Goal: Task Accomplishment & Management: Complete application form

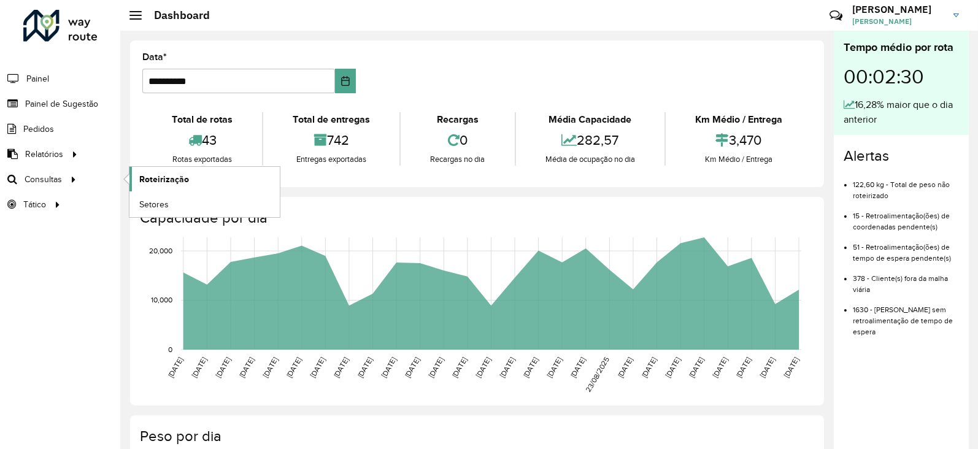
click at [152, 180] on span "Roteirização" at bounding box center [164, 179] width 50 height 13
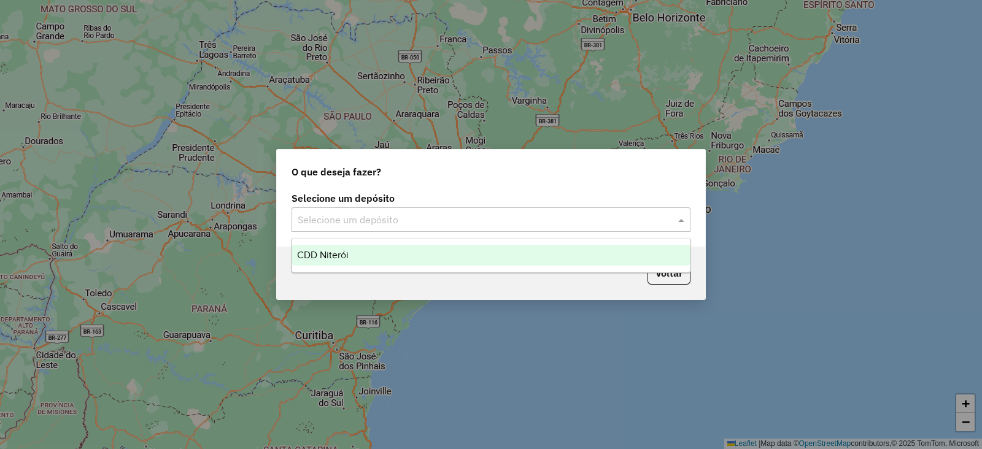
click at [556, 225] on input "text" at bounding box center [479, 220] width 362 height 15
click at [372, 256] on div "CDD Niterói" at bounding box center [491, 255] width 398 height 21
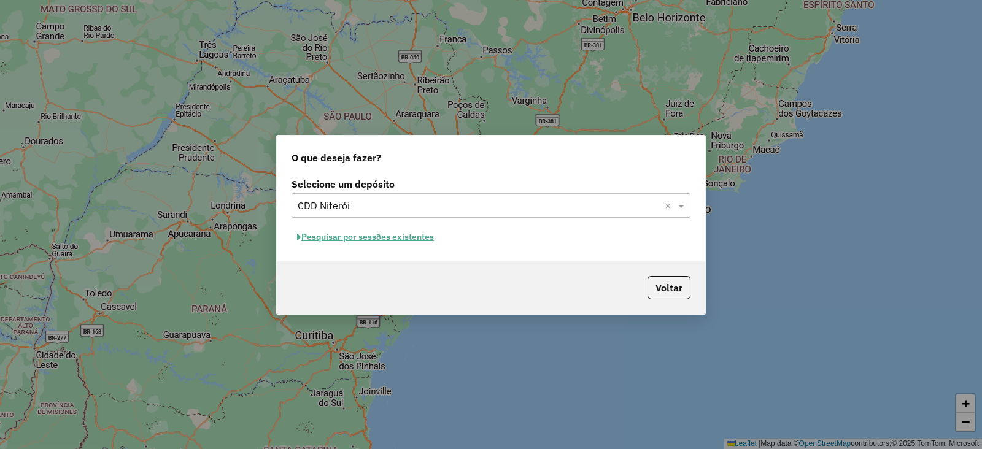
click at [412, 237] on button "Pesquisar por sessões existentes" at bounding box center [365, 237] width 148 height 19
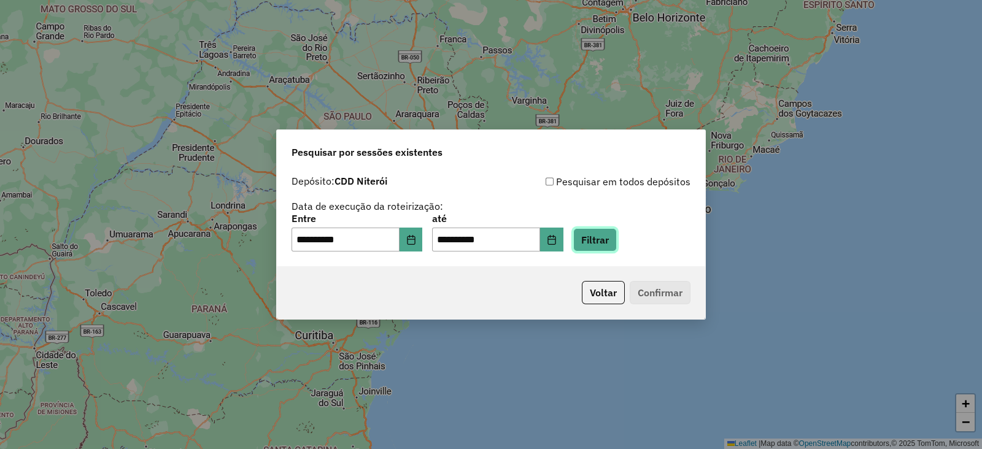
click at [613, 244] on button "Filtrar" at bounding box center [595, 239] width 44 height 23
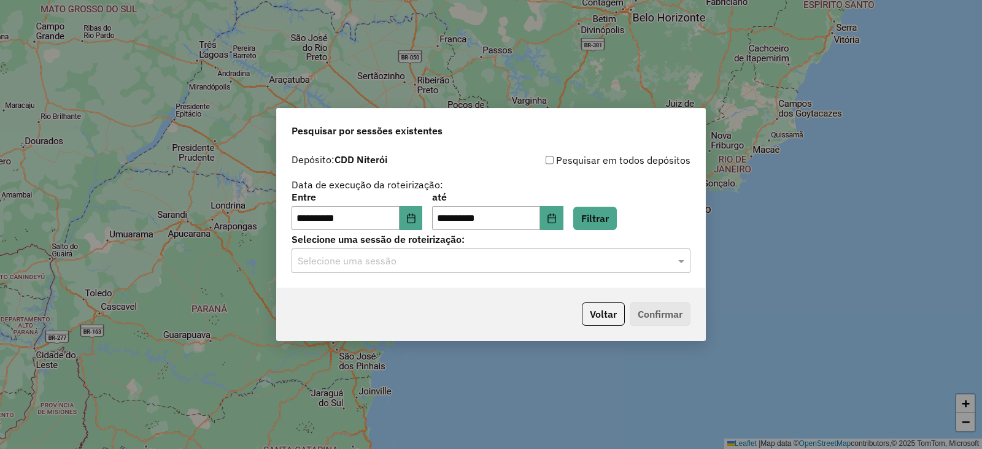
click at [403, 264] on input "text" at bounding box center [479, 261] width 362 height 15
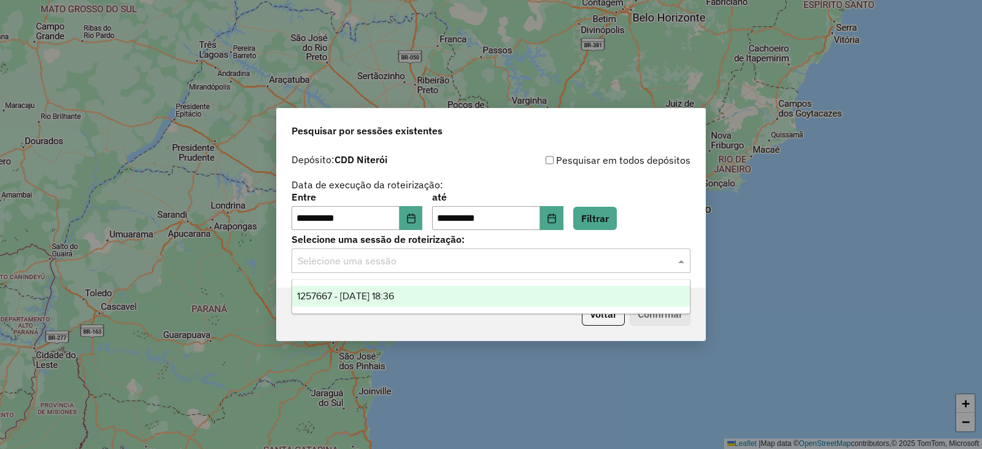
click at [356, 301] on span "1257667 - 02/09/2025 18:36" at bounding box center [345, 296] width 97 height 10
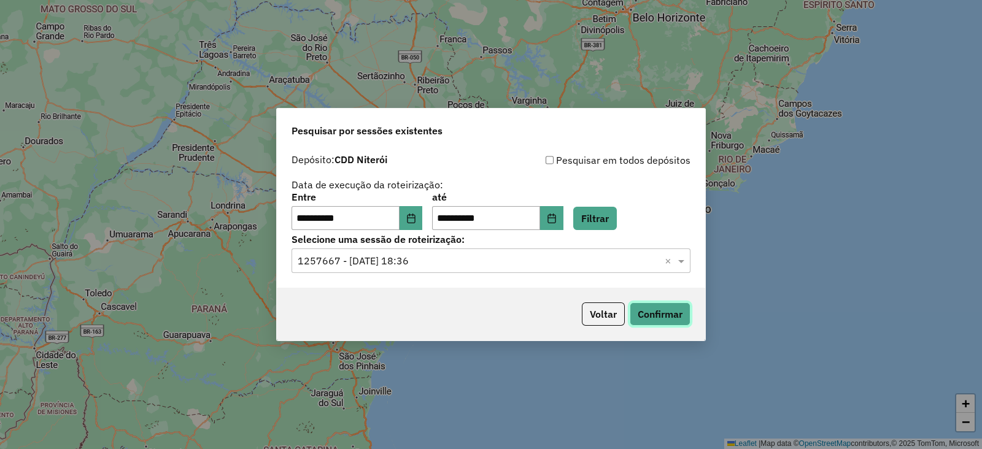
click at [650, 317] on button "Confirmar" at bounding box center [659, 313] width 61 height 23
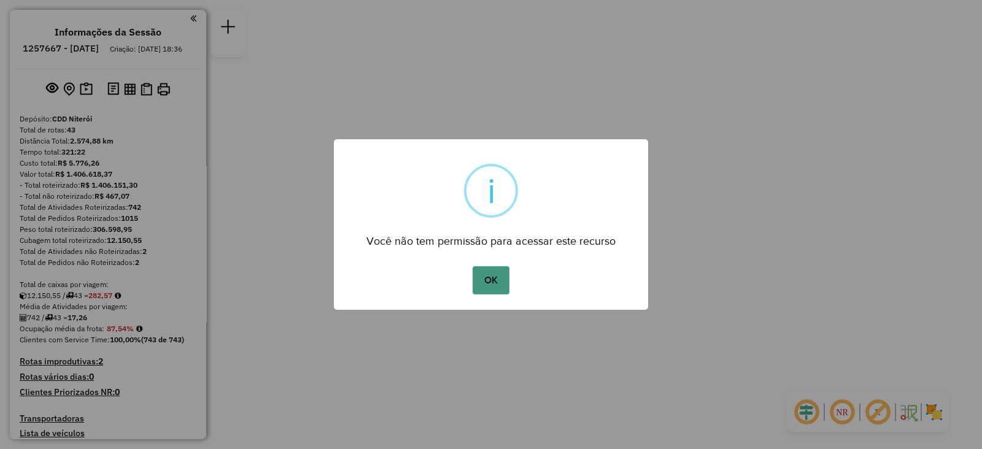
click at [491, 280] on button "OK" at bounding box center [490, 280] width 36 height 28
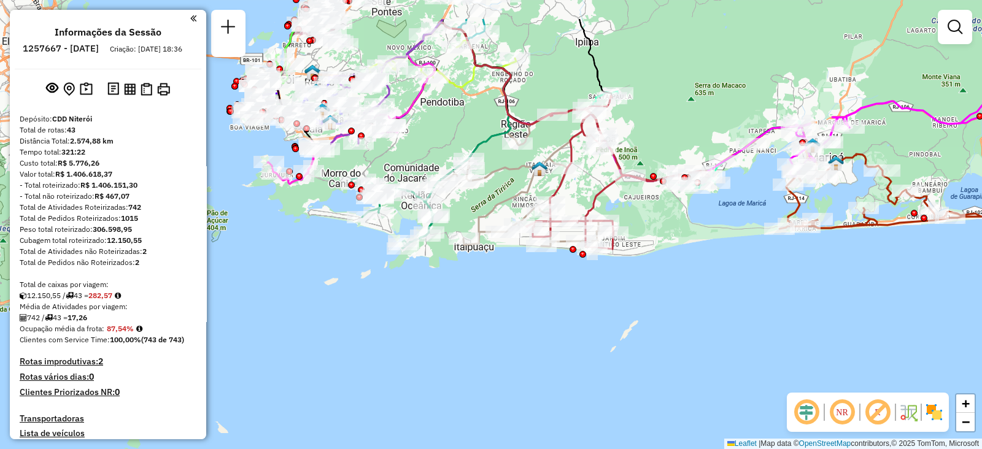
drag, startPoint x: 496, startPoint y: 242, endPoint x: 472, endPoint y: 305, distance: 67.6
click at [472, 305] on div "Janela de atendimento Grade de atendimento Capacidade Transportadoras Veículos …" at bounding box center [491, 224] width 982 height 449
select select "**********"
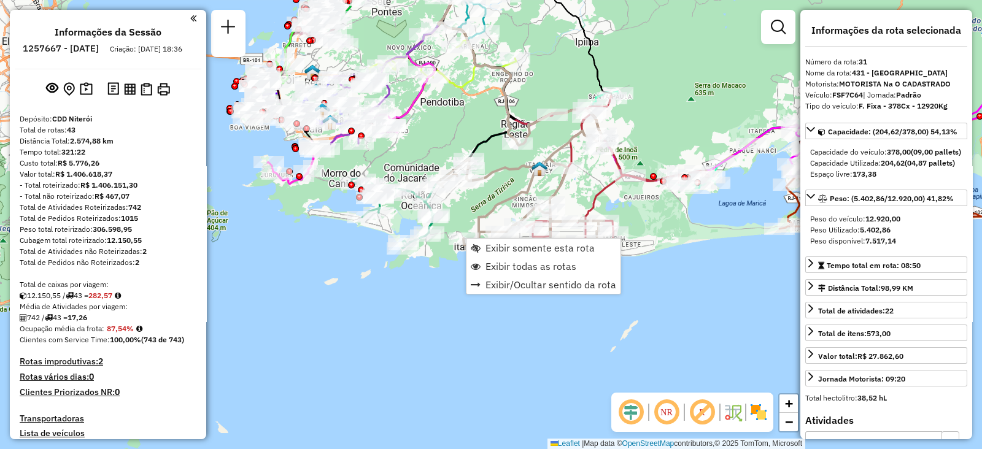
scroll to position [2471, 0]
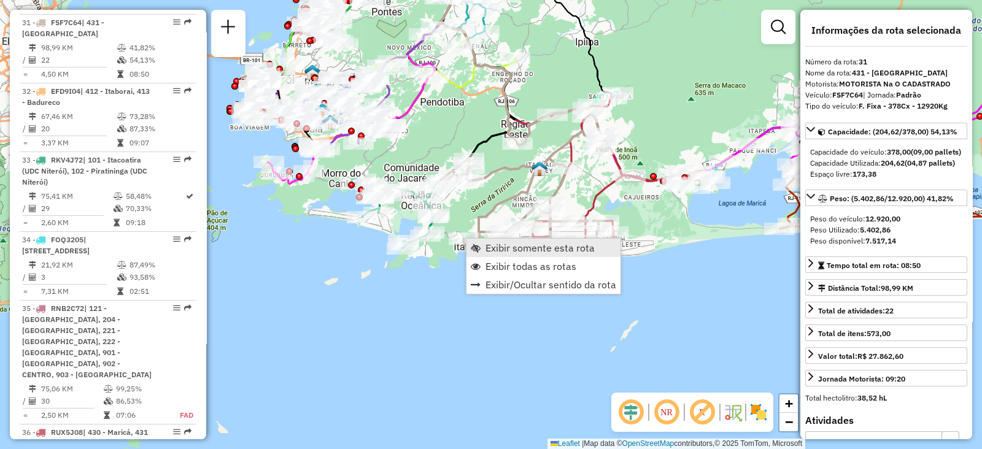
click at [485, 248] on span "Exibir somente esta rota" at bounding box center [539, 248] width 109 height 10
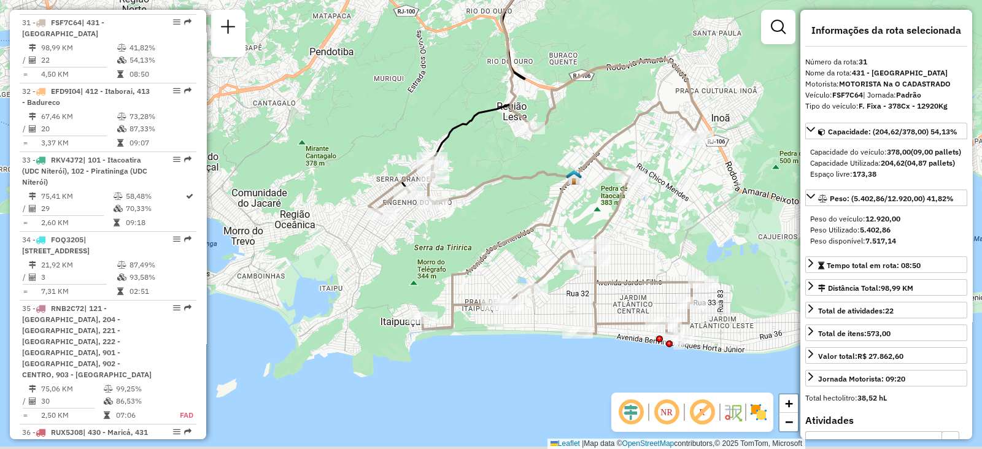
drag, startPoint x: 449, startPoint y: 350, endPoint x: 376, endPoint y: 251, distance: 122.8
click at [376, 252] on div "Janela de atendimento Grade de atendimento Capacidade Transportadoras Veículos …" at bounding box center [491, 224] width 982 height 449
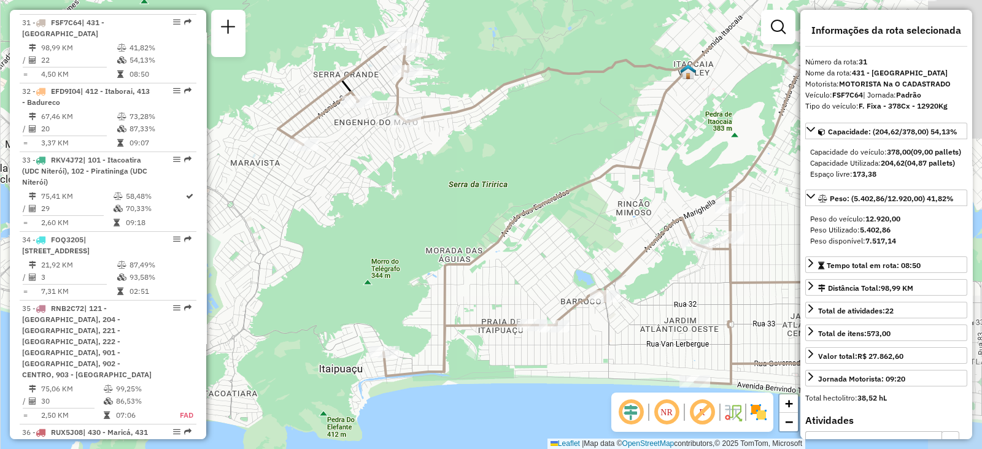
drag, startPoint x: 435, startPoint y: 161, endPoint x: 379, endPoint y: 261, distance: 114.8
click at [379, 261] on div "Janela de atendimento Grade de atendimento Capacidade Transportadoras Veículos …" at bounding box center [491, 224] width 982 height 449
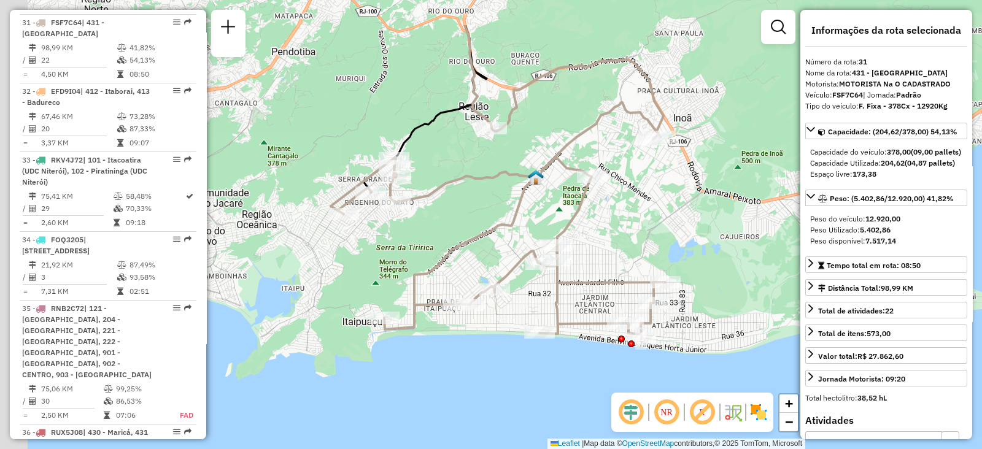
drag, startPoint x: 290, startPoint y: 185, endPoint x: 388, endPoint y: 261, distance: 123.8
click at [380, 253] on div "Janela de atendimento Grade de atendimento Capacidade Transportadoras Veículos …" at bounding box center [491, 224] width 982 height 449
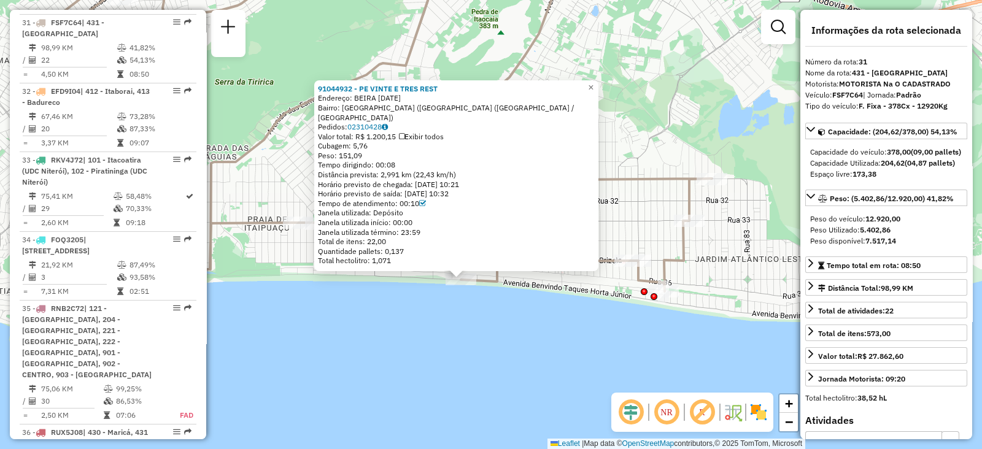
click at [429, 307] on div "91044932 - PE VINTE E TRES REST Endereço: BEIRA MAR 12 Bairro: JARDIM ATLANTICO…" at bounding box center [491, 224] width 982 height 449
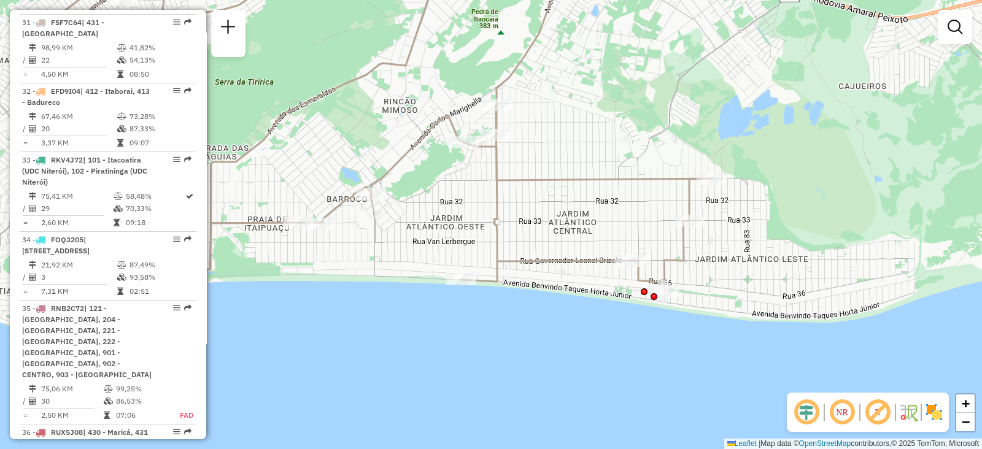
click at [932, 413] on img at bounding box center [934, 412] width 20 height 20
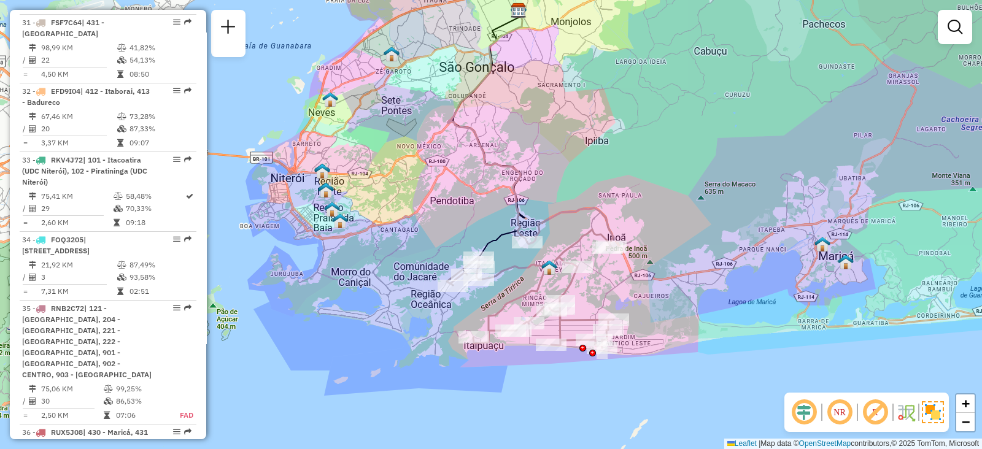
click at [872, 409] on em at bounding box center [874, 412] width 29 height 29
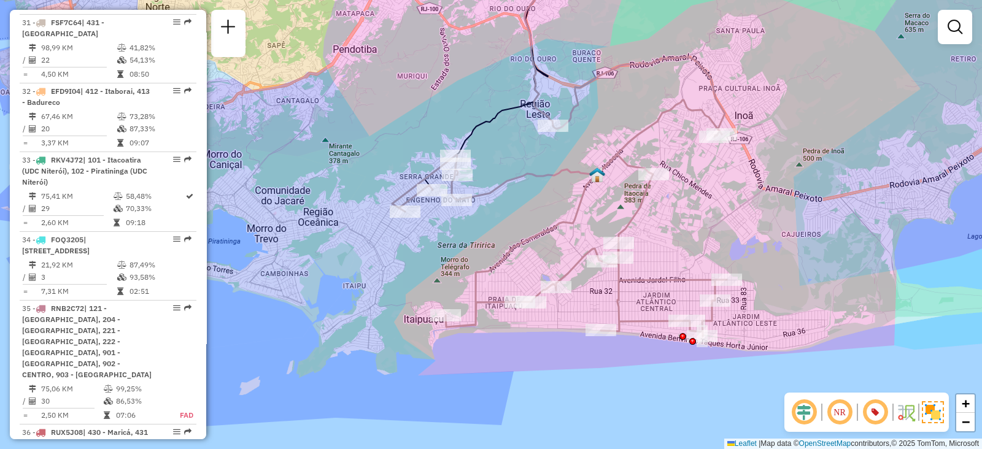
drag, startPoint x: 532, startPoint y: 374, endPoint x: 603, endPoint y: 410, distance: 80.1
click at [603, 410] on div "Janela de atendimento Grade de atendimento Capacidade Transportadoras Veículos …" at bounding box center [491, 224] width 982 height 449
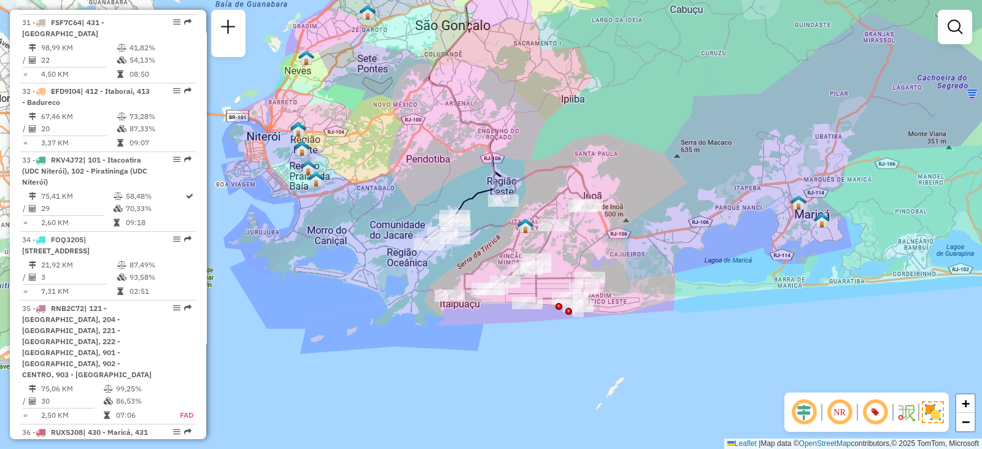
drag, startPoint x: 384, startPoint y: 329, endPoint x: 441, endPoint y: 360, distance: 64.8
click at [439, 360] on div "Janela de atendimento Grade de atendimento Capacidade Transportadoras Veículos …" at bounding box center [491, 224] width 982 height 449
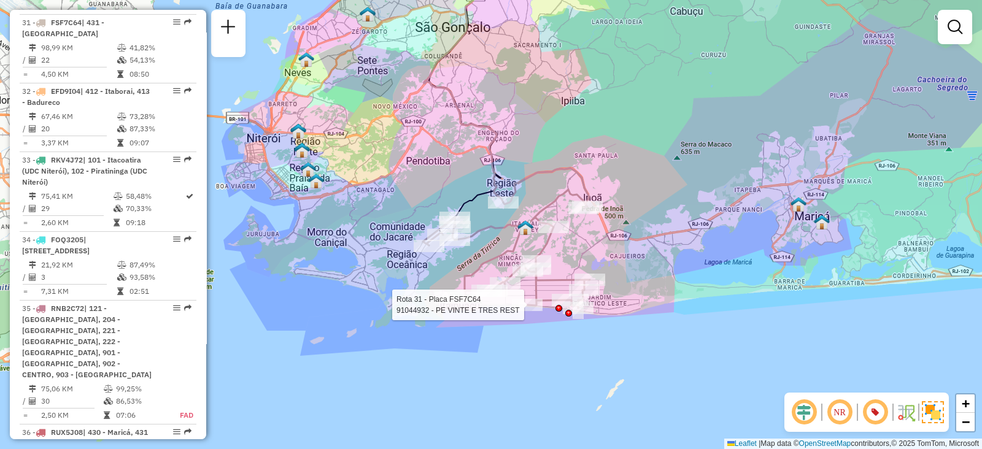
select select "**********"
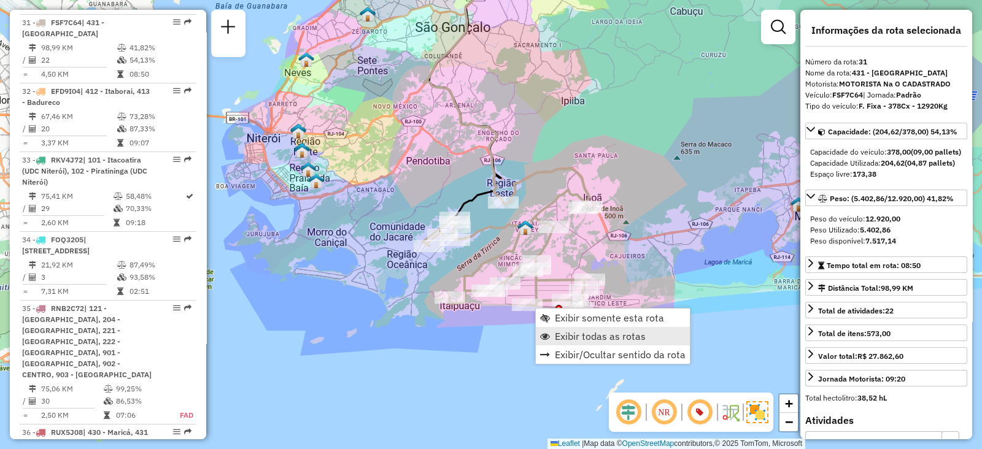
click at [565, 337] on span "Exibir todas as rotas" at bounding box center [600, 336] width 91 height 10
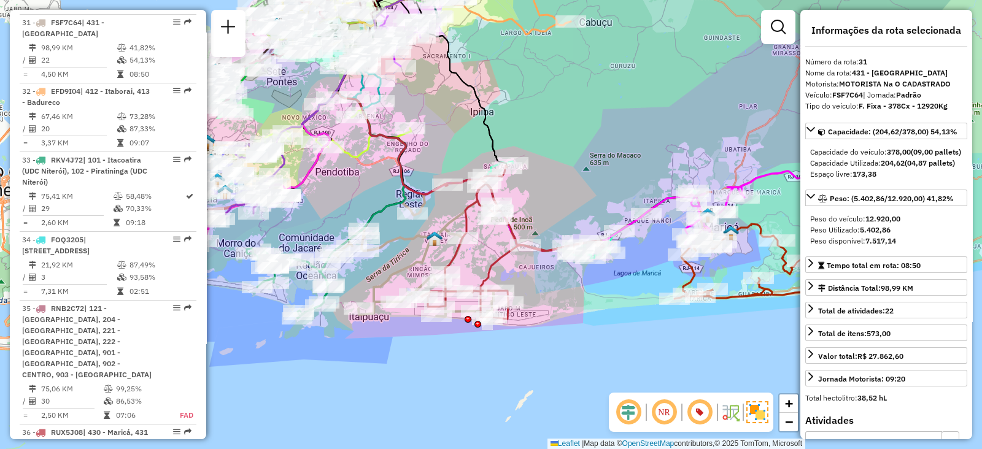
drag, startPoint x: 675, startPoint y: 342, endPoint x: 518, endPoint y: 354, distance: 157.5
click at [540, 350] on div "Janela de atendimento Grade de atendimento Capacidade Transportadoras Veículos …" at bounding box center [491, 224] width 982 height 449
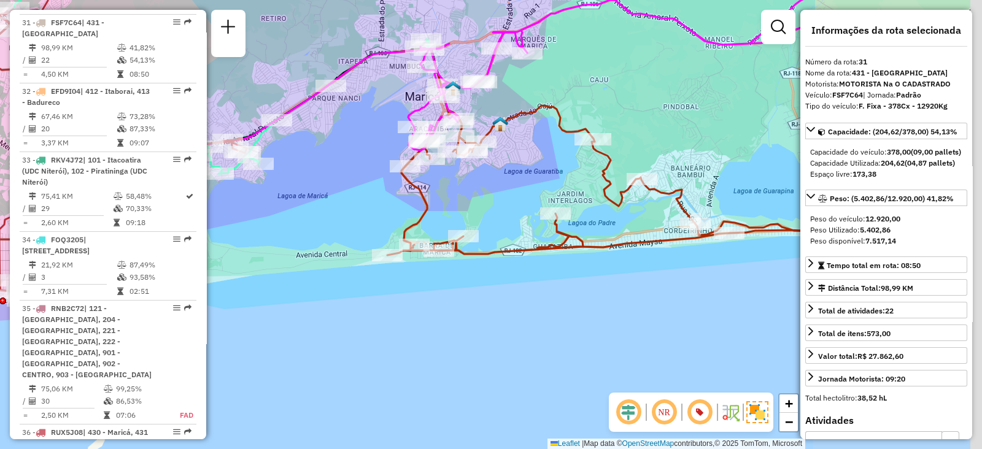
drag, startPoint x: 694, startPoint y: 309, endPoint x: 429, endPoint y: 330, distance: 265.9
click at [429, 330] on div "Janela de atendimento Grade de atendimento Capacidade Transportadoras Veículos …" at bounding box center [491, 224] width 982 height 449
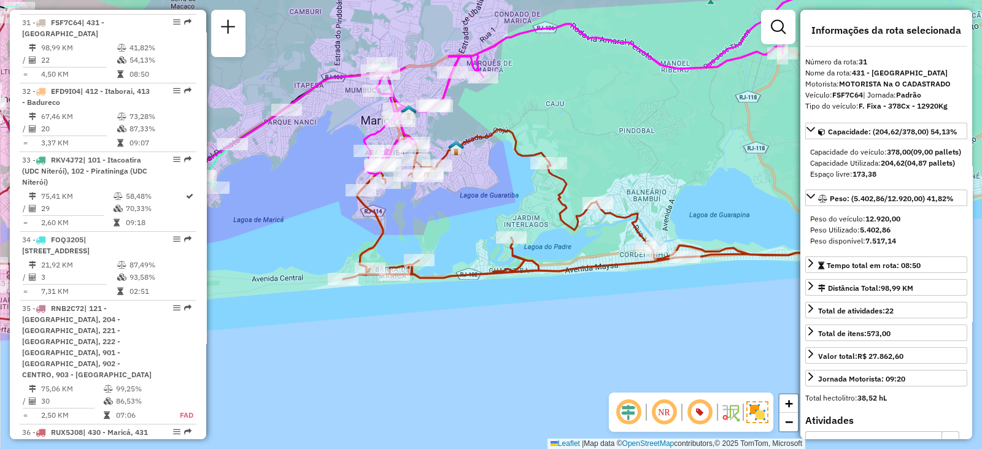
drag, startPoint x: 596, startPoint y: 306, endPoint x: 539, endPoint y: 331, distance: 62.4
click at [539, 334] on div "Janela de atendimento Grade de atendimento Capacidade Transportadoras Veículos …" at bounding box center [491, 224] width 982 height 449
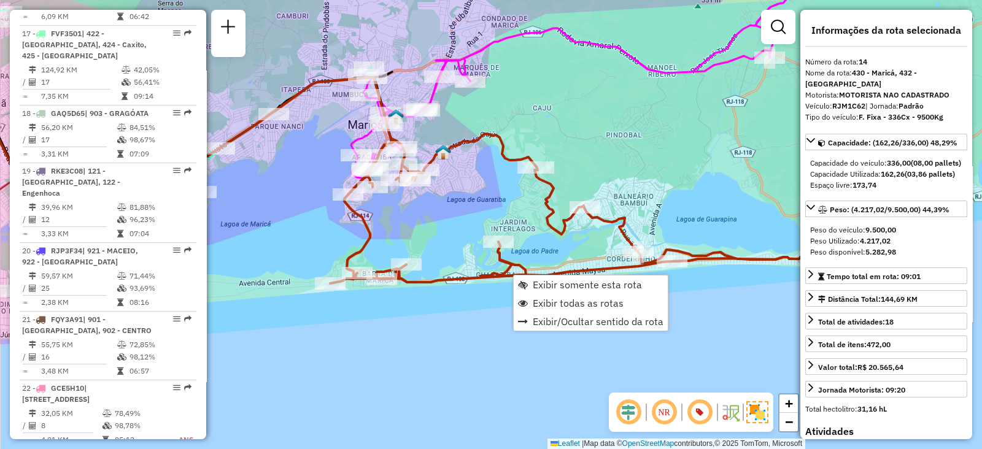
scroll to position [1328, 0]
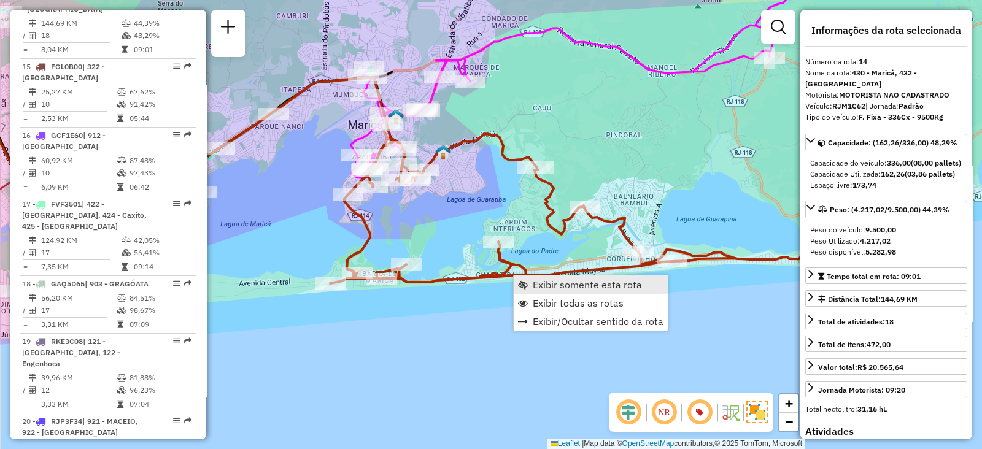
click at [569, 286] on span "Exibir somente esta rota" at bounding box center [586, 285] width 109 height 10
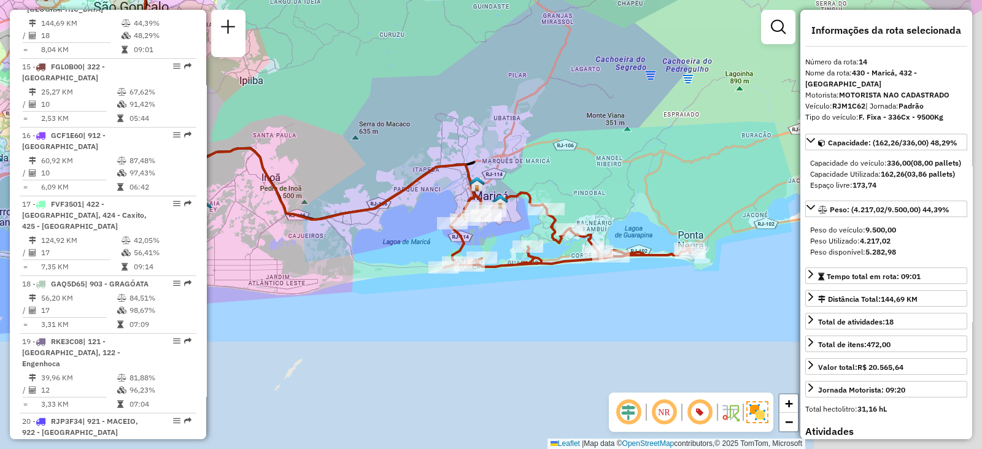
drag, startPoint x: 457, startPoint y: 274, endPoint x: 319, endPoint y: 171, distance: 171.9
click at [319, 167] on div "Janela de atendimento Grade de atendimento Capacidade Transportadoras Veículos …" at bounding box center [491, 224] width 982 height 449
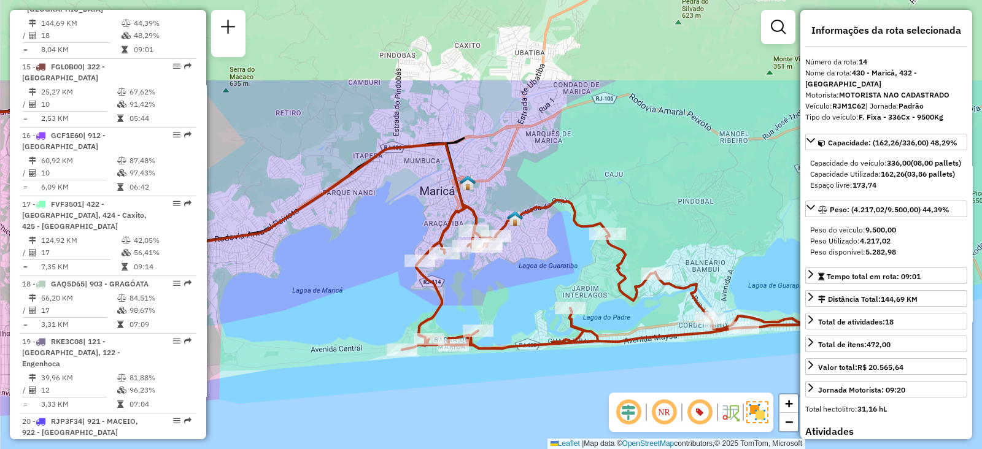
drag, startPoint x: 444, startPoint y: 280, endPoint x: 518, endPoint y: 405, distance: 145.8
click at [518, 405] on div "Janela de atendimento Grade de atendimento Capacidade Transportadoras Veículos …" at bounding box center [491, 224] width 982 height 449
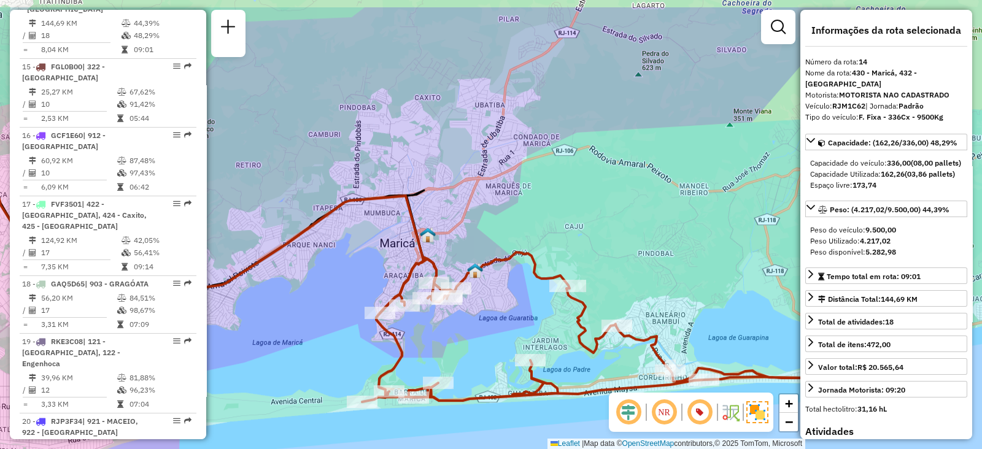
drag, startPoint x: 607, startPoint y: 176, endPoint x: 520, endPoint y: 271, distance: 129.4
click at [520, 271] on div "Janela de atendimento Grade de atendimento Capacidade Transportadoras Veículos …" at bounding box center [491, 224] width 982 height 449
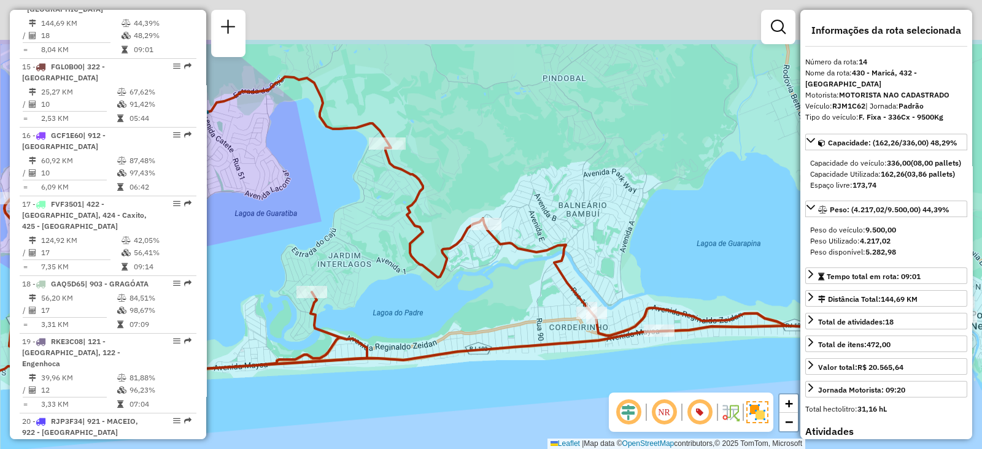
drag, startPoint x: 572, startPoint y: 338, endPoint x: 572, endPoint y: 388, distance: 49.7
click at [545, 437] on div "Janela de atendimento Grade de atendimento Capacidade Transportadoras Veículos …" at bounding box center [491, 224] width 982 height 449
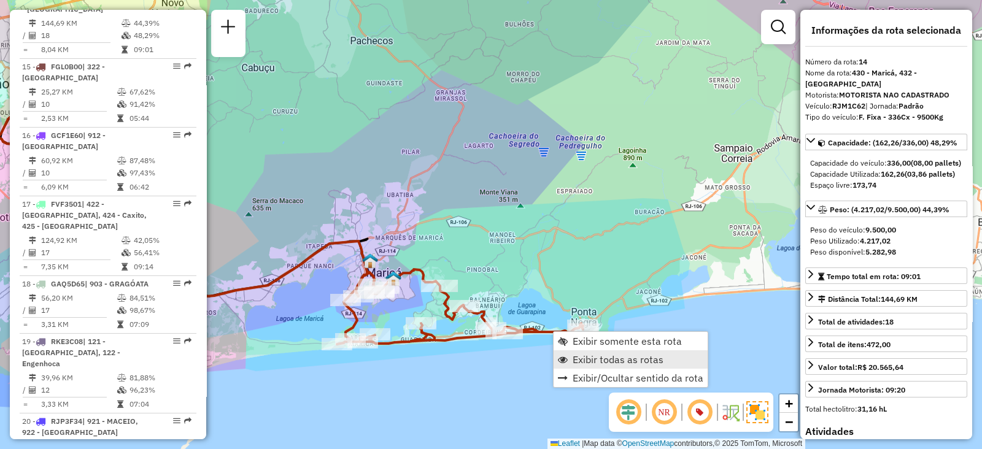
click at [594, 361] on span "Exibir todas as rotas" at bounding box center [617, 360] width 91 height 10
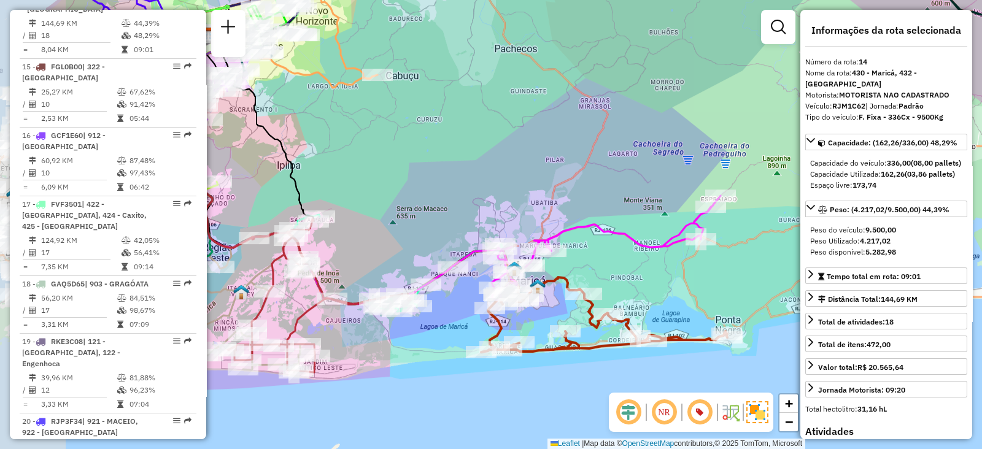
drag, startPoint x: 356, startPoint y: 407, endPoint x: 562, endPoint y: 425, distance: 206.9
click at [562, 425] on div "Janela de atendimento Grade de atendimento Capacidade Transportadoras Veículos …" at bounding box center [491, 224] width 982 height 449
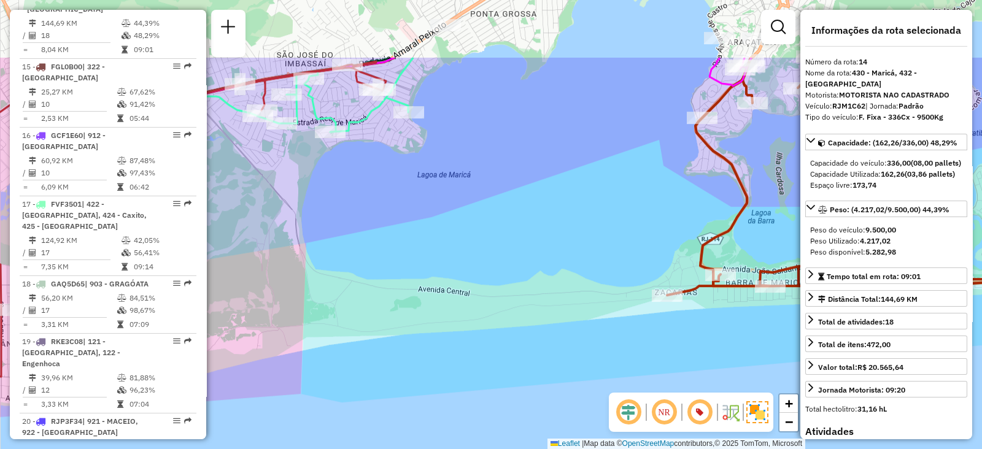
drag, startPoint x: 475, startPoint y: 261, endPoint x: 507, endPoint y: 391, distance: 133.9
click at [506, 389] on div "Janela de atendimento Grade de atendimento Capacidade Transportadoras Veículos …" at bounding box center [491, 224] width 982 height 449
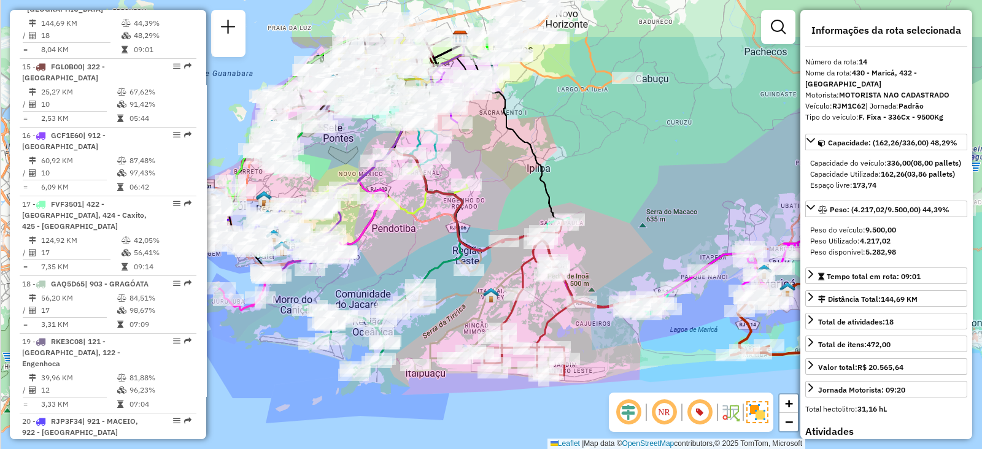
drag, startPoint x: 458, startPoint y: 153, endPoint x: 632, endPoint y: 234, distance: 192.4
click at [632, 234] on div "Janela de atendimento Grade de atendimento Capacidade Transportadoras Veículos …" at bounding box center [491, 224] width 982 height 449
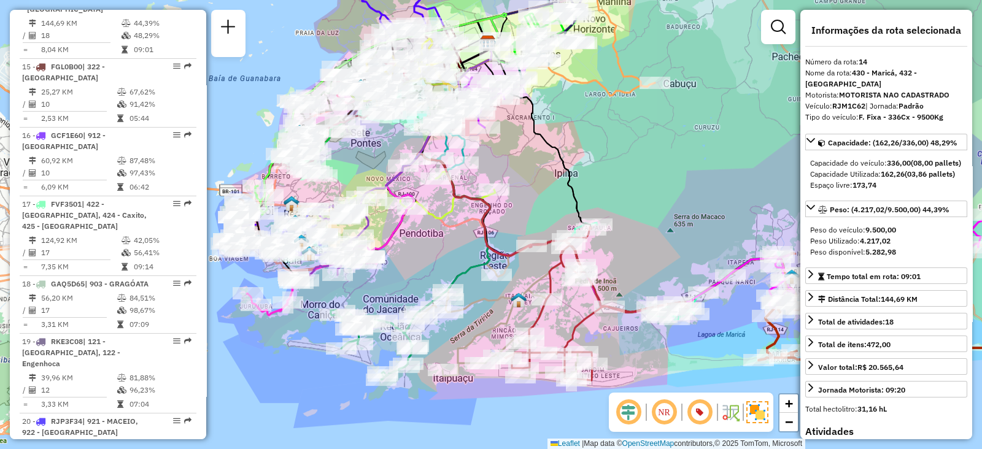
drag, startPoint x: 610, startPoint y: 245, endPoint x: 636, endPoint y: 250, distance: 26.2
click at [636, 250] on div "Janela de atendimento Grade de atendimento Capacidade Transportadoras Veículos …" at bounding box center [491, 224] width 982 height 449
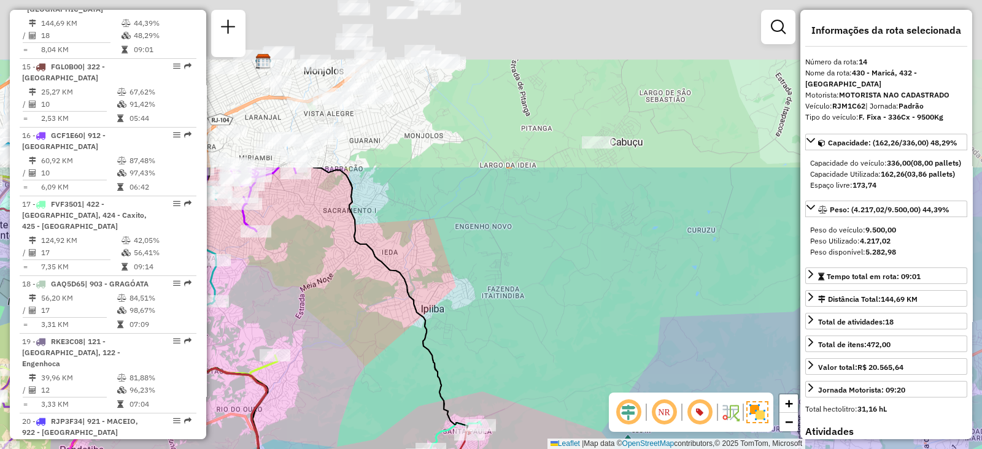
drag, startPoint x: 687, startPoint y: 126, endPoint x: 589, endPoint y: 377, distance: 269.4
click at [589, 377] on div "Janela de atendimento Grade de atendimento Capacidade Transportadoras Veículos …" at bounding box center [491, 224] width 982 height 449
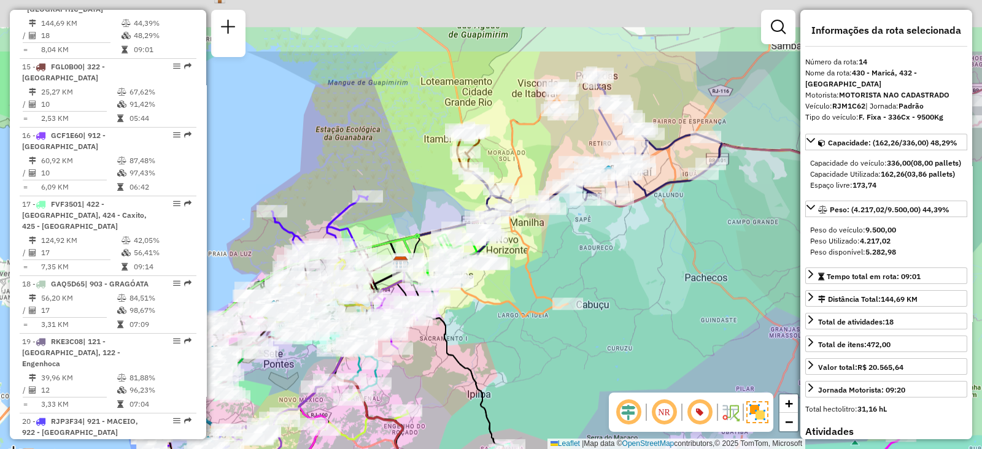
drag, startPoint x: 618, startPoint y: 150, endPoint x: 595, endPoint y: 247, distance: 99.0
click at [595, 247] on div "Janela de atendimento Grade de atendimento Capacidade Transportadoras Veículos …" at bounding box center [491, 224] width 982 height 449
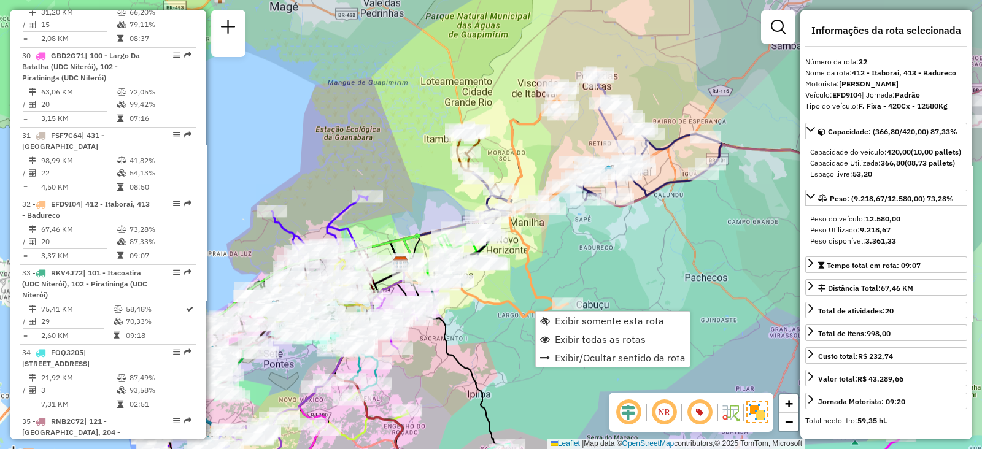
scroll to position [2540, 0]
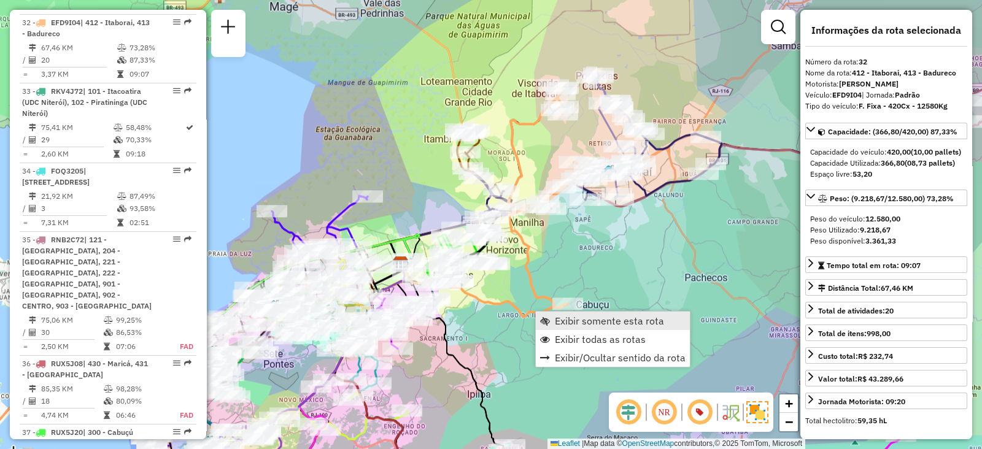
click at [601, 321] on span "Exibir somente esta rota" at bounding box center [609, 321] width 109 height 10
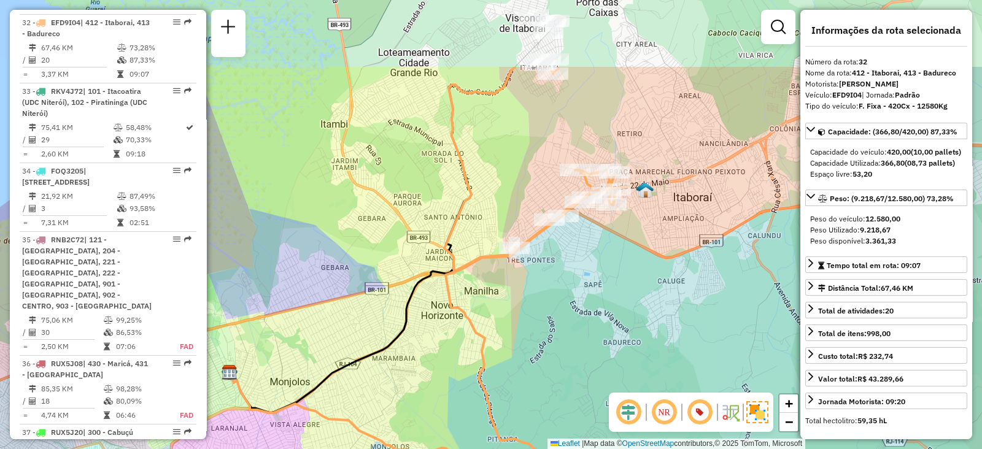
drag, startPoint x: 537, startPoint y: 188, endPoint x: 543, endPoint y: 303, distance: 114.9
click at [543, 303] on div "Janela de atendimento Grade de atendimento Capacidade Transportadoras Veículos …" at bounding box center [491, 224] width 982 height 449
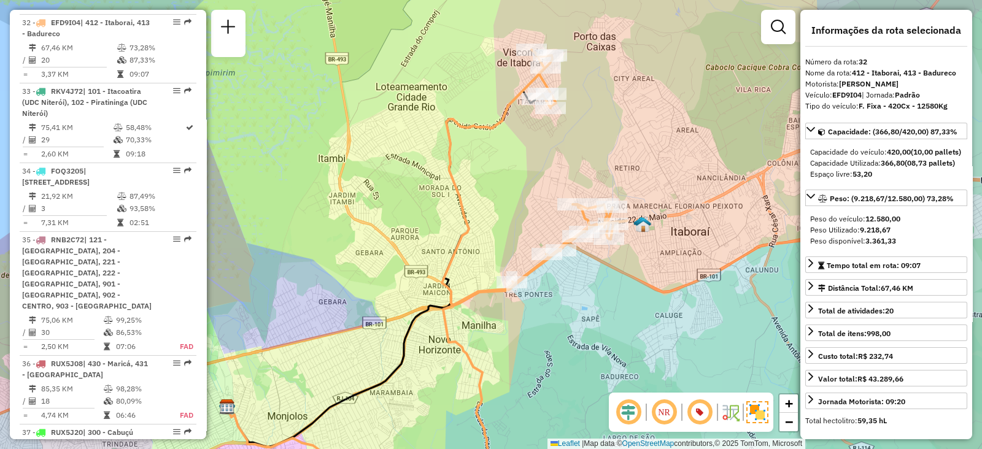
drag, startPoint x: 561, startPoint y: 299, endPoint x: 557, endPoint y: 327, distance: 28.5
click at [557, 327] on div "Janela de atendimento Grade de atendimento Capacidade Transportadoras Veículos …" at bounding box center [491, 224] width 982 height 449
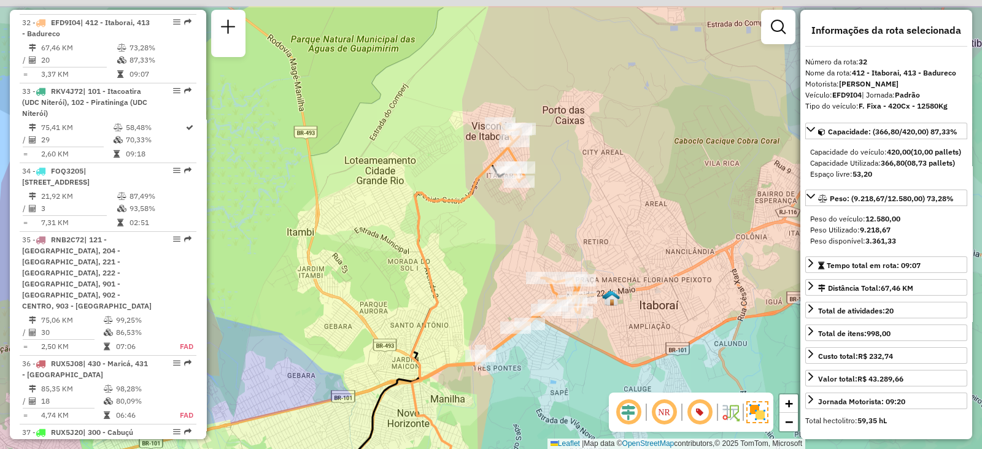
drag, startPoint x: 509, startPoint y: 168, endPoint x: 500, endPoint y: 219, distance: 51.7
click at [500, 219] on div "Janela de atendimento Grade de atendimento Capacidade Transportadoras Veículos …" at bounding box center [491, 224] width 982 height 449
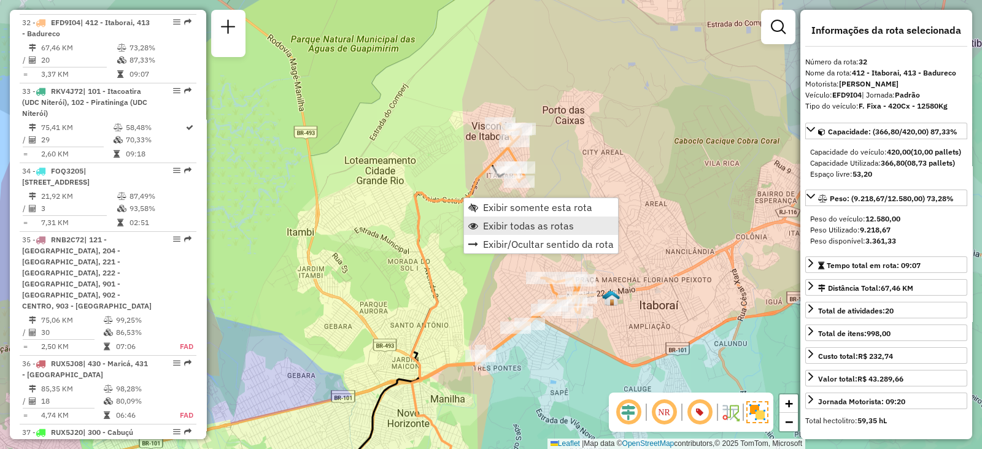
click at [501, 223] on span "Exibir todas as rotas" at bounding box center [528, 226] width 91 height 10
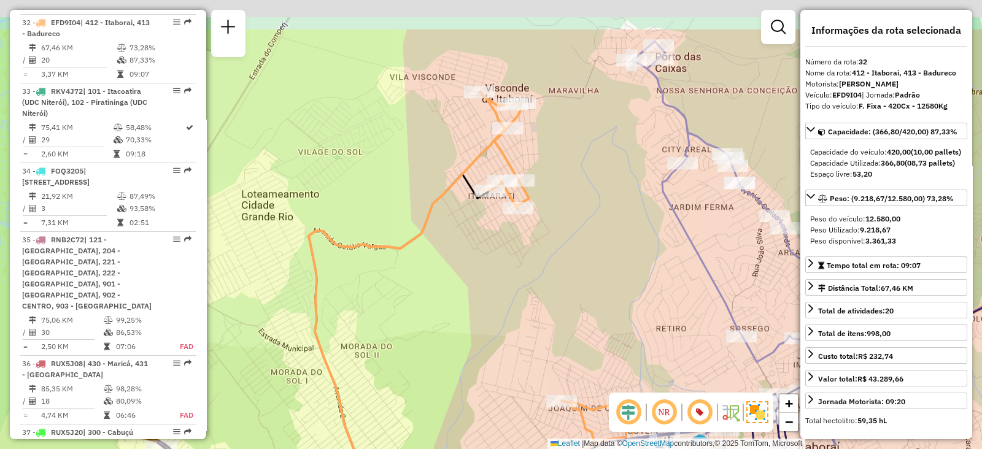
drag, startPoint x: 459, startPoint y: 228, endPoint x: 473, endPoint y: 299, distance: 71.9
click at [473, 299] on div "Janela de atendimento Grade de atendimento Capacidade Transportadoras Veículos …" at bounding box center [491, 224] width 982 height 449
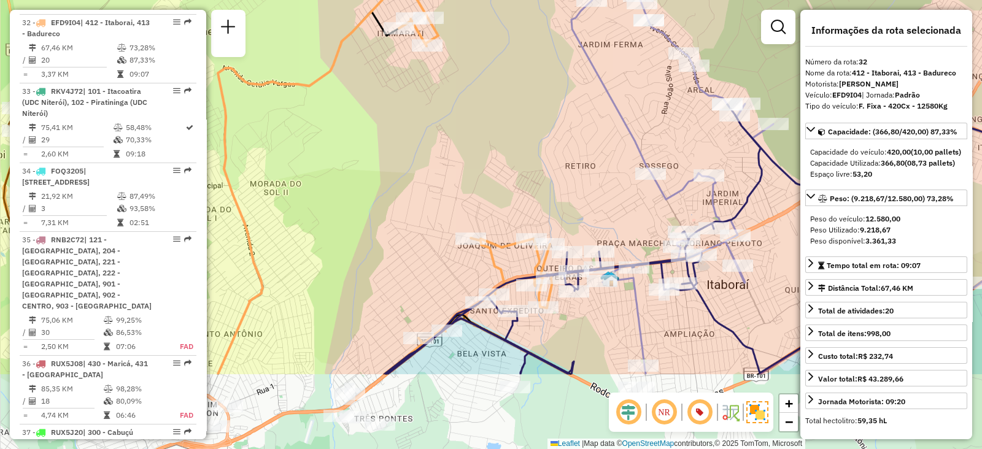
drag, startPoint x: 561, startPoint y: 323, endPoint x: 537, endPoint y: 203, distance: 122.0
click at [537, 203] on div "Janela de atendimento Grade de atendimento Capacidade Transportadoras Veículos …" at bounding box center [491, 224] width 982 height 449
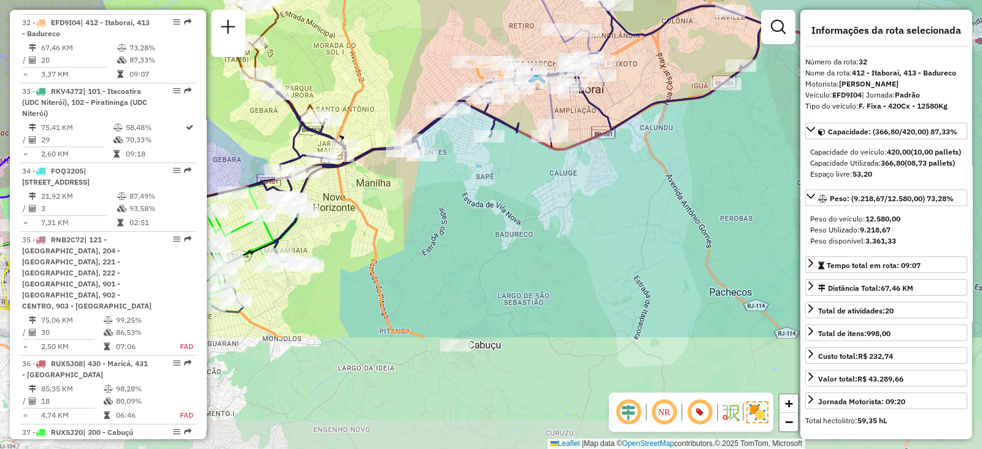
drag, startPoint x: 509, startPoint y: 350, endPoint x: 494, endPoint y: 178, distance: 172.4
click at [494, 178] on div "Janela de atendimento Grade de atendimento Capacidade Transportadoras Veículos …" at bounding box center [491, 224] width 982 height 449
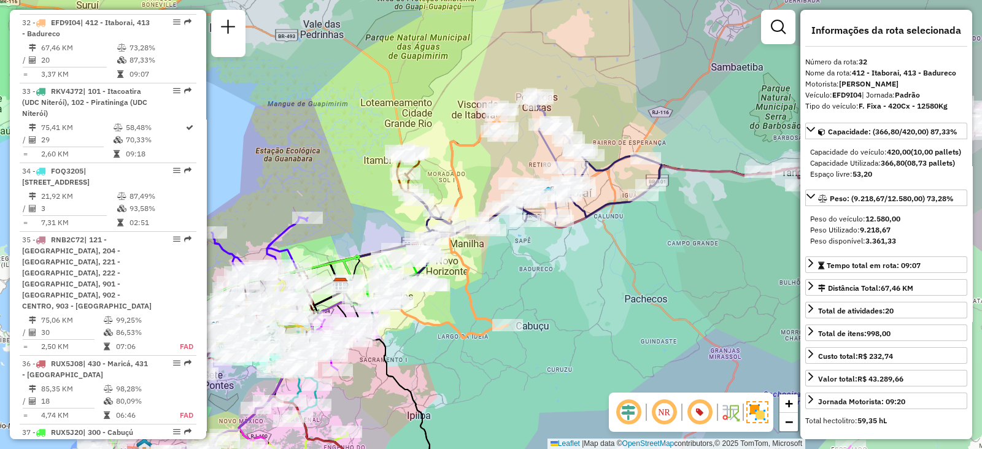
drag, startPoint x: 485, startPoint y: 234, endPoint x: 525, endPoint y: 281, distance: 61.8
click at [523, 280] on div "Janela de atendimento Grade de atendimento Capacidade Transportadoras Veículos …" at bounding box center [491, 224] width 982 height 449
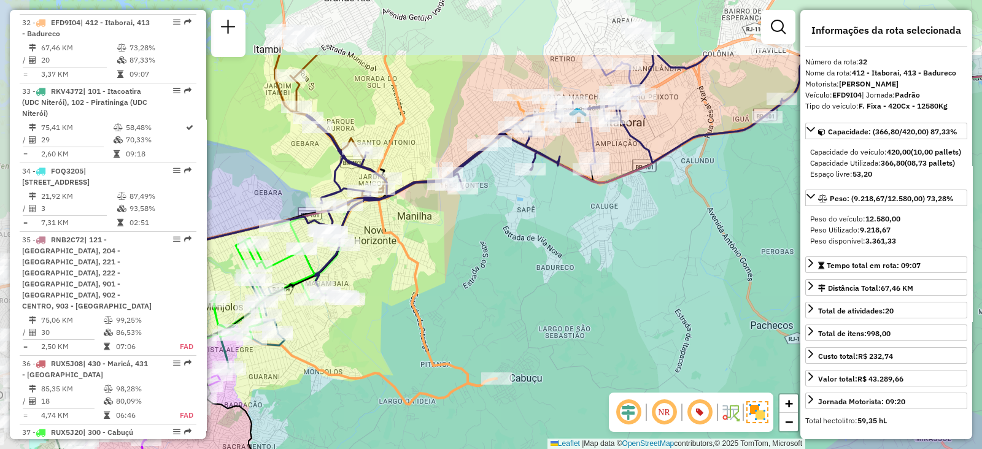
drag, startPoint x: 453, startPoint y: 179, endPoint x: 590, endPoint y: 266, distance: 161.9
click at [591, 266] on div "Janela de atendimento Grade de atendimento Capacidade Transportadoras Veículos …" at bounding box center [491, 224] width 982 height 449
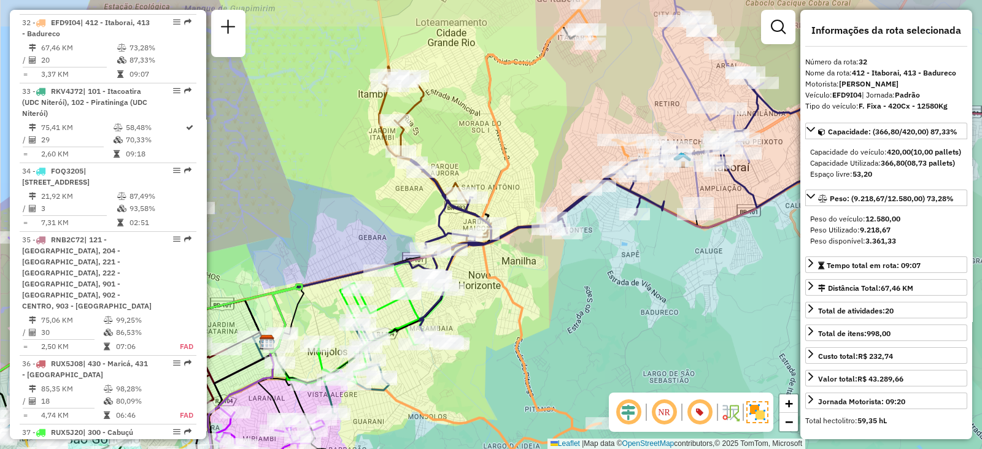
drag, startPoint x: 531, startPoint y: 235, endPoint x: 628, endPoint y: 280, distance: 107.0
click at [628, 280] on div "Janela de atendimento Grade de atendimento Capacidade Transportadoras Veículos …" at bounding box center [491, 224] width 982 height 449
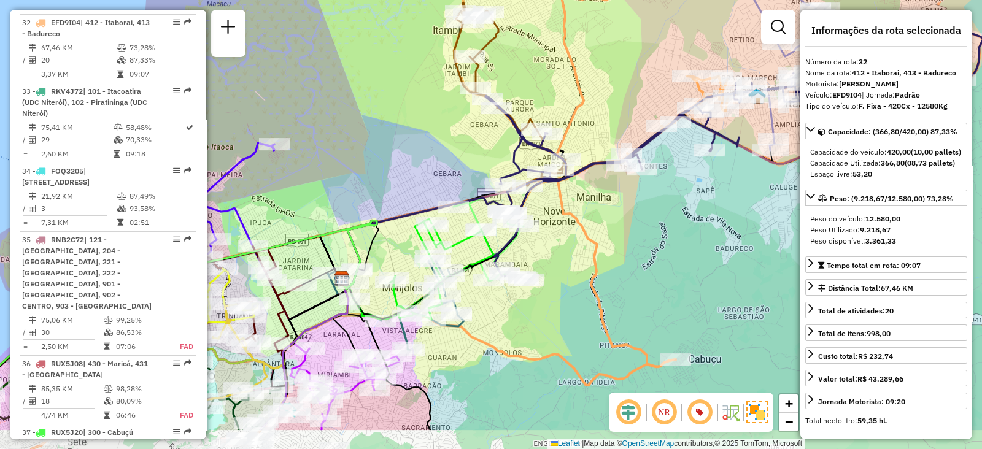
drag, startPoint x: 594, startPoint y: 306, endPoint x: 664, endPoint y: 242, distance: 95.1
click at [664, 242] on div "Janela de atendimento Grade de atendimento Capacidade Transportadoras Veículos …" at bounding box center [491, 224] width 982 height 449
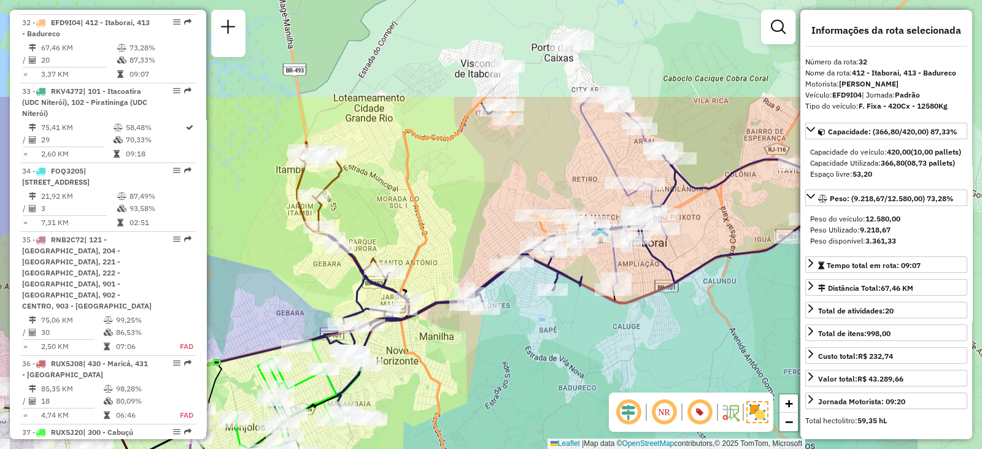
drag, startPoint x: 712, startPoint y: 231, endPoint x: 550, endPoint y: 373, distance: 215.1
click at [550, 373] on div "Janela de atendimento Grade de atendimento Capacidade Transportadoras Veículos …" at bounding box center [491, 224] width 982 height 449
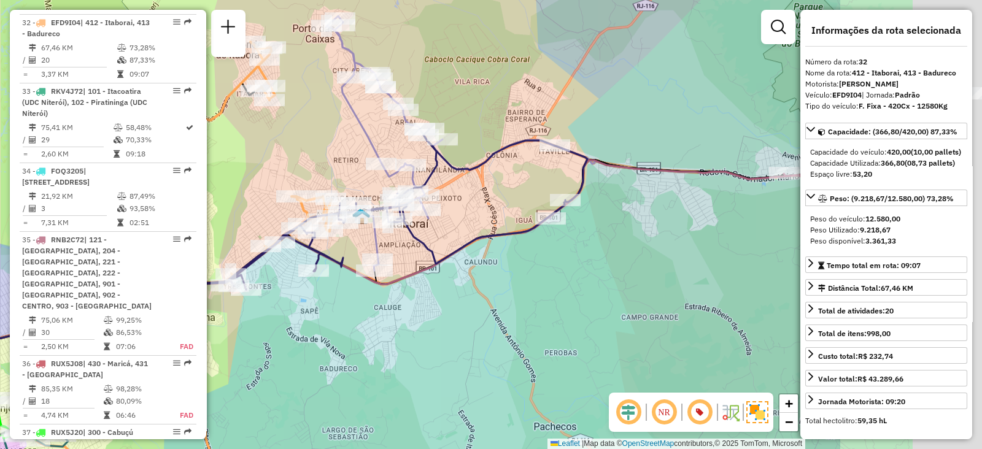
drag, startPoint x: 684, startPoint y: 335, endPoint x: 333, endPoint y: 300, distance: 353.3
click at [331, 302] on div "Janela de atendimento Grade de atendimento Capacidade Transportadoras Veículos …" at bounding box center [491, 224] width 982 height 449
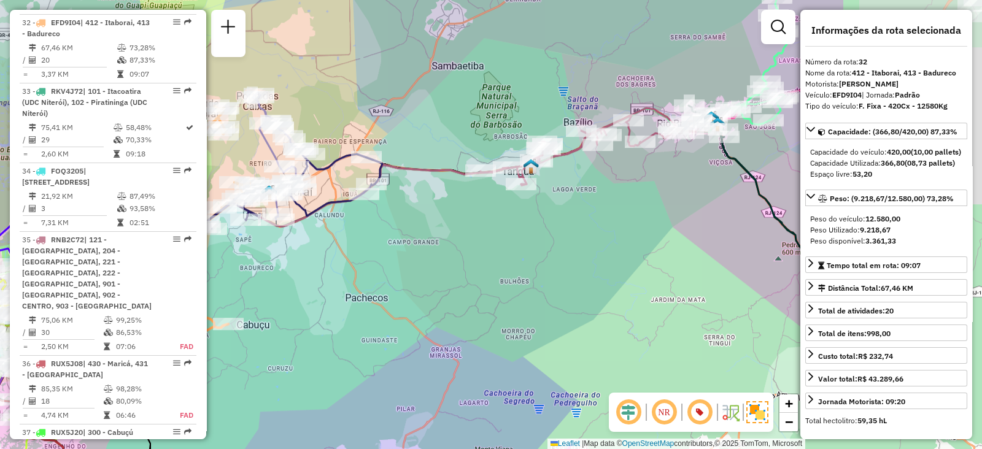
drag, startPoint x: 737, startPoint y: 261, endPoint x: 429, endPoint y: 233, distance: 308.6
click at [429, 233] on div "Janela de atendimento Grade de atendimento Capacidade Transportadoras Veículos …" at bounding box center [491, 224] width 982 height 449
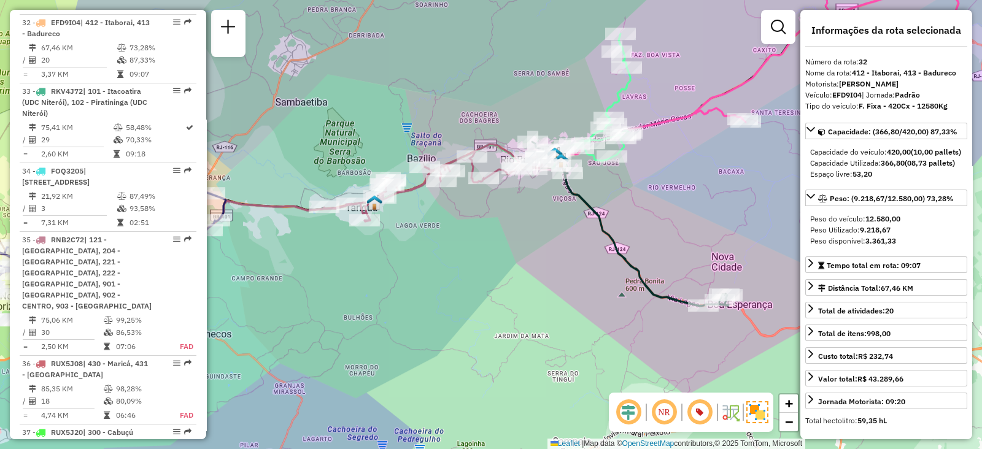
drag, startPoint x: 646, startPoint y: 212, endPoint x: 496, endPoint y: 266, distance: 159.1
click at [494, 266] on div "Janela de atendimento Grade de atendimento Capacidade Transportadoras Veículos …" at bounding box center [491, 224] width 982 height 449
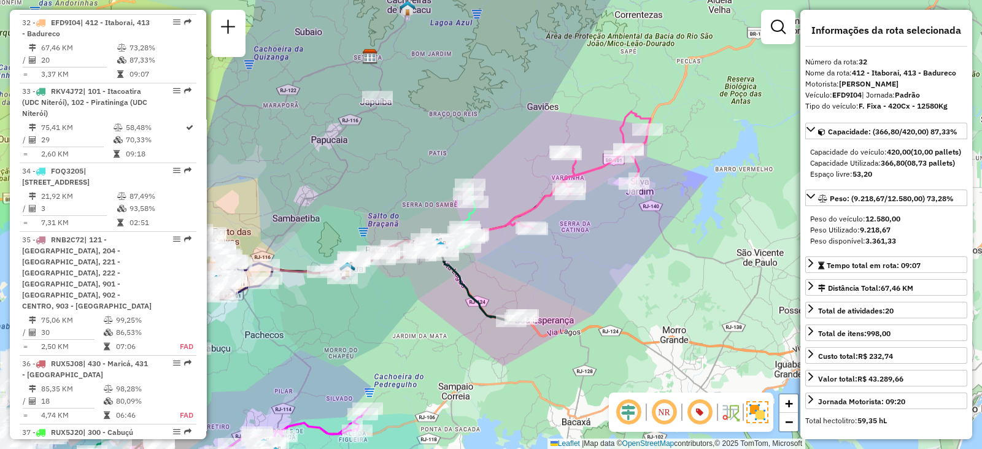
drag, startPoint x: 650, startPoint y: 225, endPoint x: 584, endPoint y: 256, distance: 73.0
click at [584, 256] on div "Janela de atendimento Grade de atendimento Capacidade Transportadoras Veículos …" at bounding box center [491, 224] width 982 height 449
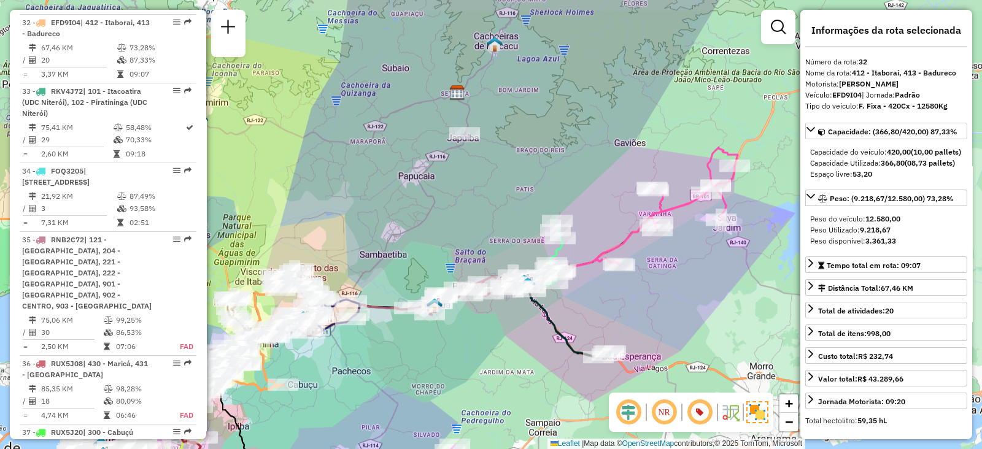
drag, startPoint x: 414, startPoint y: 312, endPoint x: 528, endPoint y: 317, distance: 113.6
click at [509, 334] on div "Janela de atendimento Grade de atendimento Capacidade Transportadoras Veículos …" at bounding box center [491, 224] width 982 height 449
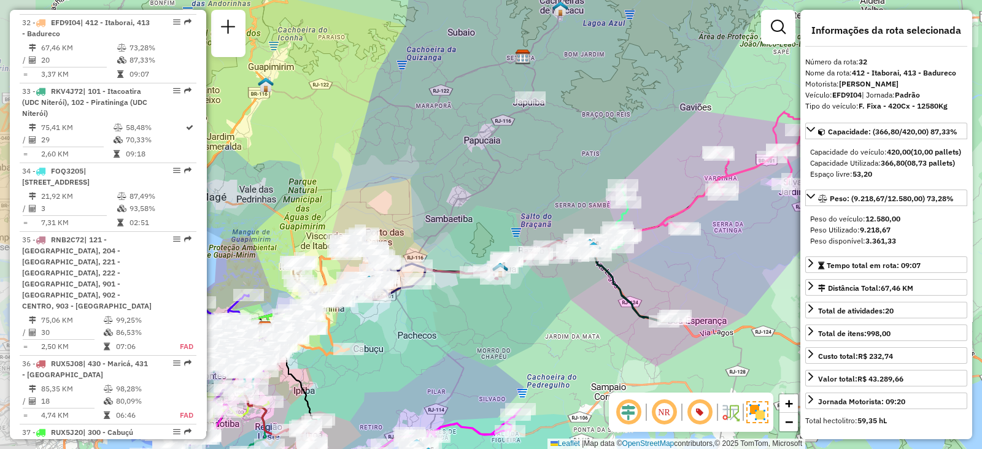
drag, startPoint x: 445, startPoint y: 347, endPoint x: 504, endPoint y: 317, distance: 66.7
click at [504, 317] on div "Janela de atendimento Grade de atendimento Capacidade Transportadoras Veículos …" at bounding box center [491, 224] width 982 height 449
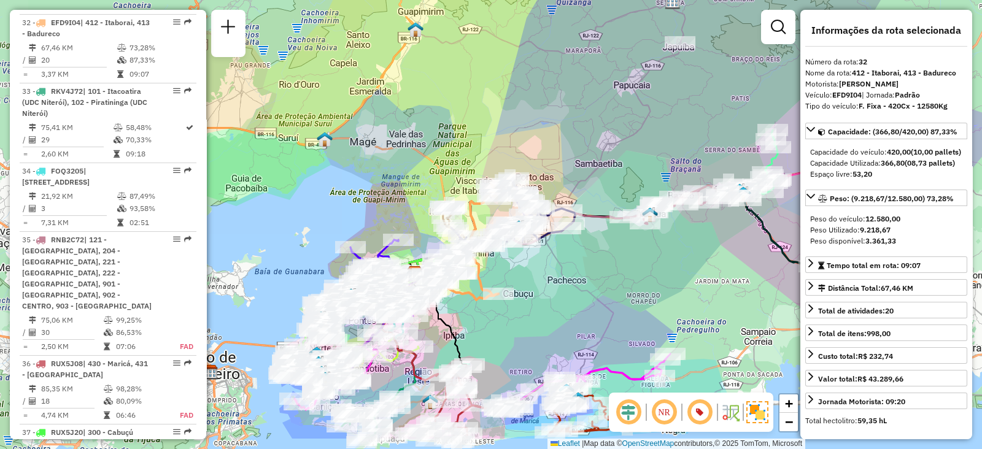
drag, startPoint x: 445, startPoint y: 347, endPoint x: 624, endPoint y: 263, distance: 197.1
click at [623, 265] on div "Janela de atendimento Grade de atendimento Capacidade Transportadoras Veículos …" at bounding box center [491, 224] width 982 height 449
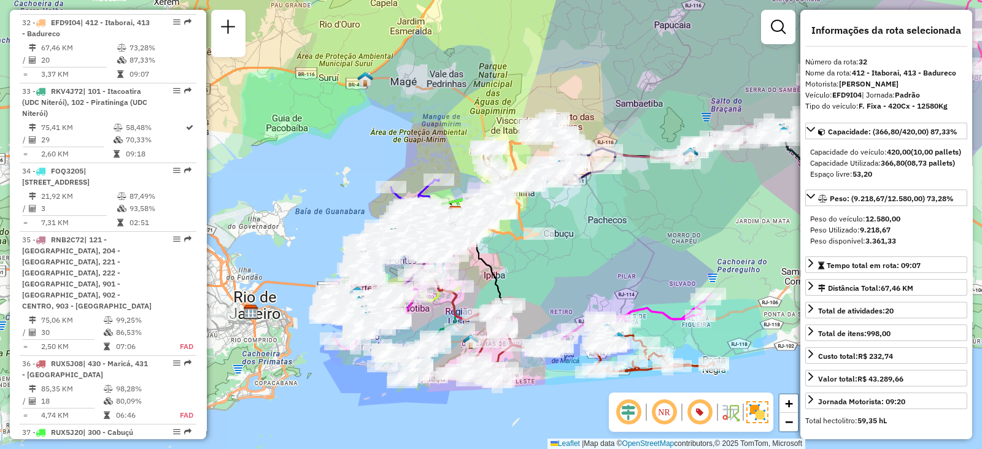
drag, startPoint x: 583, startPoint y: 293, endPoint x: 596, endPoint y: 259, distance: 36.1
click at [596, 259] on div "Janela de atendimento Grade de atendimento Capacidade Transportadoras Veículos …" at bounding box center [491, 224] width 982 height 449
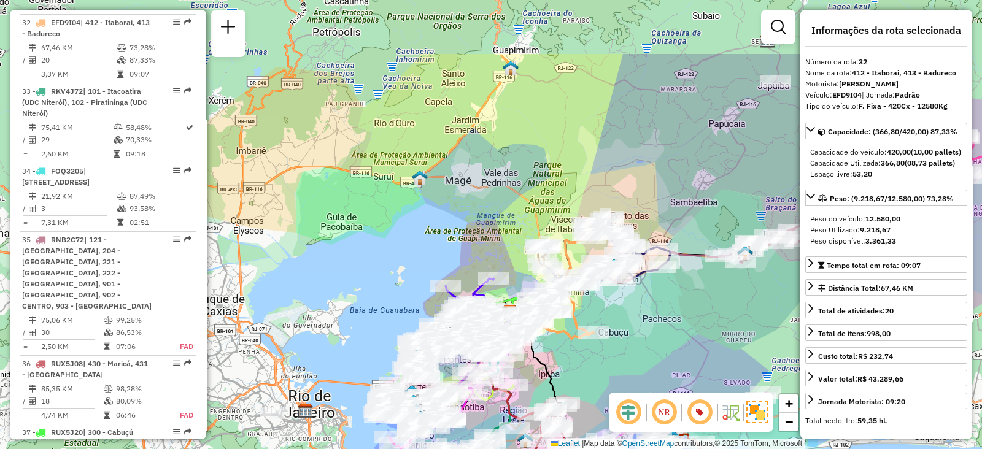
drag, startPoint x: 608, startPoint y: 262, endPoint x: 673, endPoint y: 351, distance: 110.2
click at [673, 351] on div "Janela de atendimento Grade de atendimento Capacidade Transportadoras Veículos …" at bounding box center [491, 224] width 982 height 449
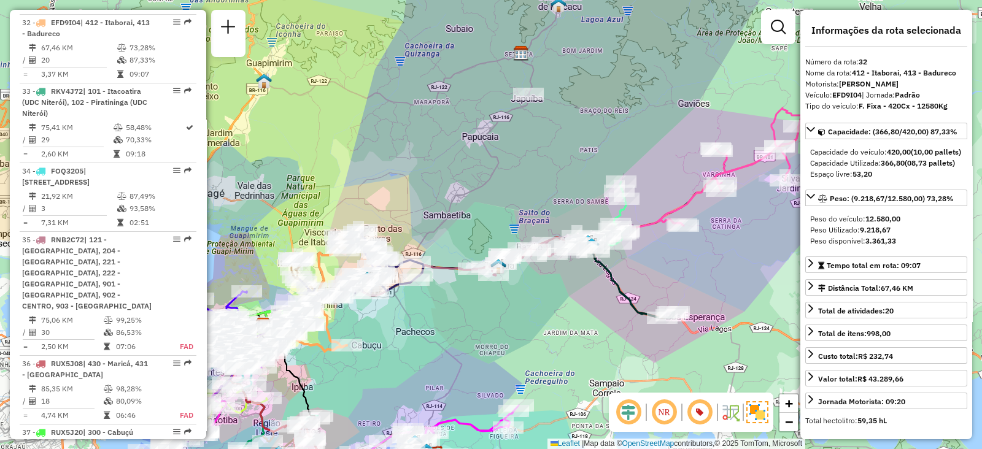
drag, startPoint x: 684, startPoint y: 321, endPoint x: 413, endPoint y: 337, distance: 271.0
click at [413, 337] on div "Janela de atendimento Grade de atendimento Capacidade Transportadoras Veículos …" at bounding box center [491, 224] width 982 height 449
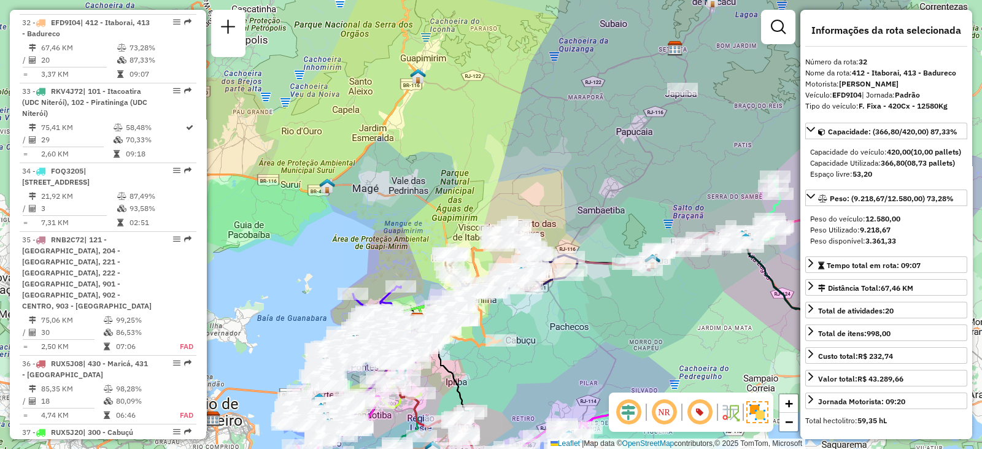
drag, startPoint x: 408, startPoint y: 360, endPoint x: 582, endPoint y: 353, distance: 174.4
click at [588, 351] on div "Janela de atendimento Grade de atendimento Capacidade Transportadoras Veículos …" at bounding box center [491, 224] width 982 height 449
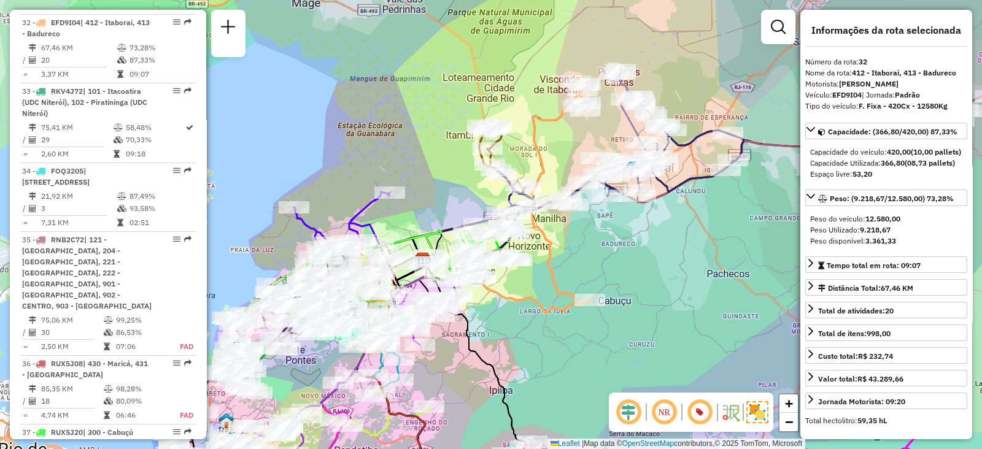
drag, startPoint x: 503, startPoint y: 326, endPoint x: 671, endPoint y: 296, distance: 170.3
click at [671, 296] on div "Janela de atendimento Grade de atendimento Capacidade Transportadoras Veículos …" at bounding box center [491, 224] width 982 height 449
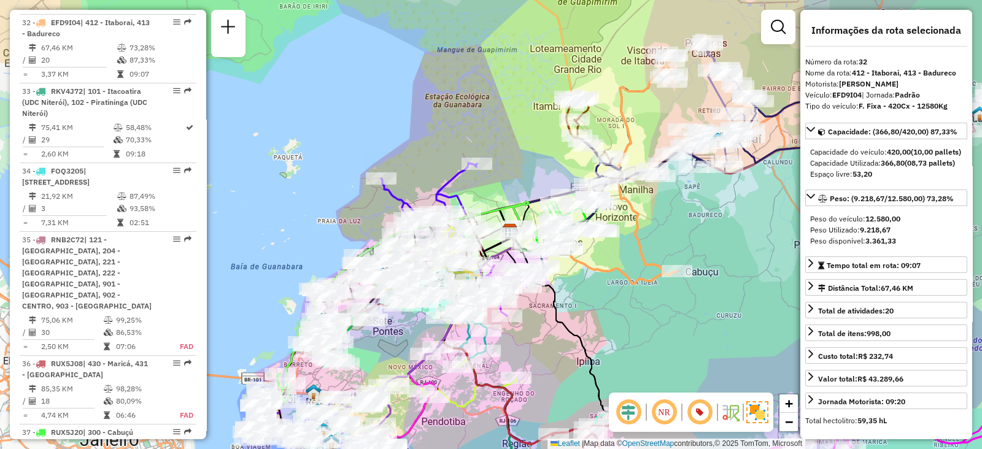
drag, startPoint x: 565, startPoint y: 335, endPoint x: 660, endPoint y: 309, distance: 98.5
click at [660, 309] on div "Janela de atendimento Grade de atendimento Capacidade Transportadoras Veículos …" at bounding box center [491, 224] width 982 height 449
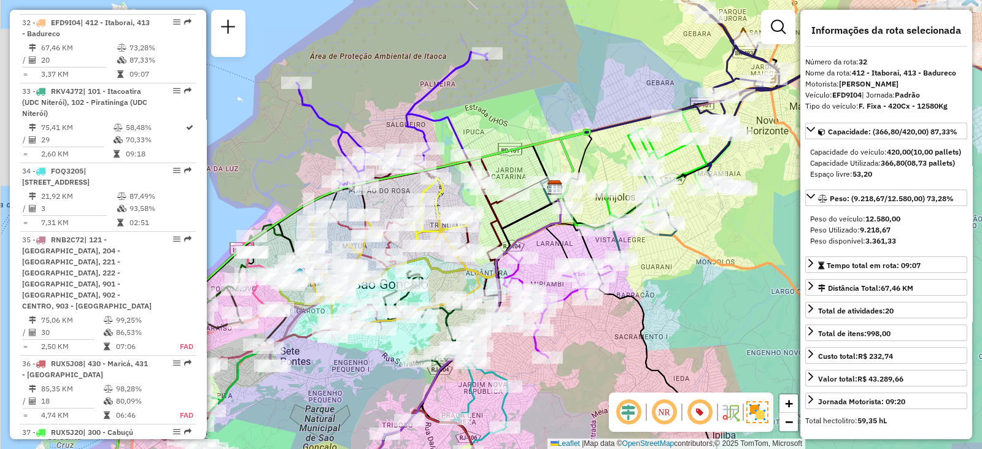
drag, startPoint x: 561, startPoint y: 286, endPoint x: 728, endPoint y: 308, distance: 168.2
click at [728, 308] on div "Janela de atendimento Grade de atendimento Capacidade Transportadoras Veículos …" at bounding box center [491, 224] width 982 height 449
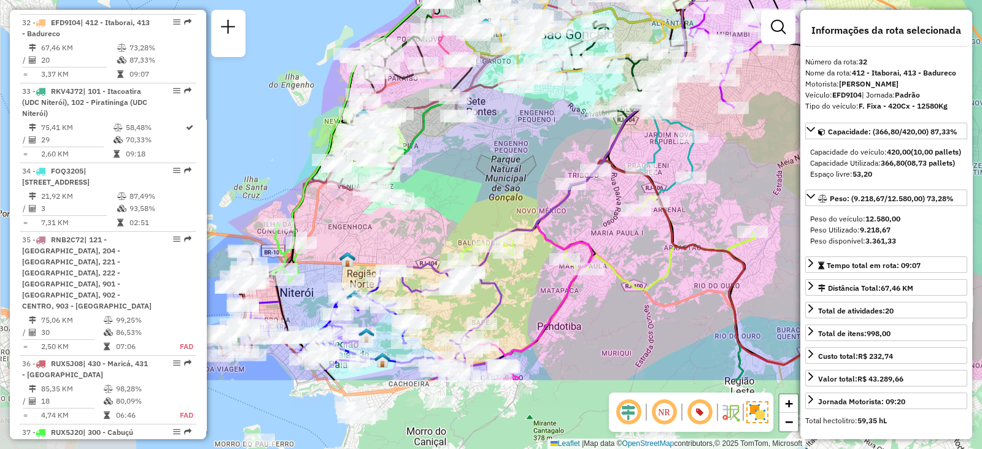
drag, startPoint x: 637, startPoint y: 318, endPoint x: 741, endPoint y: 202, distance: 155.5
click at [741, 203] on div "Janela de atendimento Grade de atendimento Capacidade Transportadoras Veículos …" at bounding box center [491, 224] width 982 height 449
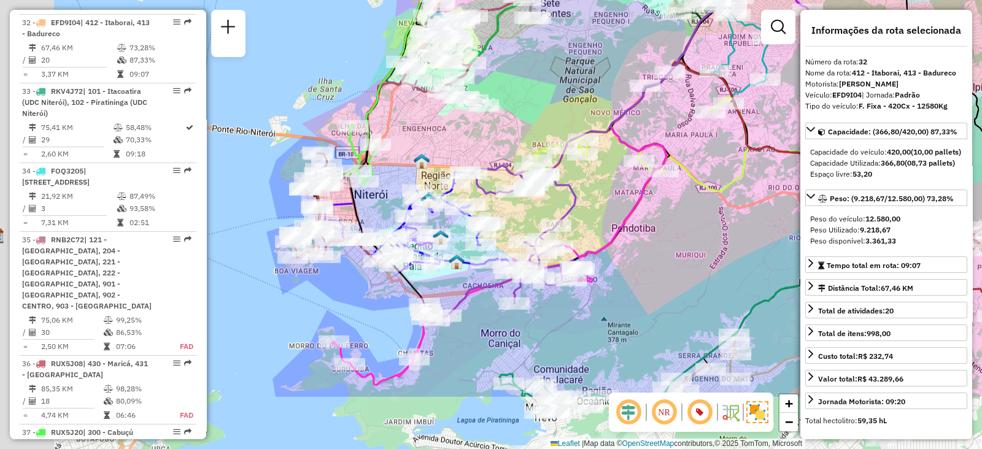
drag, startPoint x: 561, startPoint y: 339, endPoint x: 656, endPoint y: 215, distance: 157.1
click at [657, 213] on div "Janela de atendimento Grade de atendimento Capacidade Transportadoras Veículos …" at bounding box center [491, 224] width 982 height 449
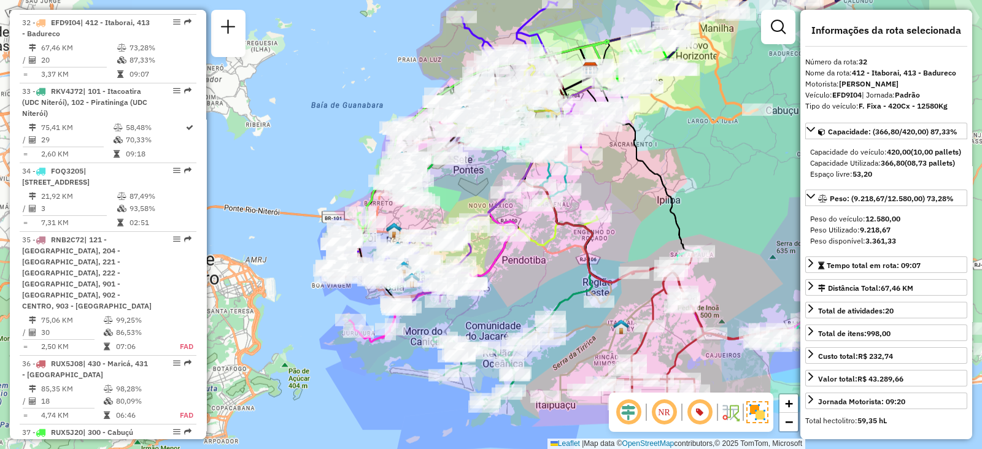
drag, startPoint x: 703, startPoint y: 271, endPoint x: 517, endPoint y: 267, distance: 185.9
click at [537, 279] on div "Janela de atendimento Grade de atendimento Capacidade Transportadoras Veículos …" at bounding box center [491, 224] width 982 height 449
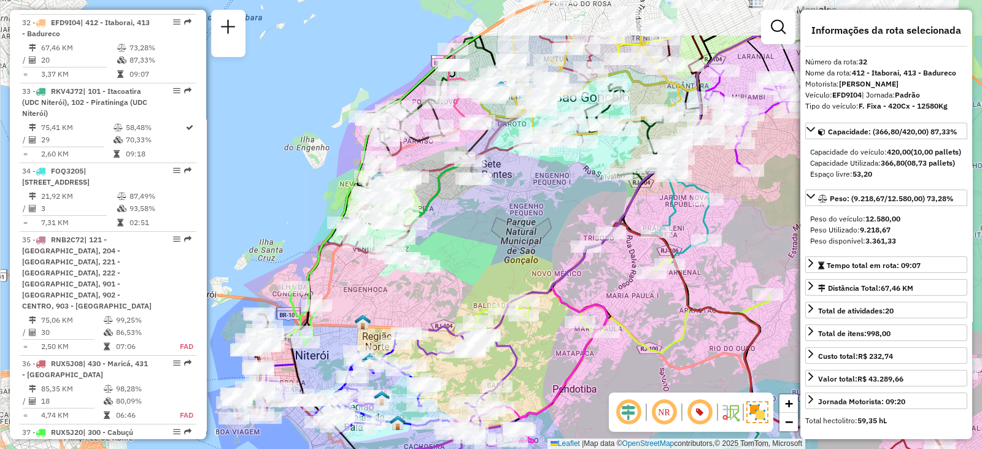
drag, startPoint x: 414, startPoint y: 162, endPoint x: 498, endPoint y: 256, distance: 125.6
click at [494, 256] on div "Janela de atendimento Grade de atendimento Capacidade Transportadoras Veículos …" at bounding box center [491, 224] width 982 height 449
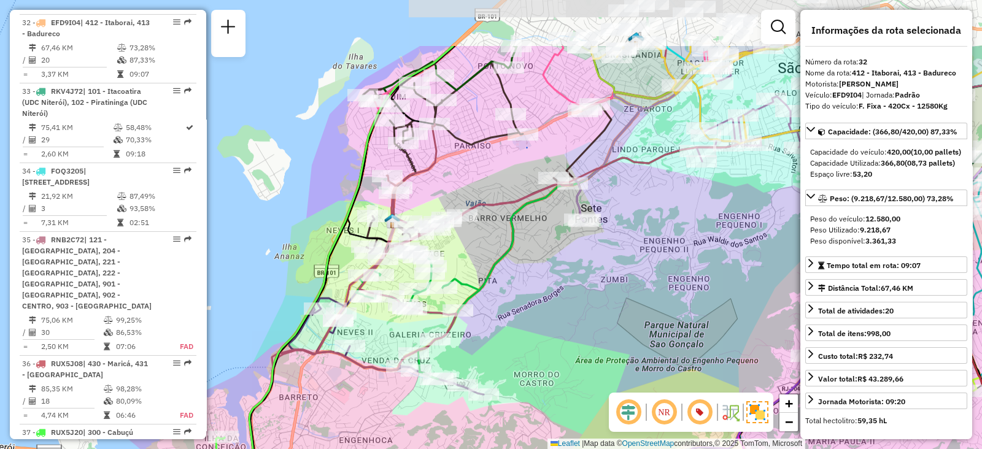
drag, startPoint x: 445, startPoint y: 193, endPoint x: 533, endPoint y: 284, distance: 126.3
click at [533, 284] on div "Janela de atendimento Grade de atendimento Capacidade Transportadoras Veículos …" at bounding box center [491, 224] width 982 height 449
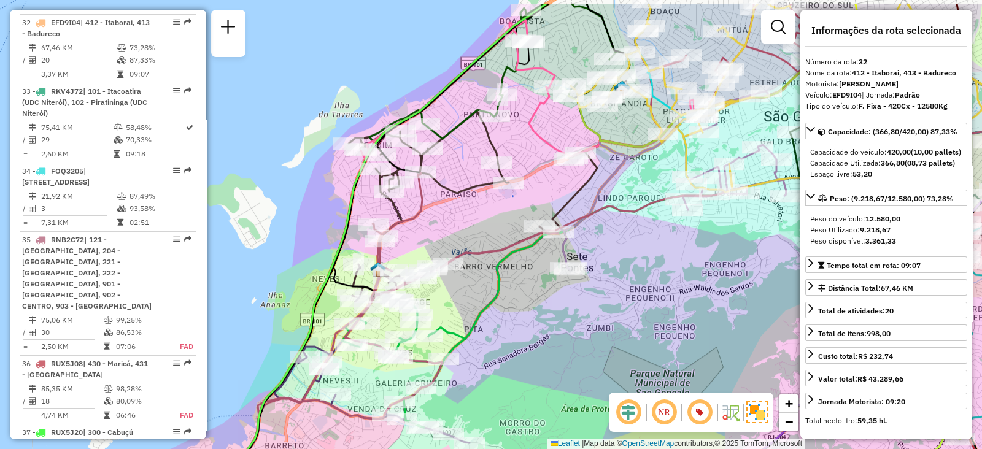
drag, startPoint x: 523, startPoint y: 275, endPoint x: 507, endPoint y: 291, distance: 22.1
click at [509, 320] on div "Janela de atendimento Grade de atendimento Capacidade Transportadoras Veículos …" at bounding box center [491, 224] width 982 height 449
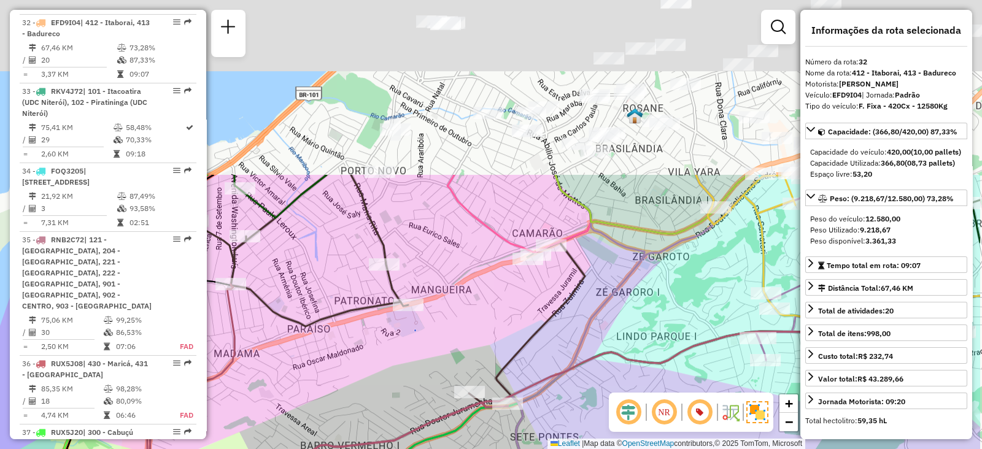
drag, startPoint x: 599, startPoint y: 110, endPoint x: 512, endPoint y: 311, distance: 219.0
click at [502, 347] on div "Janela de atendimento Grade de atendimento Capacidade Transportadoras Veículos …" at bounding box center [491, 224] width 982 height 449
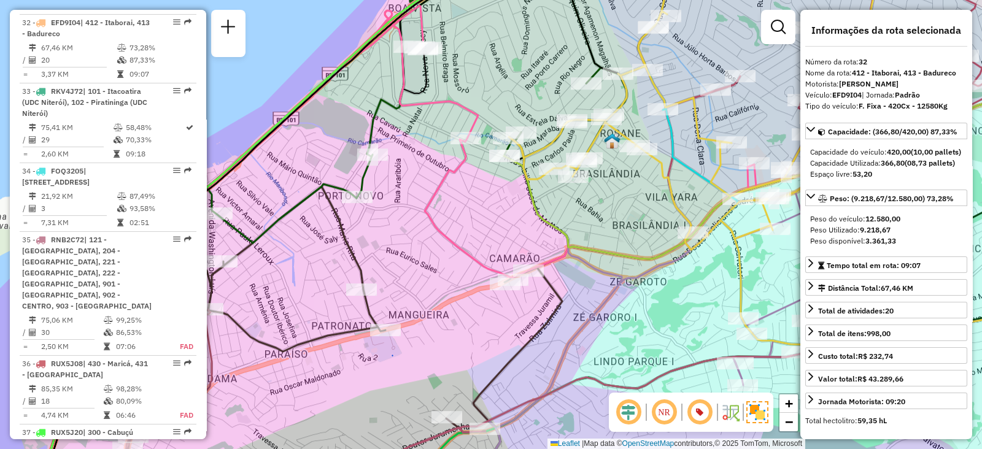
drag, startPoint x: 516, startPoint y: 183, endPoint x: 407, endPoint y: 242, distance: 123.5
click at [408, 240] on div "Janela de atendimento Grade de atendimento Capacidade Transportadoras Veículos …" at bounding box center [491, 224] width 982 height 449
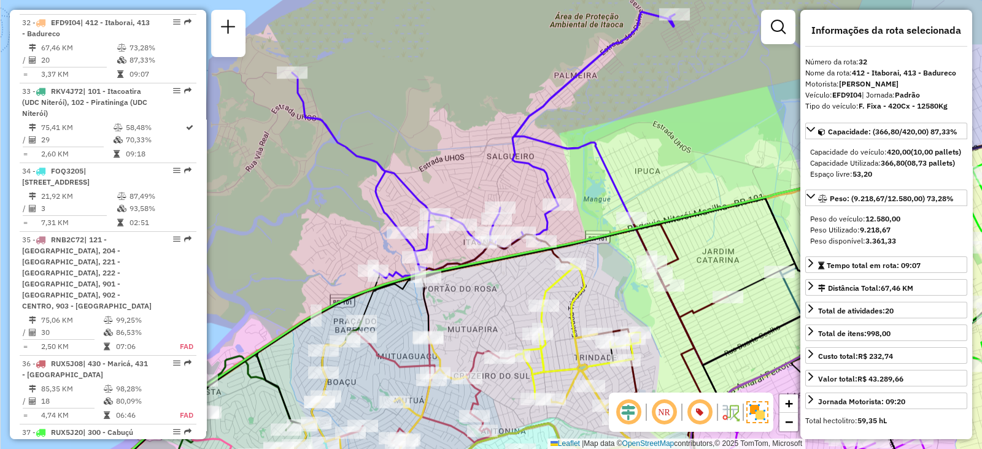
drag, startPoint x: 607, startPoint y: 82, endPoint x: 626, endPoint y: 117, distance: 40.3
click at [626, 117] on div "Janela de atendimento Grade de atendimento Capacidade Transportadoras Veículos …" at bounding box center [491, 224] width 982 height 449
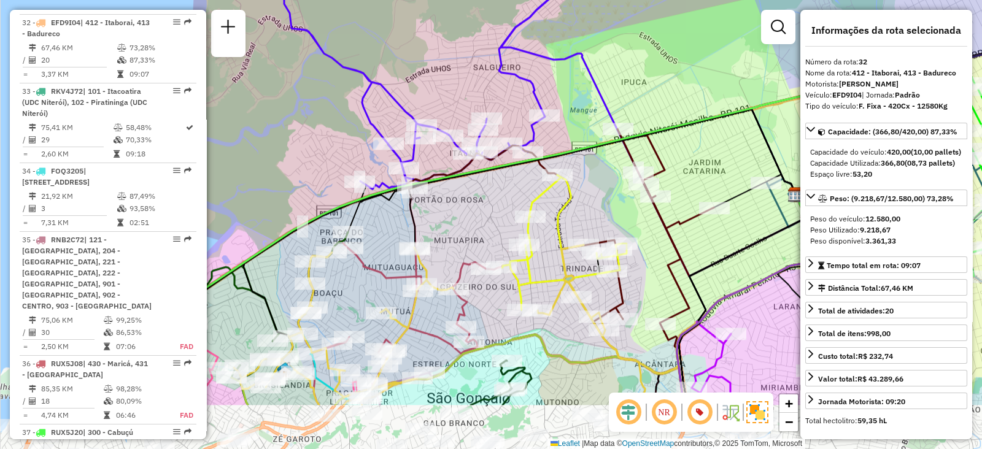
drag, startPoint x: 679, startPoint y: 184, endPoint x: 665, endPoint y: 96, distance: 89.4
click at [665, 96] on div "Janela de atendimento Grade de atendimento Capacidade Transportadoras Veículos …" at bounding box center [491, 224] width 982 height 449
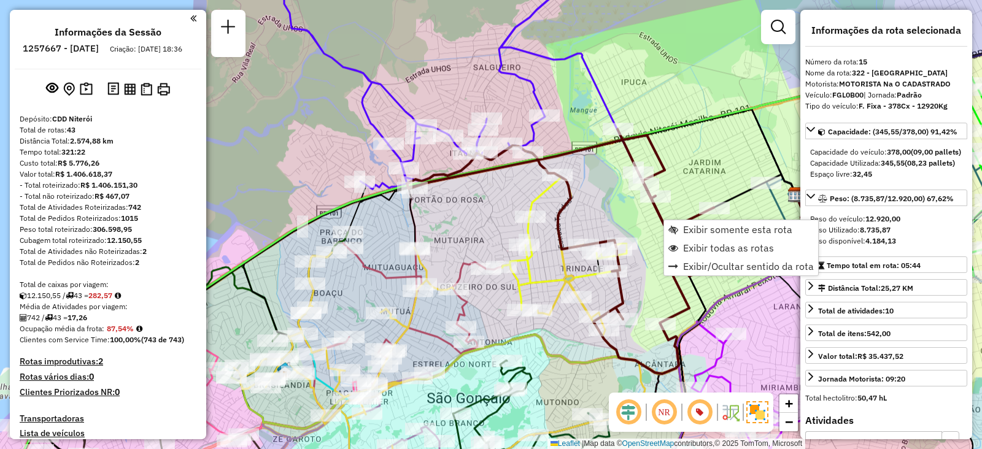
select select "**********"
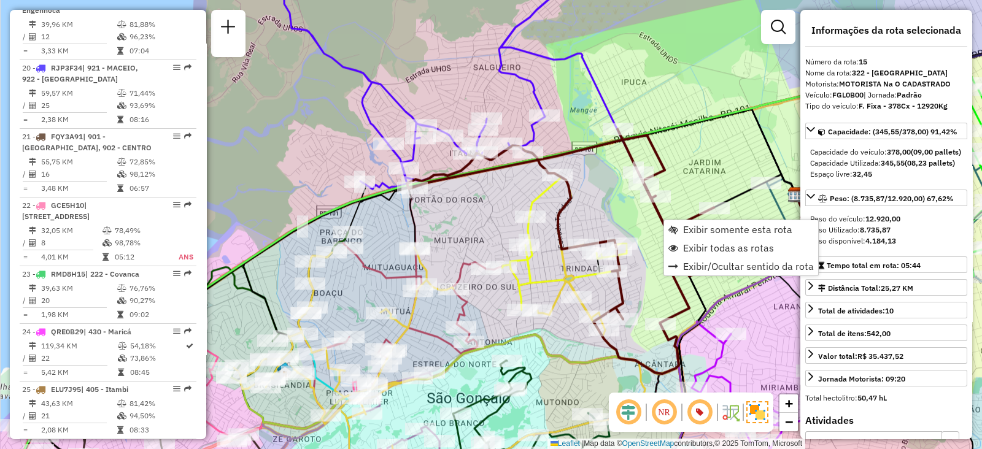
scroll to position [1396, 0]
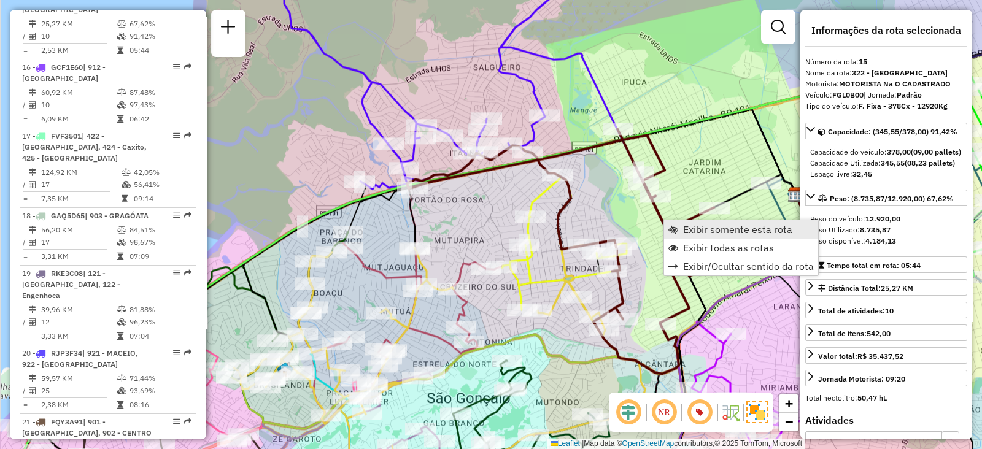
click at [689, 228] on span "Exibir somente esta rota" at bounding box center [737, 230] width 109 height 10
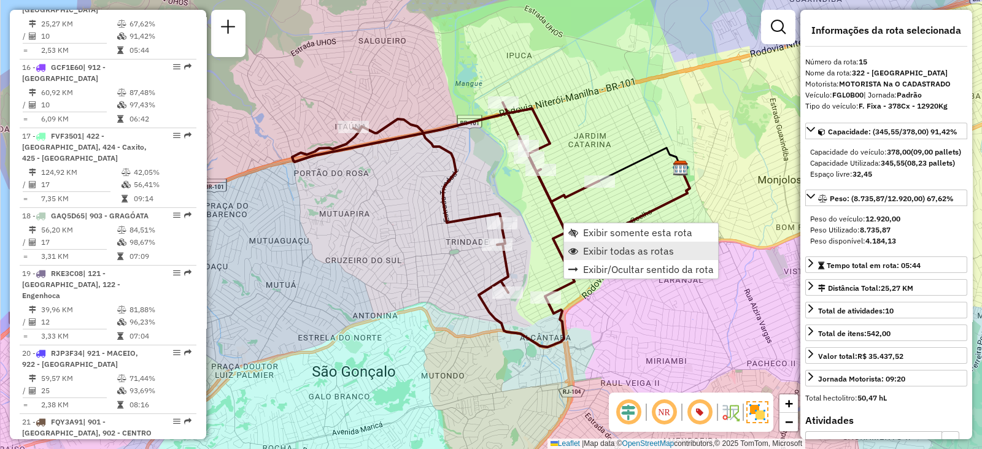
click at [593, 253] on span "Exibir todas as rotas" at bounding box center [628, 251] width 91 height 10
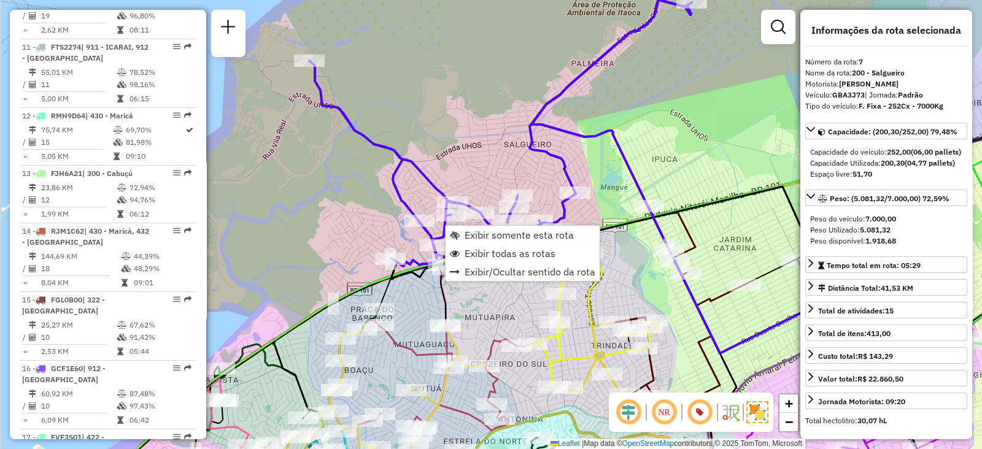
scroll to position [892, 0]
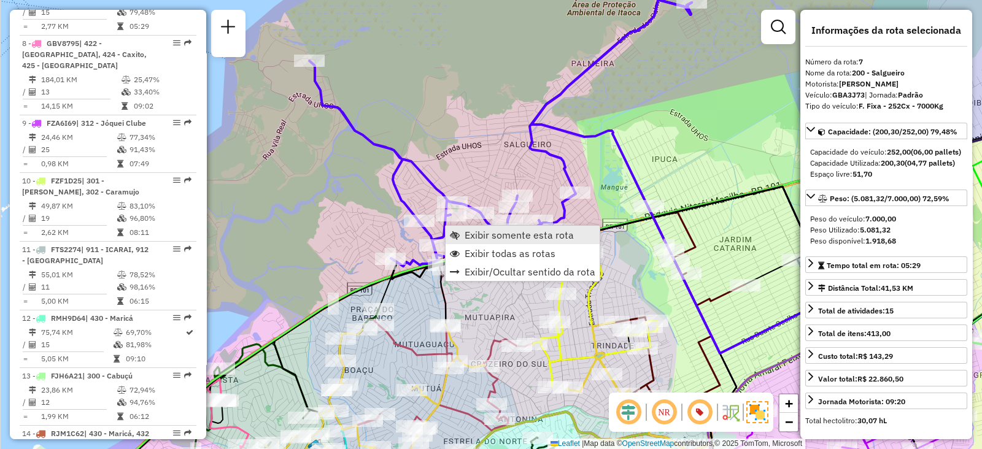
click at [465, 233] on span "Exibir somente esta rota" at bounding box center [518, 235] width 109 height 10
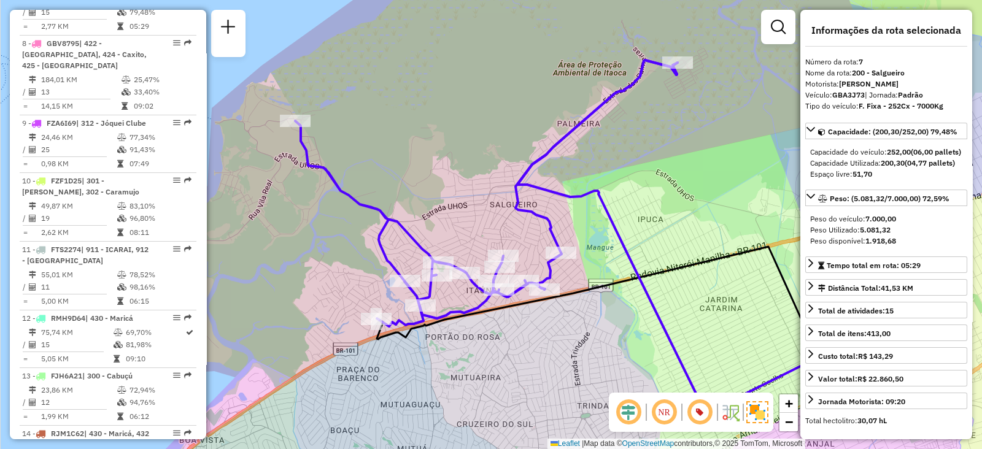
drag, startPoint x: 432, startPoint y: 333, endPoint x: 499, endPoint y: 345, distance: 68.0
click at [499, 345] on div "Janela de atendimento Grade de atendimento Capacidade Transportadoras Veículos …" at bounding box center [491, 224] width 982 height 449
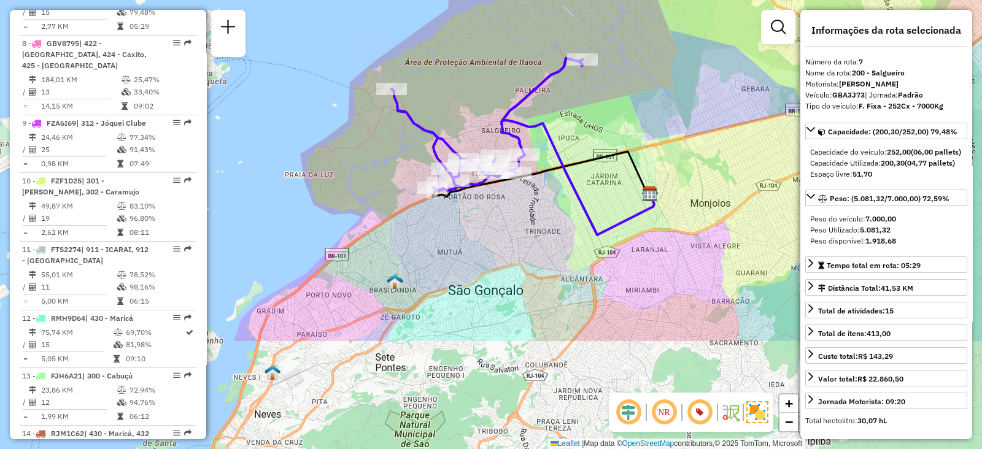
drag, startPoint x: 523, startPoint y: 390, endPoint x: 473, endPoint y: 237, distance: 160.6
click at [473, 237] on div "Janela de atendimento Grade de atendimento Capacidade Transportadoras Veículos …" at bounding box center [491, 224] width 982 height 449
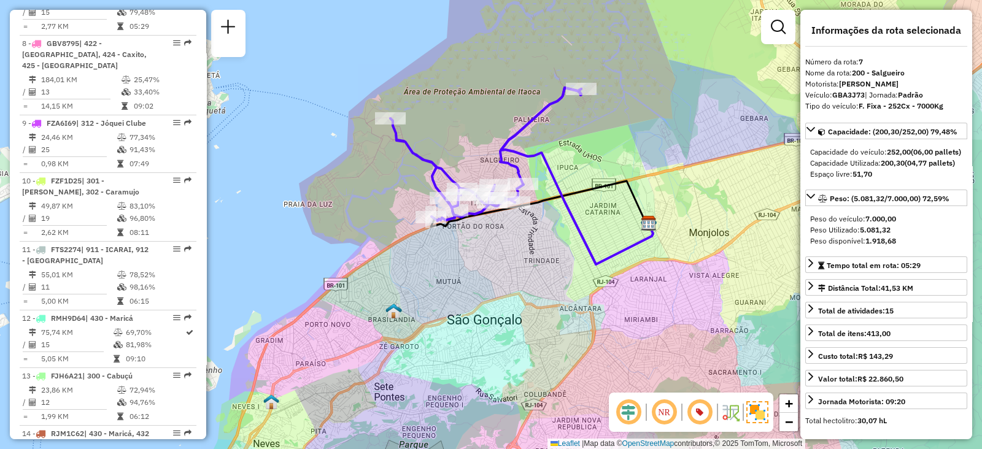
drag, startPoint x: 475, startPoint y: 220, endPoint x: 473, endPoint y: 260, distance: 39.9
click at [473, 260] on div "Janela de atendimento Grade de atendimento Capacidade Transportadoras Veículos …" at bounding box center [491, 224] width 982 height 449
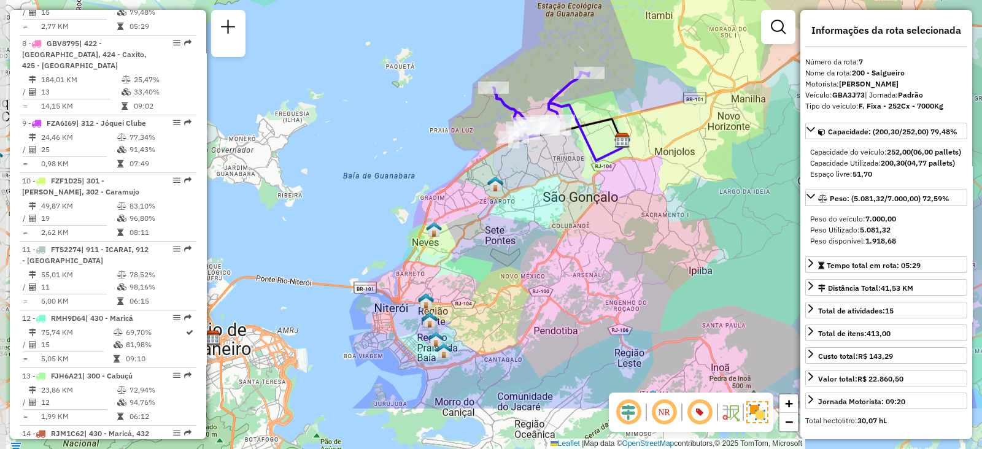
drag, startPoint x: 518, startPoint y: 333, endPoint x: 541, endPoint y: 242, distance: 94.2
click at [540, 242] on div "Janela de atendimento Grade de atendimento Capacidade Transportadoras Veículos …" at bounding box center [491, 224] width 982 height 449
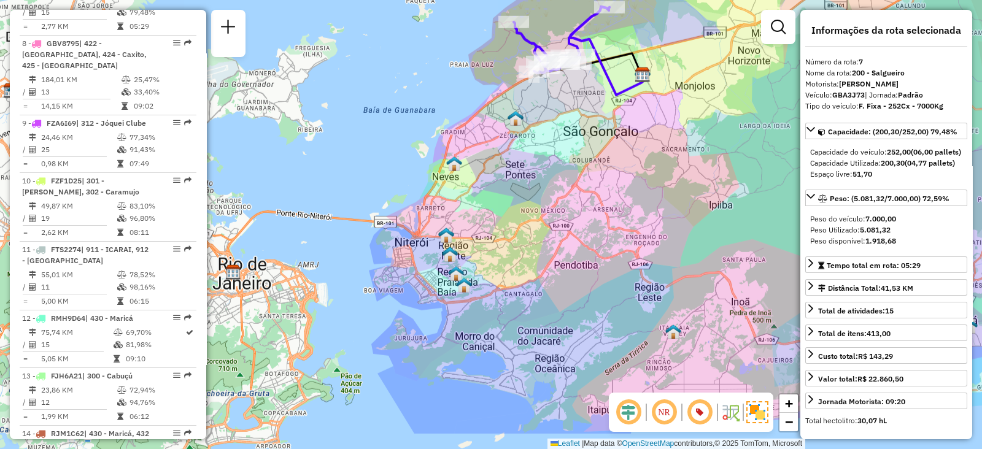
drag, startPoint x: 544, startPoint y: 306, endPoint x: 566, endPoint y: 244, distance: 66.4
click at [566, 245] on div "Janela de atendimento Grade de atendimento Capacidade Transportadoras Veículos …" at bounding box center [491, 224] width 982 height 449
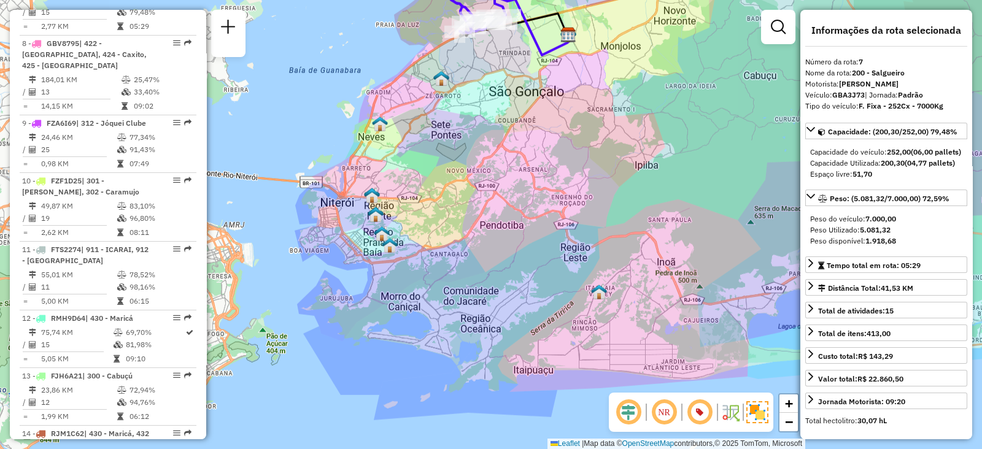
drag, startPoint x: 585, startPoint y: 281, endPoint x: 510, endPoint y: 242, distance: 84.5
click at [510, 242] on div "Janela de atendimento Grade de atendimento Capacidade Transportadoras Veículos …" at bounding box center [491, 224] width 982 height 449
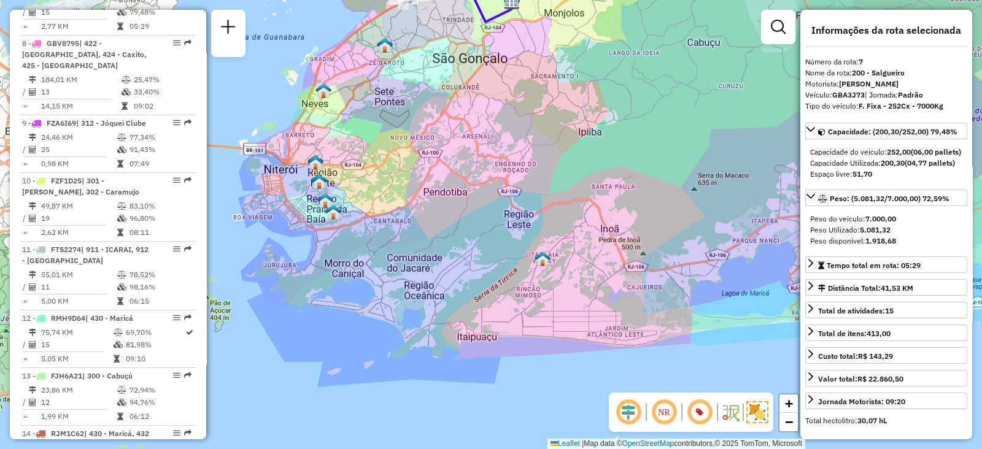
drag, startPoint x: 621, startPoint y: 322, endPoint x: 544, endPoint y: 274, distance: 90.9
click at [544, 274] on div "Janela de atendimento Grade de atendimento Capacidade Transportadoras Veículos …" at bounding box center [491, 224] width 982 height 449
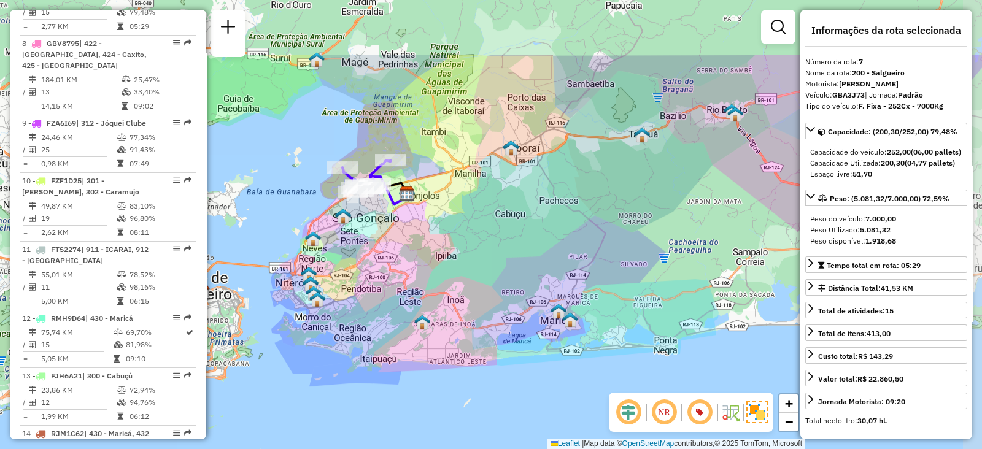
drag, startPoint x: 553, startPoint y: 139, endPoint x: 475, endPoint y: 239, distance: 126.4
click at [475, 239] on div "Janela de atendimento Grade de atendimento Capacidade Transportadoras Veículos …" at bounding box center [491, 224] width 982 height 449
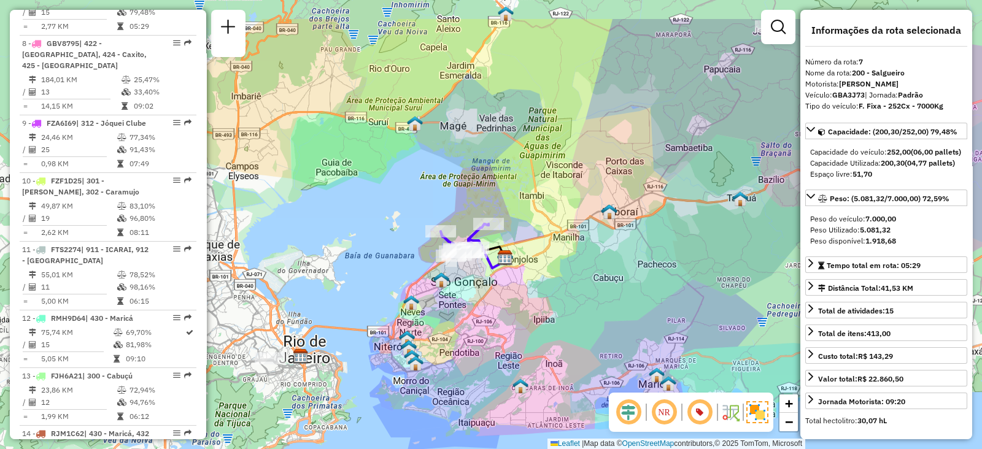
drag, startPoint x: 498, startPoint y: 234, endPoint x: 596, endPoint y: 298, distance: 117.1
click at [596, 298] on div "Janela de atendimento Grade de atendimento Capacidade Transportadoras Veículos …" at bounding box center [491, 224] width 982 height 449
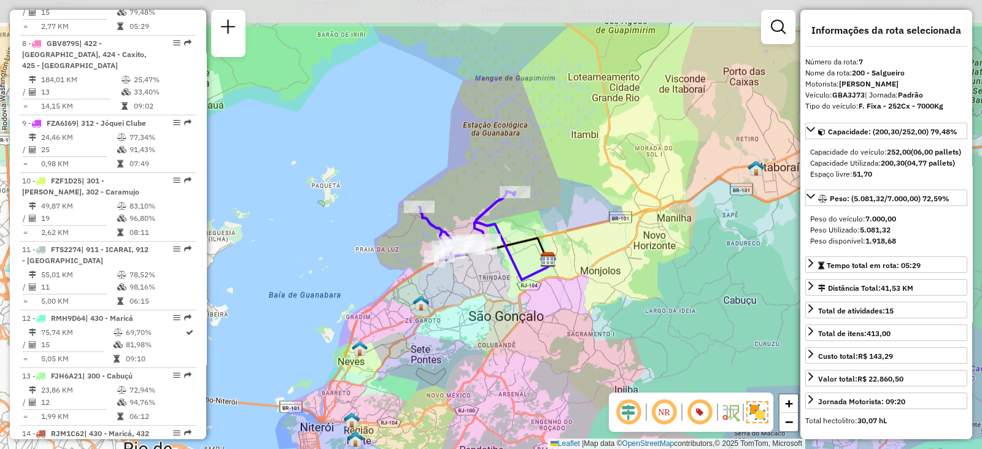
drag, startPoint x: 463, startPoint y: 239, endPoint x: 475, endPoint y: 296, distance: 58.8
click at [475, 296] on div "Janela de atendimento Grade de atendimento Capacidade Transportadoras Veículos …" at bounding box center [491, 224] width 982 height 449
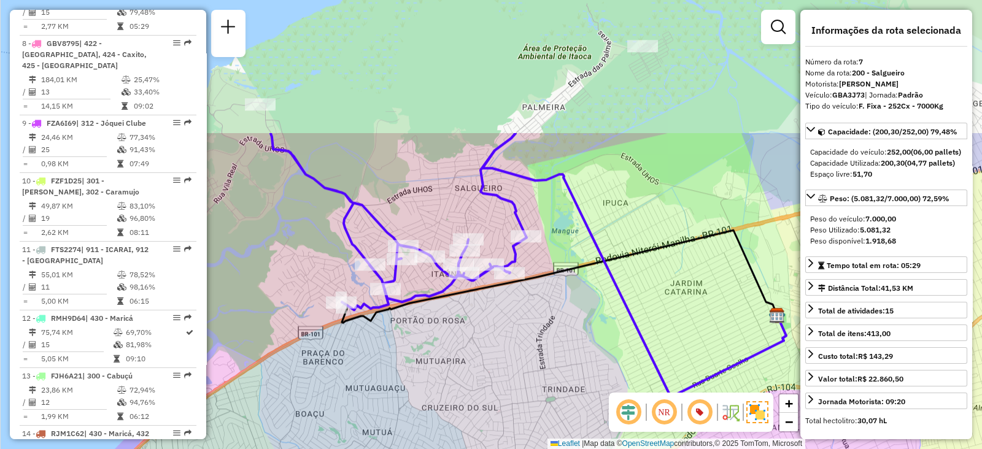
drag, startPoint x: 491, startPoint y: 208, endPoint x: 506, endPoint y: 391, distance: 184.0
click at [506, 391] on div "Janela de atendimento Grade de atendimento Capacidade Transportadoras Veículos …" at bounding box center [491, 224] width 982 height 449
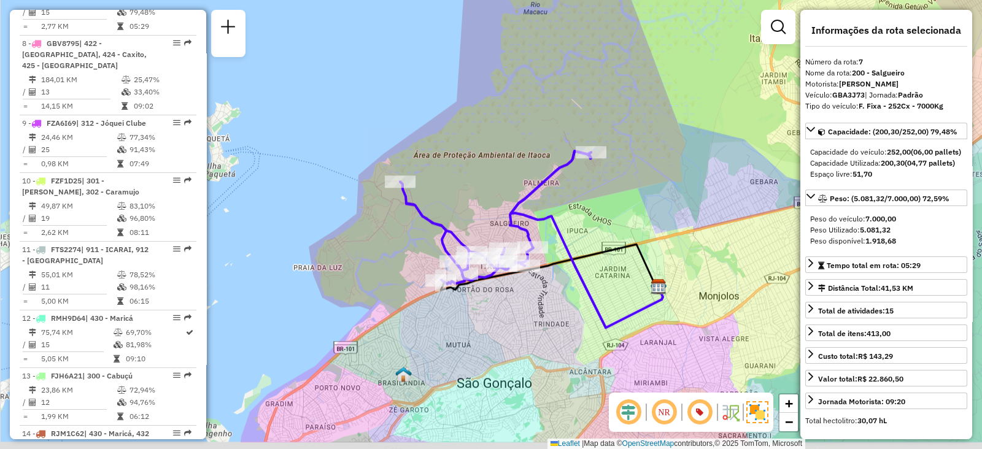
drag, startPoint x: 461, startPoint y: 359, endPoint x: 485, endPoint y: 308, distance: 56.3
click at [485, 308] on div "Janela de atendimento Grade de atendimento Capacidade Transportadoras Veículos …" at bounding box center [491, 224] width 982 height 449
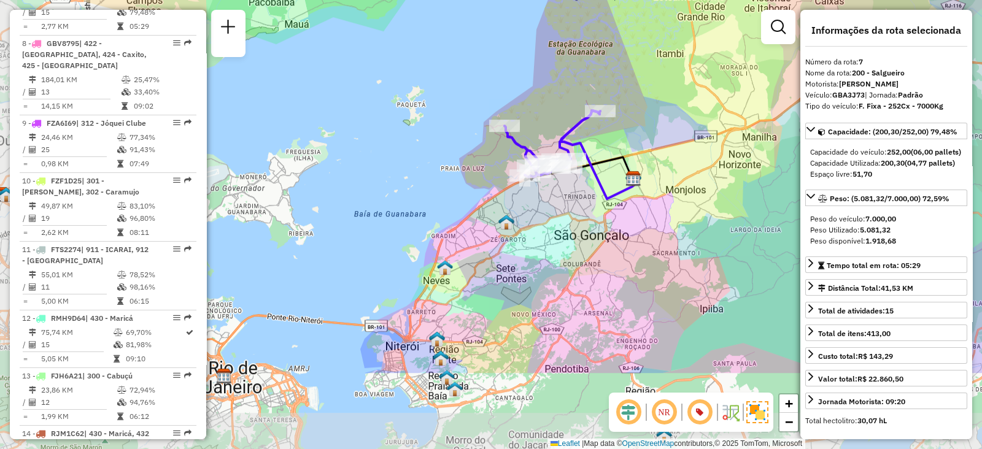
drag, startPoint x: 535, startPoint y: 391, endPoint x: 569, endPoint y: 251, distance: 143.9
click at [569, 251] on div "Janela de atendimento Grade de atendimento Capacidade Transportadoras Veículos …" at bounding box center [491, 224] width 982 height 449
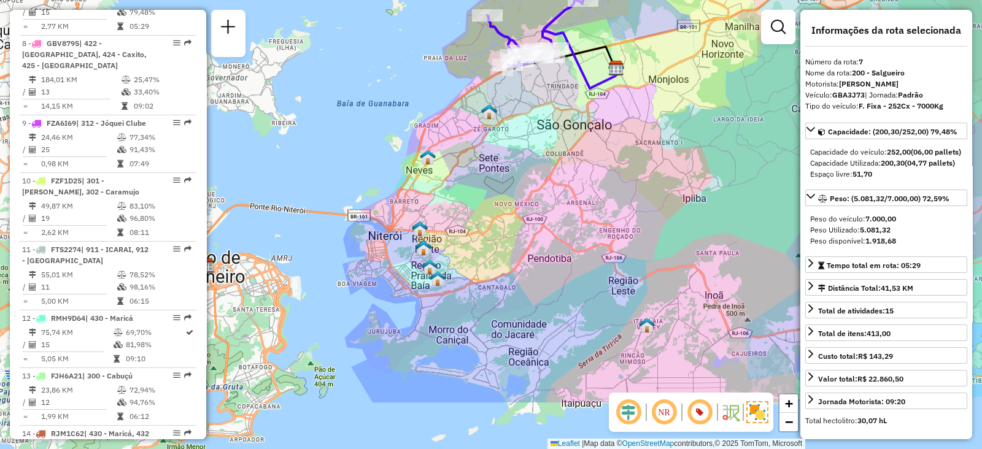
drag, startPoint x: 561, startPoint y: 350, endPoint x: 534, endPoint y: 245, distance: 107.7
click at [534, 245] on div "Janela de atendimento Grade de atendimento Capacidade Transportadoras Veículos …" at bounding box center [491, 224] width 982 height 449
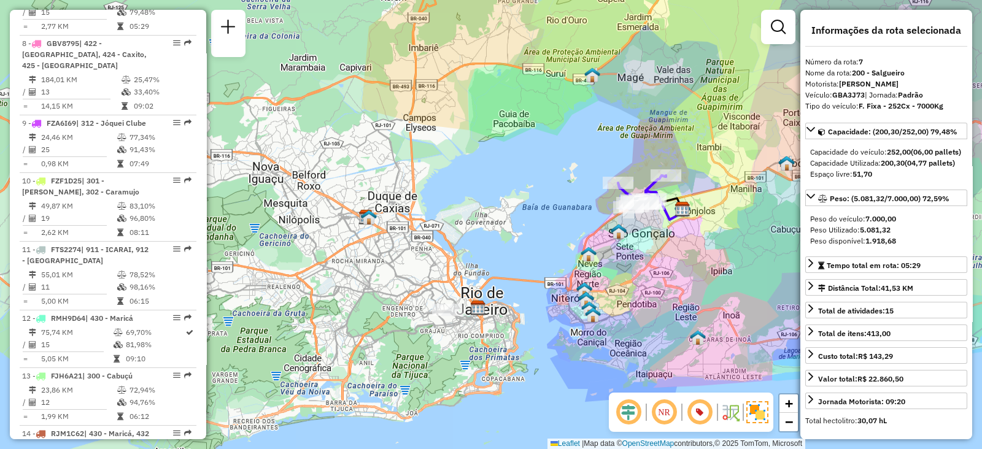
drag, startPoint x: 727, startPoint y: 256, endPoint x: 804, endPoint y: 258, distance: 77.3
click at [804, 258] on hb-router-mapa "Informações da Sessão 1257667 - 02/09/2025 Criação: 01/09/2025 18:36 Depósito: …" at bounding box center [491, 224] width 982 height 449
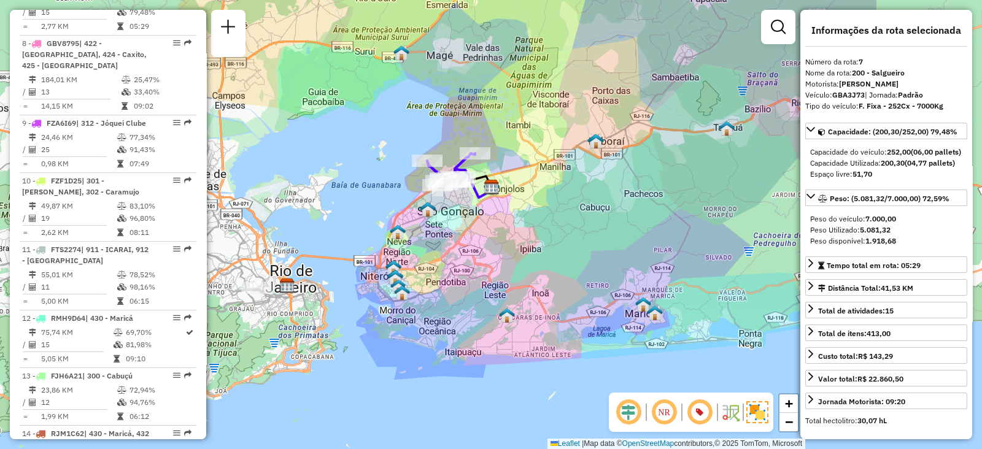
drag, startPoint x: 751, startPoint y: 299, endPoint x: 544, endPoint y: 299, distance: 206.7
click at [540, 301] on div "Janela de atendimento Grade de atendimento Capacidade Transportadoras Veículos …" at bounding box center [491, 224] width 982 height 449
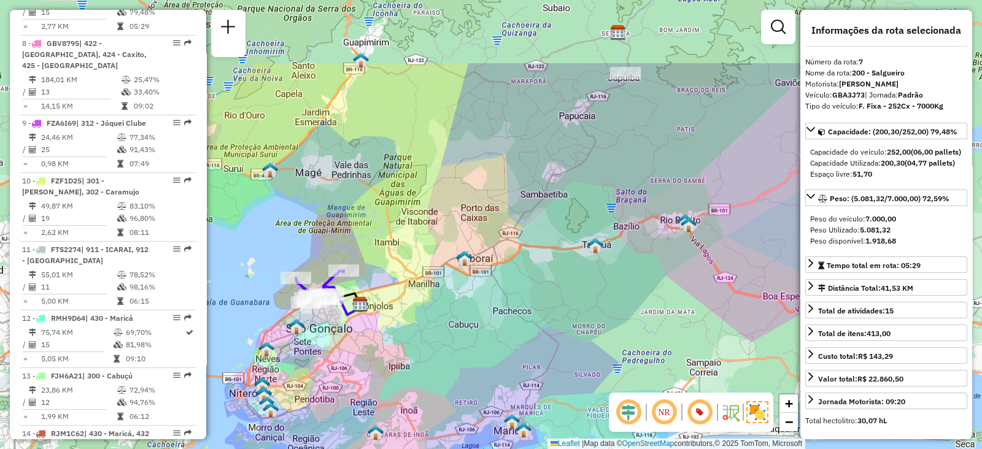
drag, startPoint x: 678, startPoint y: 210, endPoint x: 555, endPoint y: 318, distance: 163.9
click at [555, 318] on div "Janela de atendimento Grade de atendimento Capacidade Transportadoras Veículos …" at bounding box center [491, 224] width 982 height 449
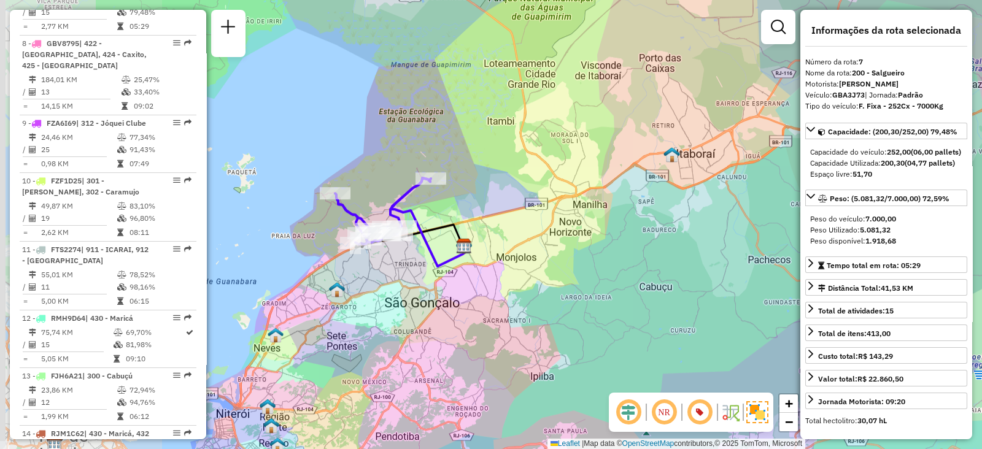
drag, startPoint x: 379, startPoint y: 320, endPoint x: 616, endPoint y: 305, distance: 237.9
click at [617, 305] on div "Janela de atendimento Grade de atendimento Capacidade Transportadoras Veículos …" at bounding box center [491, 224] width 982 height 449
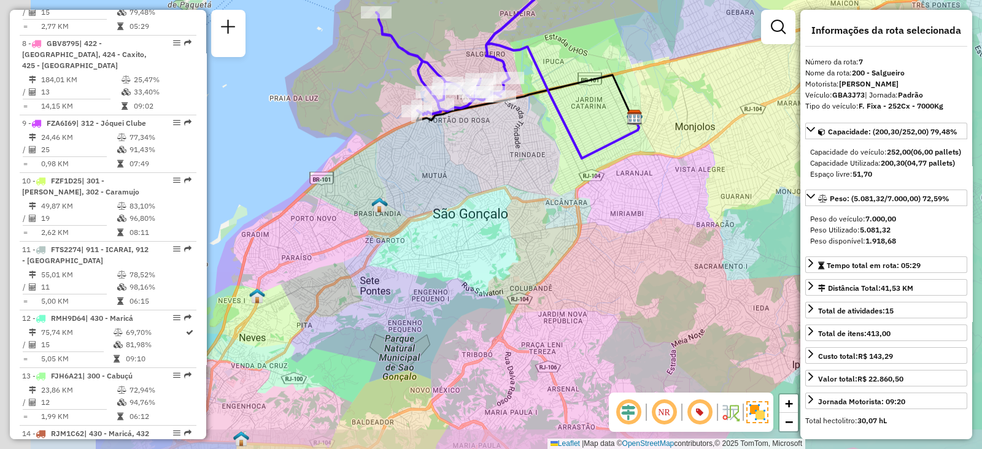
drag, startPoint x: 463, startPoint y: 335, endPoint x: 754, endPoint y: 252, distance: 303.1
click at [753, 252] on div "Janela de atendimento Grade de atendimento Capacidade Transportadoras Veículos …" at bounding box center [491, 224] width 982 height 449
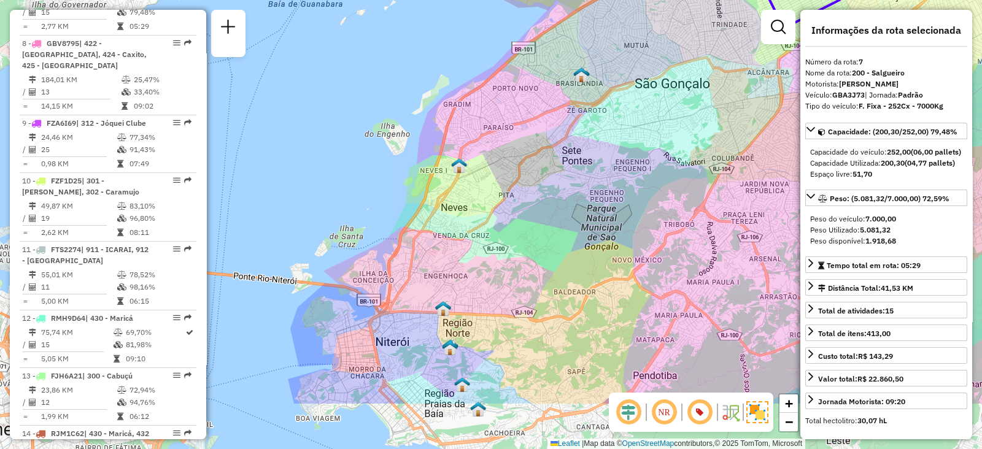
drag, startPoint x: 488, startPoint y: 308, endPoint x: 592, endPoint y: 218, distance: 137.9
click at [592, 218] on div "Janela de atendimento Grade de atendimento Capacidade Transportadoras Veículos …" at bounding box center [491, 224] width 982 height 449
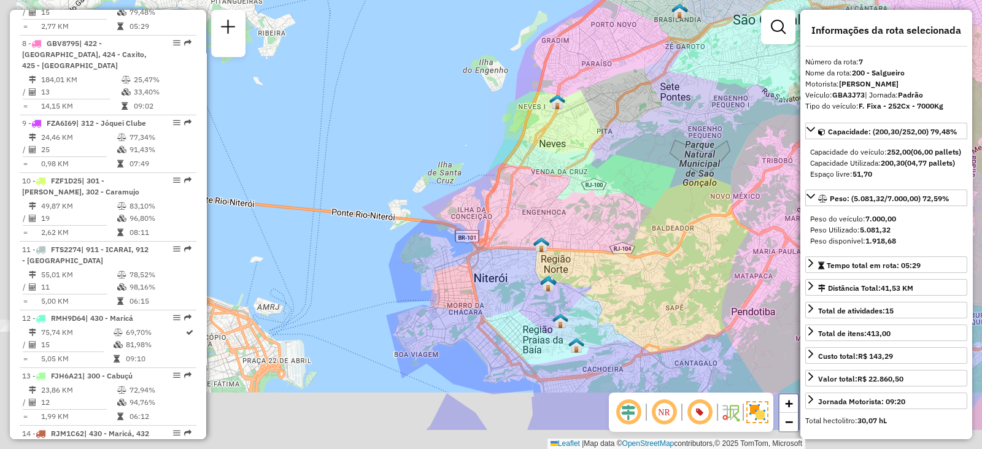
drag, startPoint x: 507, startPoint y: 325, endPoint x: 623, endPoint y: 250, distance: 138.3
click at [623, 250] on div "Janela de atendimento Grade de atendimento Capacidade Transportadoras Veículos …" at bounding box center [491, 224] width 982 height 449
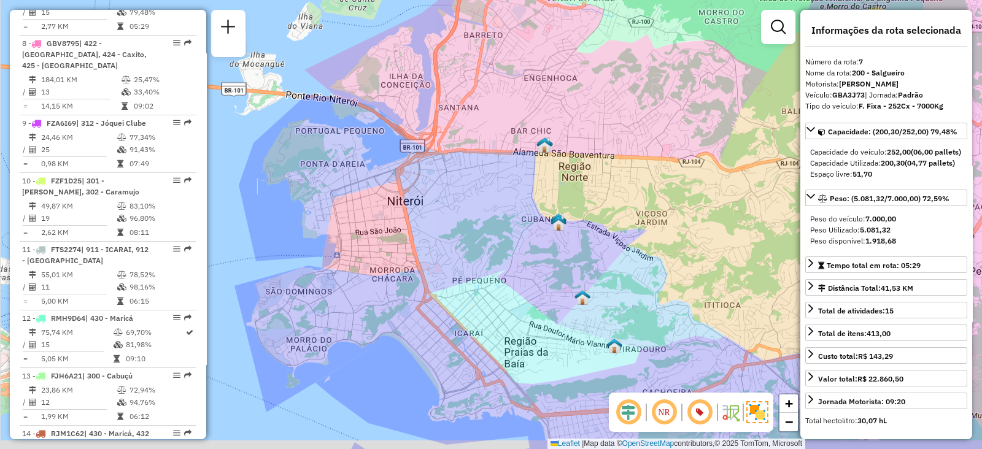
drag, startPoint x: 479, startPoint y: 286, endPoint x: 506, endPoint y: 237, distance: 55.5
click at [491, 261] on div "Janela de atendimento Grade de atendimento Capacidade Transportadoras Veículos …" at bounding box center [491, 224] width 982 height 449
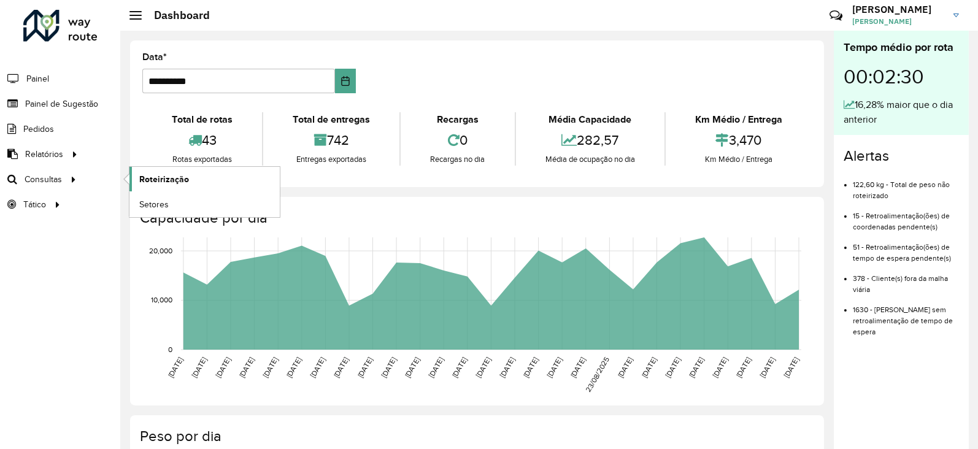
click at [166, 183] on span "Roteirização" at bounding box center [164, 179] width 50 height 13
click at [72, 107] on span "Painel de Sugestão" at bounding box center [63, 104] width 77 height 13
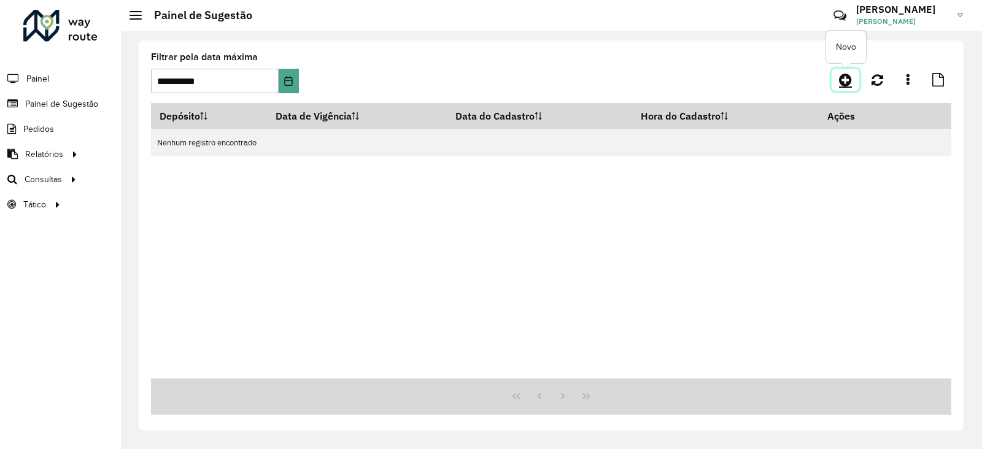
click at [843, 82] on icon at bounding box center [845, 79] width 13 height 15
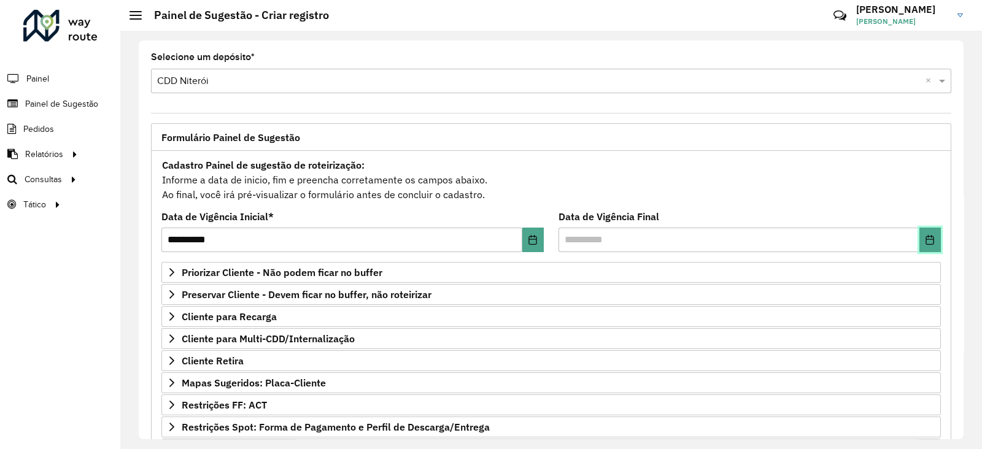
click at [922, 246] on button "Choose Date" at bounding box center [929, 240] width 21 height 25
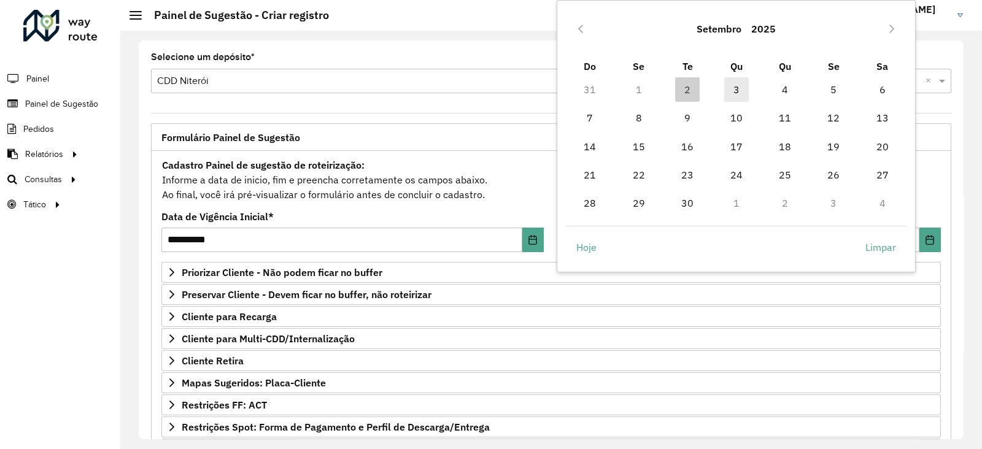
click at [740, 85] on span "3" at bounding box center [736, 89] width 25 height 25
type input "**********"
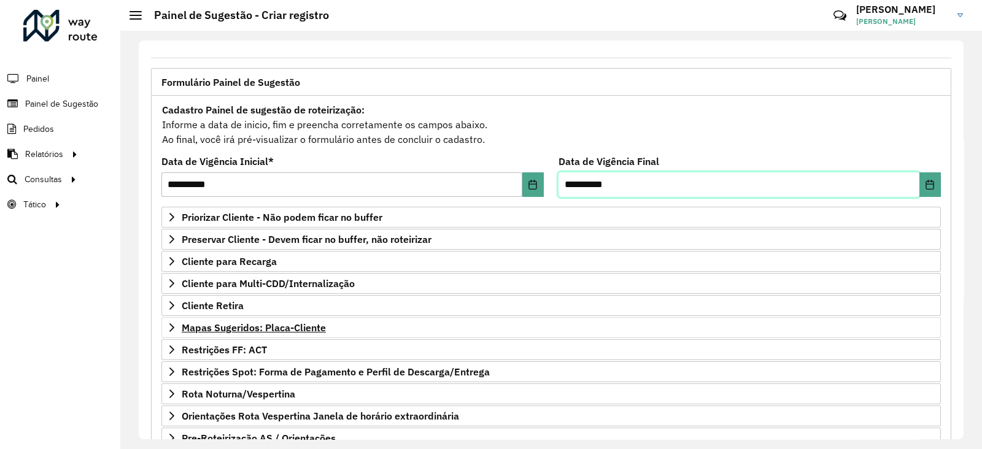
scroll to position [76, 0]
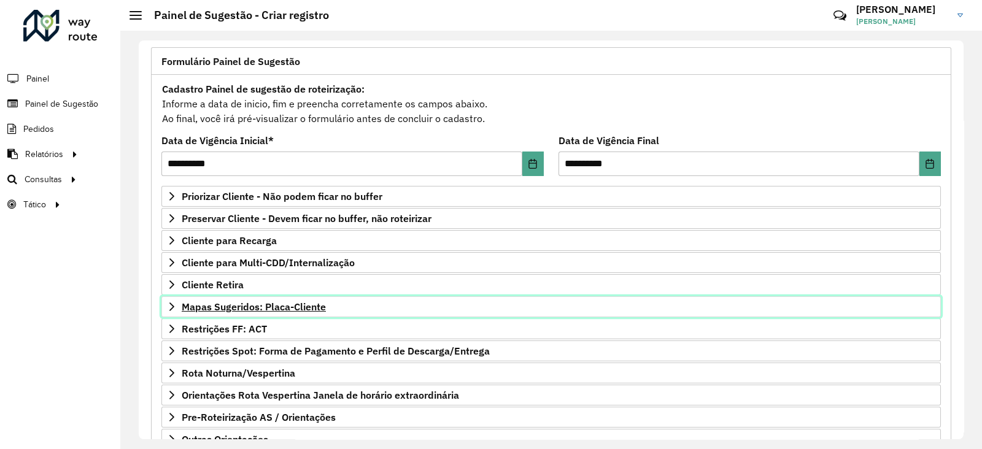
click at [242, 306] on span "Mapas Sugeridos: Placa-Cliente" at bounding box center [254, 307] width 144 height 10
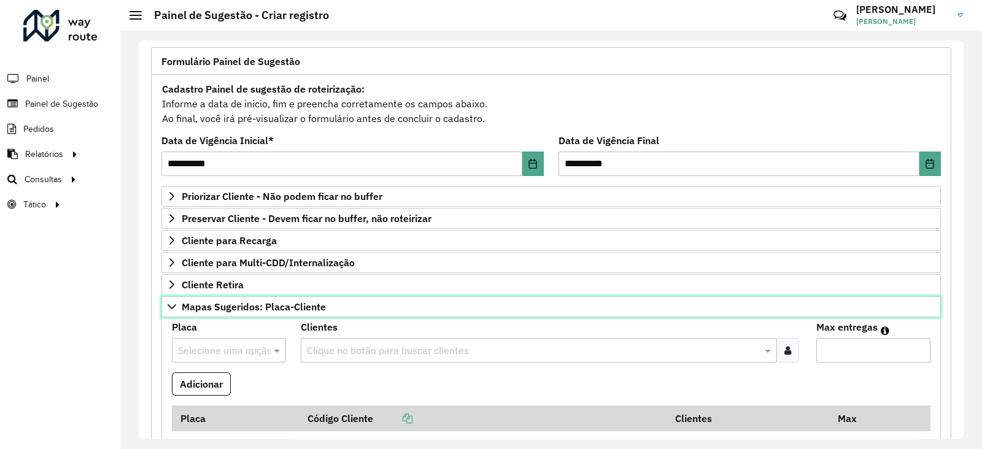
scroll to position [153, 0]
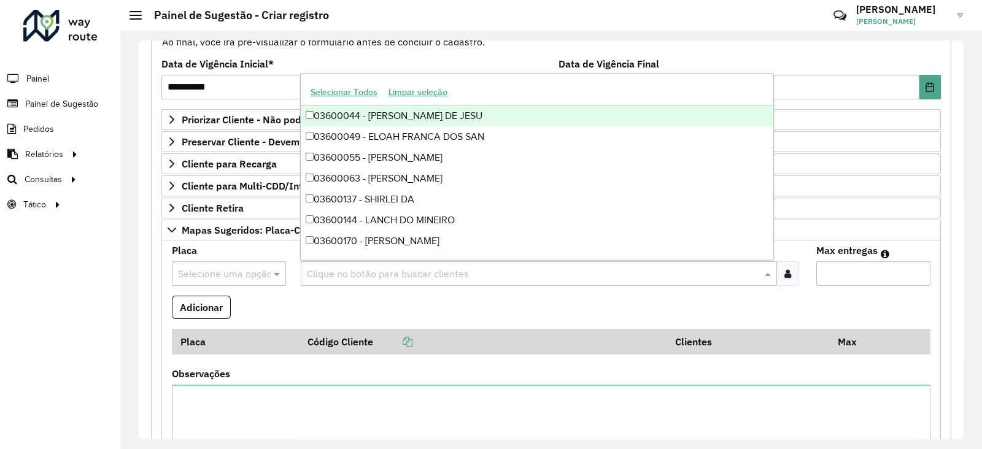
click at [404, 272] on input "text" at bounding box center [533, 274] width 458 height 15
paste input "*****"
type input "*****"
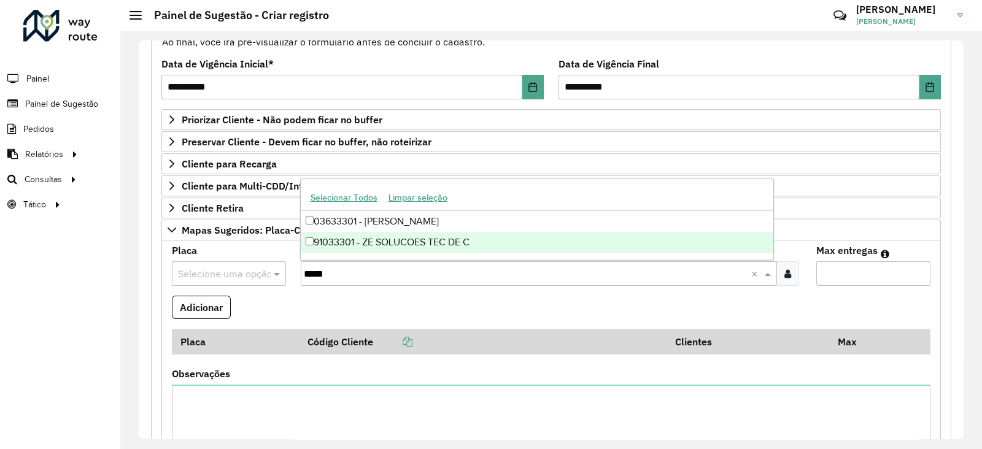
click at [375, 243] on div "91033301 - ZE SOLUCOES TEC DE C" at bounding box center [537, 242] width 473 height 21
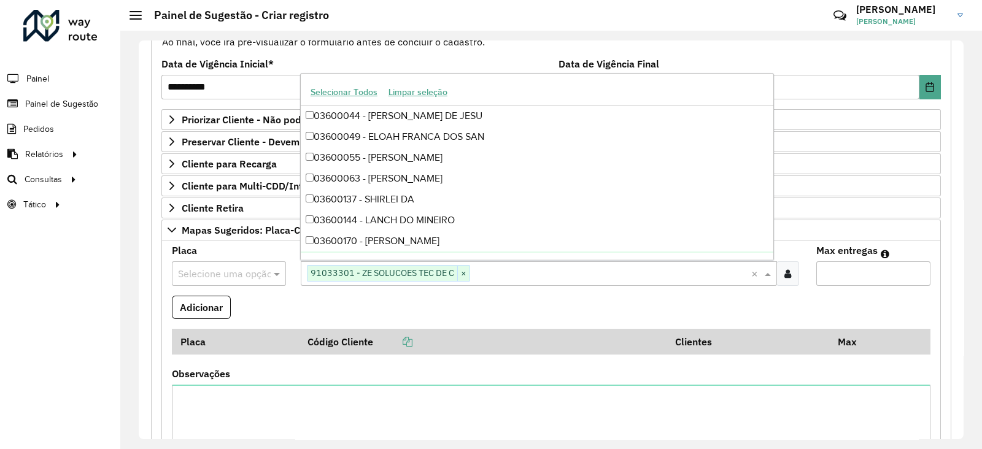
click at [209, 271] on input "text" at bounding box center [216, 274] width 77 height 15
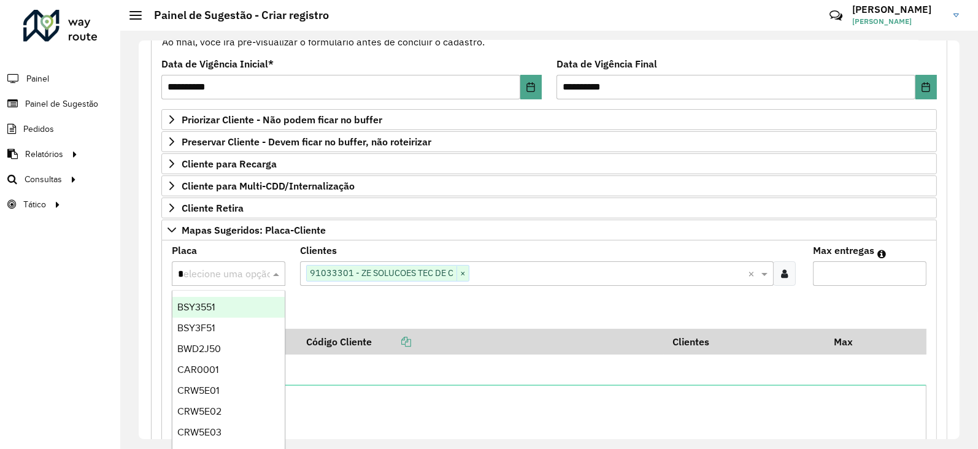
type input "**"
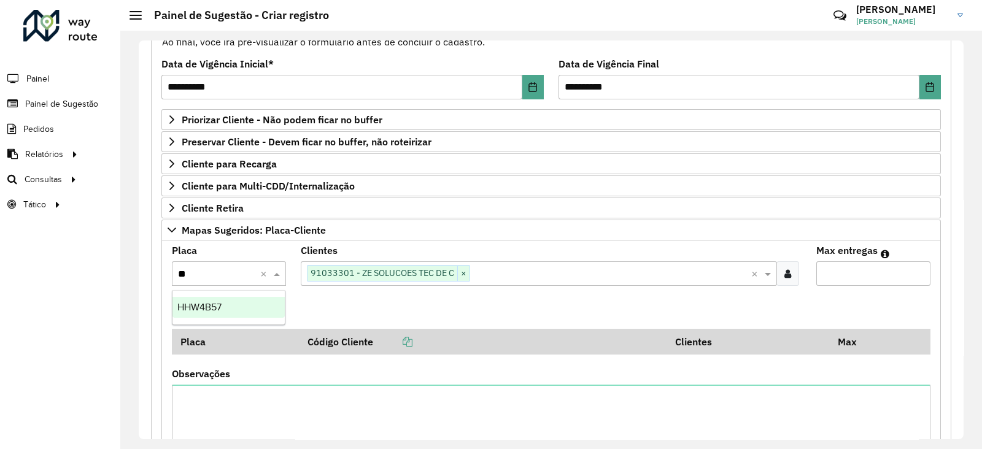
click at [212, 302] on span "HHW4B57" at bounding box center [199, 307] width 44 height 10
click at [870, 274] on input "Max entregas" at bounding box center [873, 273] width 114 height 25
type input "*"
click at [199, 298] on button "Adicionar" at bounding box center [201, 307] width 59 height 23
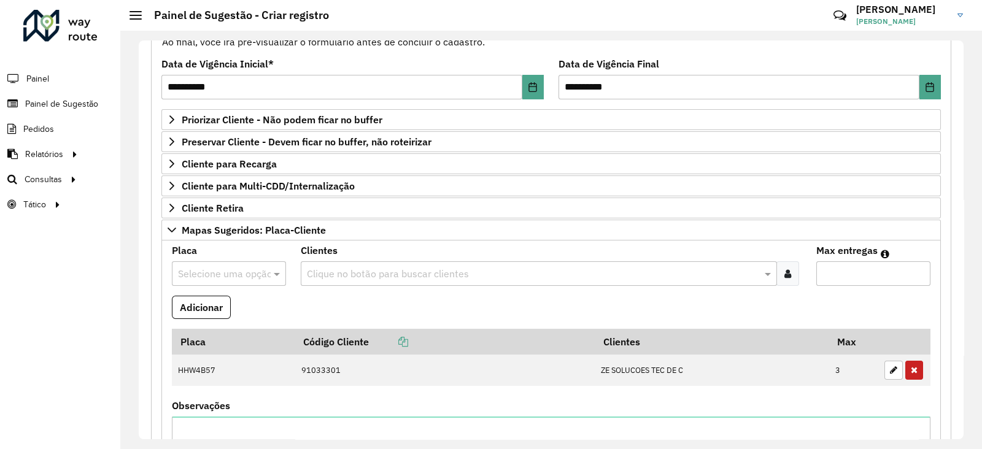
click at [402, 278] on input "text" at bounding box center [533, 274] width 458 height 15
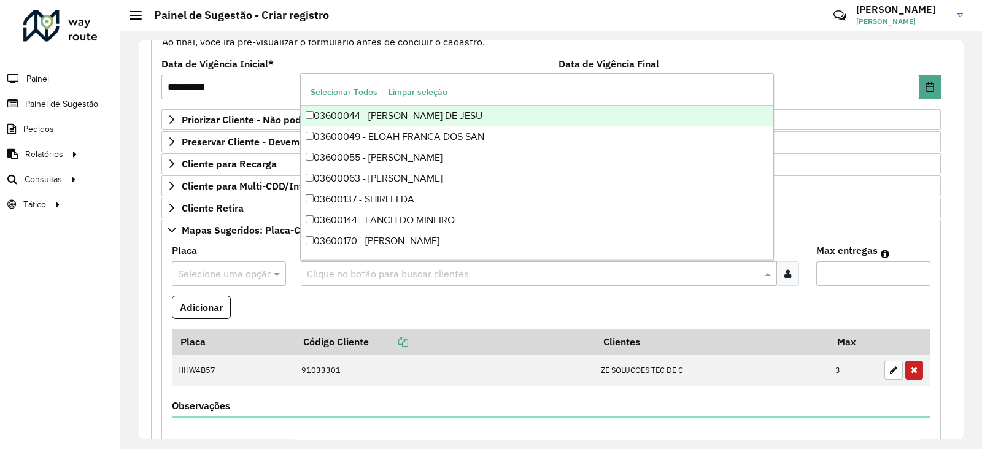
paste input "*****"
type input "*****"
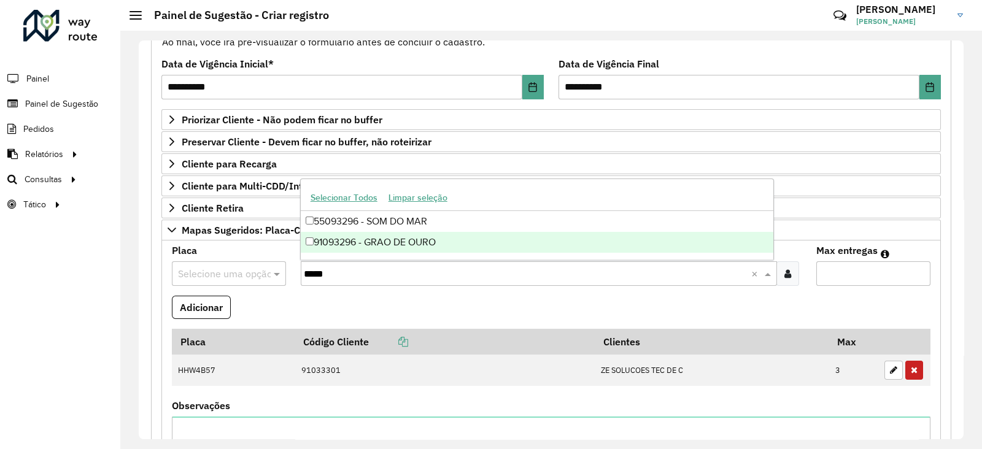
click at [409, 240] on div "91093296 - GRAO DE OURO" at bounding box center [537, 242] width 473 height 21
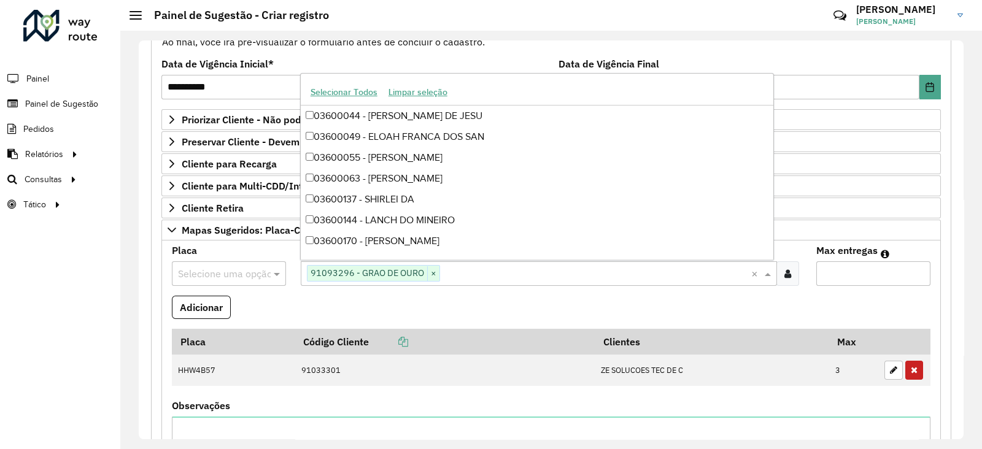
paste input "*****"
type input "*****"
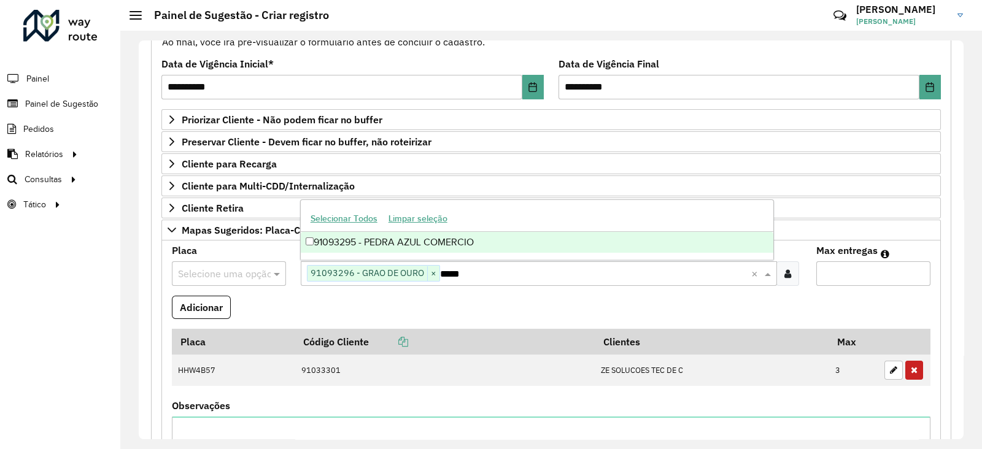
click at [484, 237] on div "91093295 - PEDRA AZUL COMERCIO" at bounding box center [537, 242] width 473 height 21
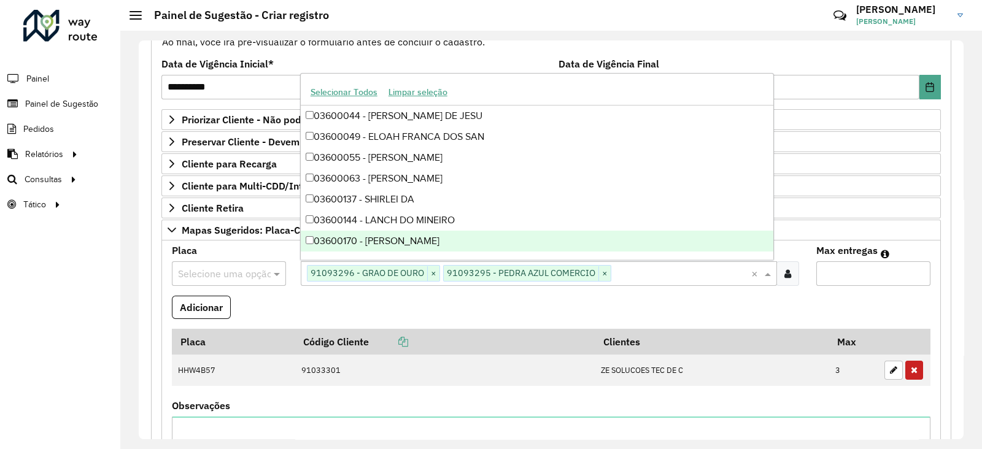
click at [506, 296] on formly-field "Adicionar" at bounding box center [550, 312] width 773 height 33
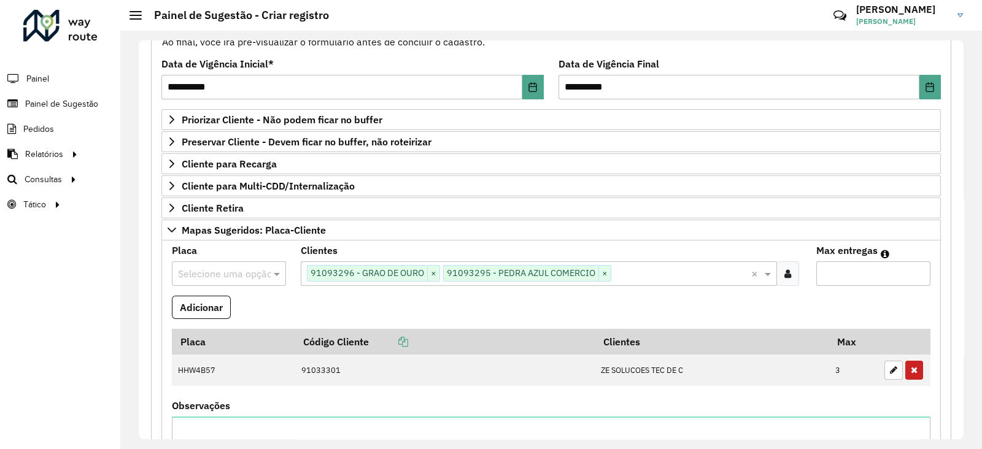
click at [240, 270] on input "text" at bounding box center [216, 274] width 77 height 15
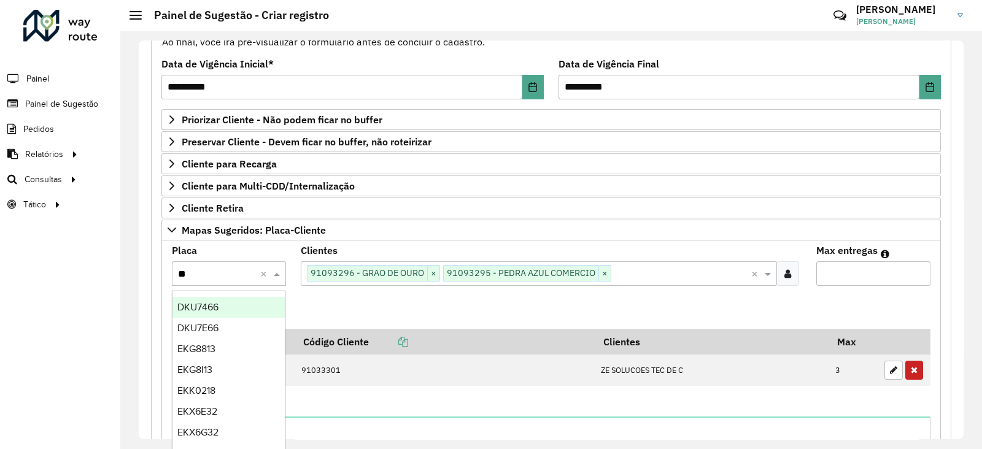
type input "***"
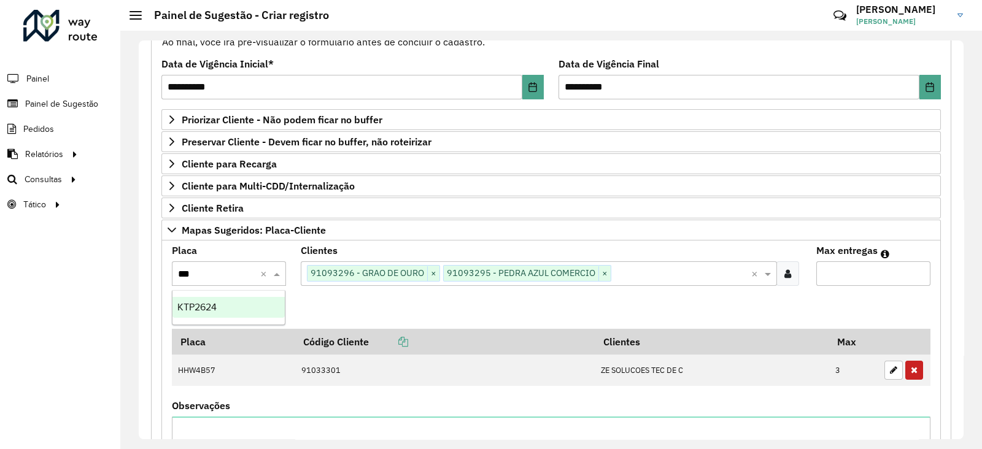
click at [221, 310] on div "KTP2624" at bounding box center [228, 307] width 112 height 21
click at [861, 273] on input "Max entregas" at bounding box center [873, 273] width 114 height 25
type input "*"
click at [180, 308] on button "Adicionar" at bounding box center [201, 307] width 59 height 23
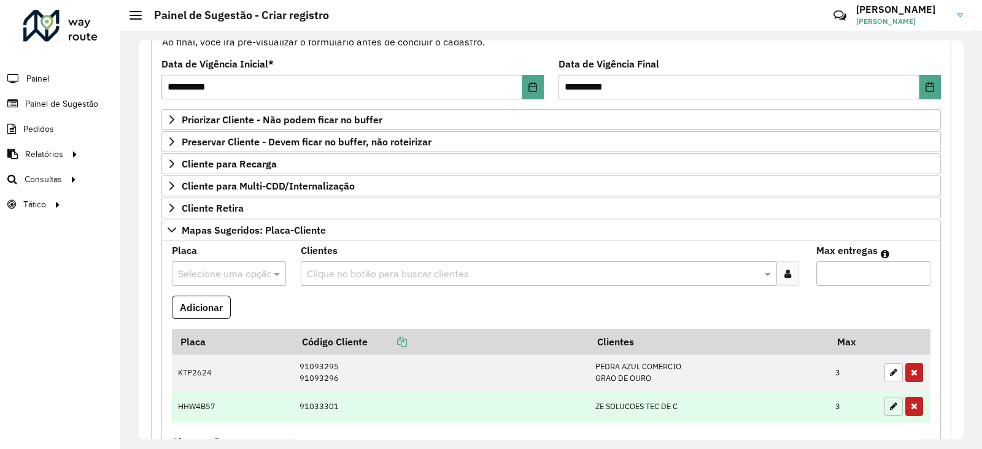
click at [892, 397] on button "button" at bounding box center [893, 406] width 18 height 19
type input "*"
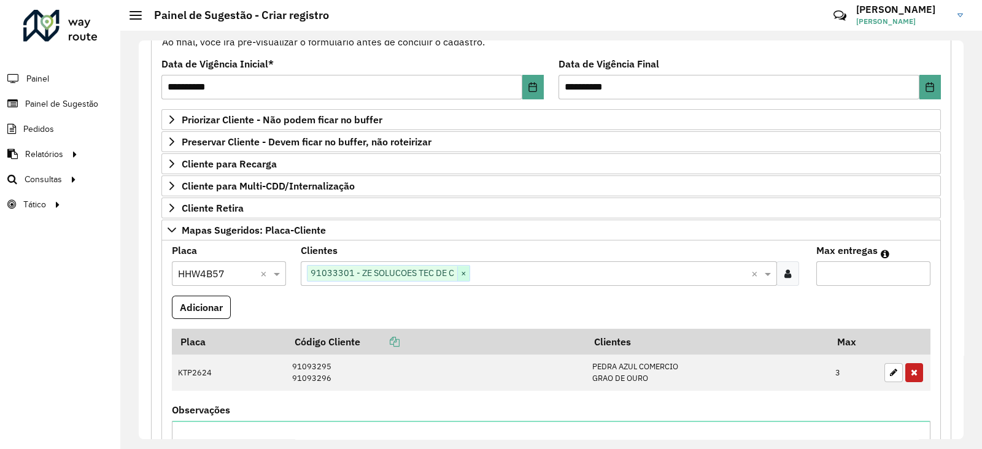
click at [458, 272] on span "×" at bounding box center [463, 273] width 12 height 15
paste input "*****"
type input "*****"
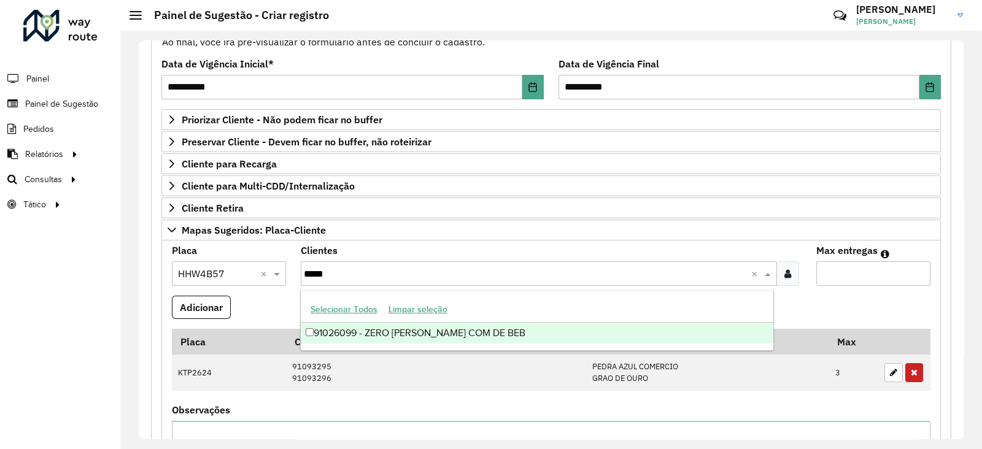
click at [399, 329] on div "91026099 - ZERO GRAU COM DE BEB" at bounding box center [537, 333] width 473 height 21
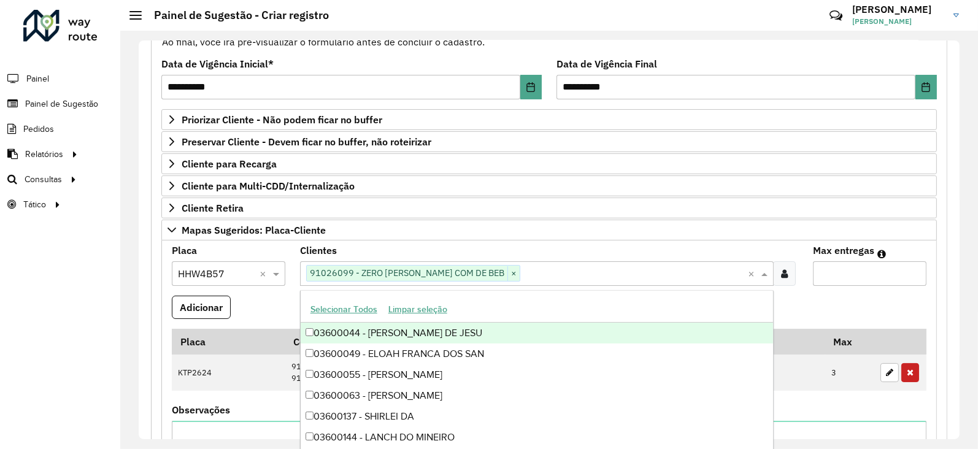
click at [206, 293] on formly-field "Placa Selecione uma opção × HHW4B57 ×" at bounding box center [228, 271] width 128 height 50
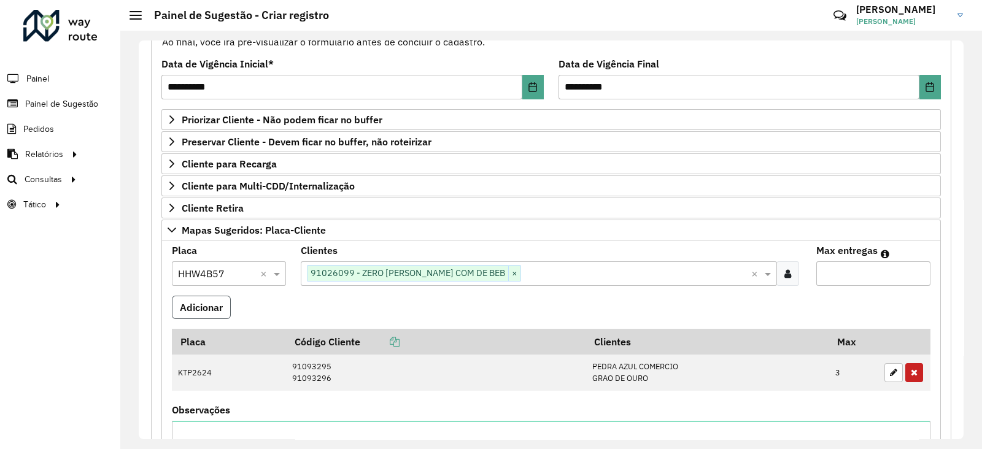
click at [206, 301] on button "Adicionar" at bounding box center [201, 307] width 59 height 23
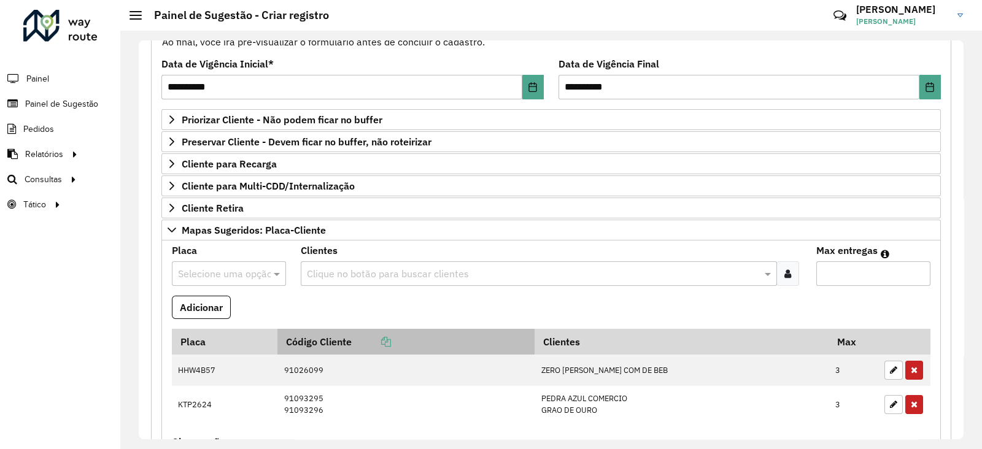
scroll to position [491, 0]
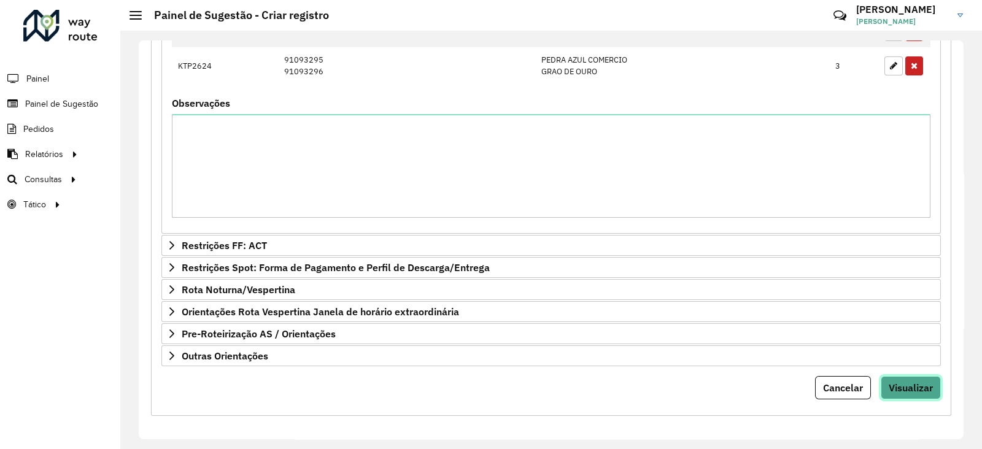
click at [888, 386] on span "Visualizar" at bounding box center [910, 388] width 44 height 12
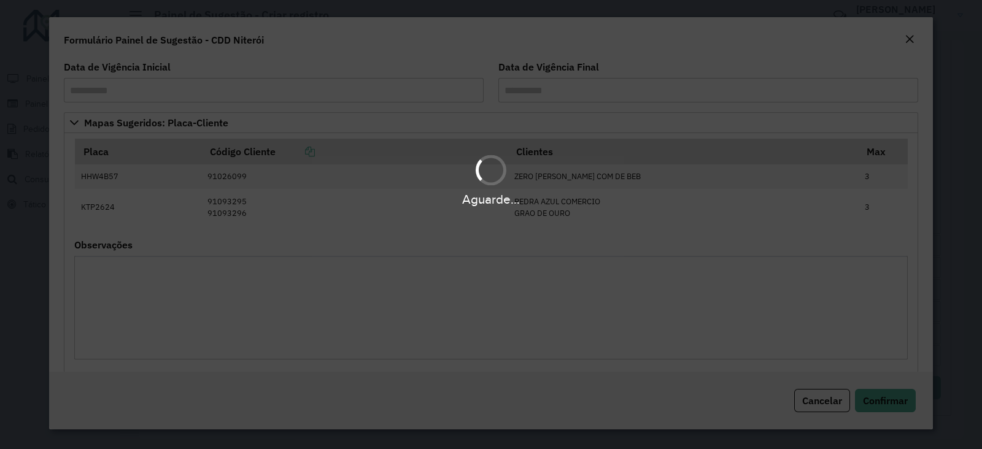
click at [885, 388] on body "**********" at bounding box center [491, 224] width 982 height 449
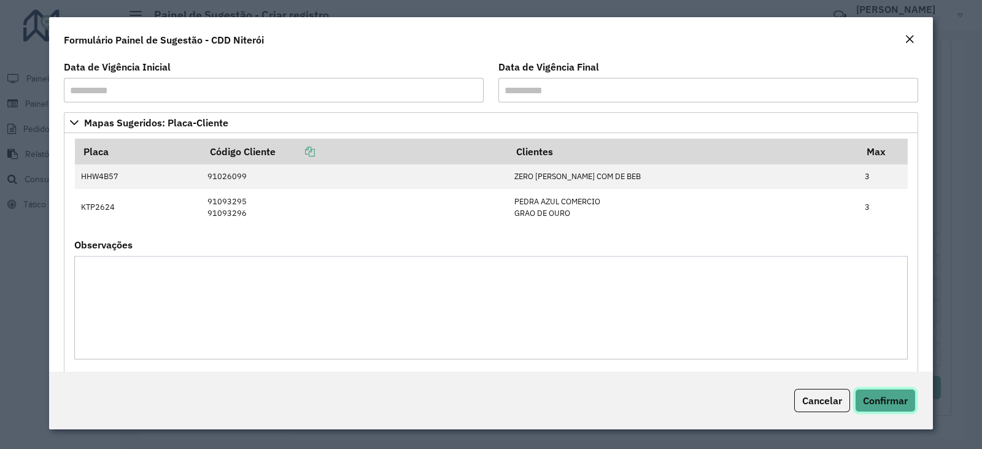
click at [885, 389] on button "Confirmar" at bounding box center [885, 400] width 61 height 23
